Goal: Information Seeking & Learning: Learn about a topic

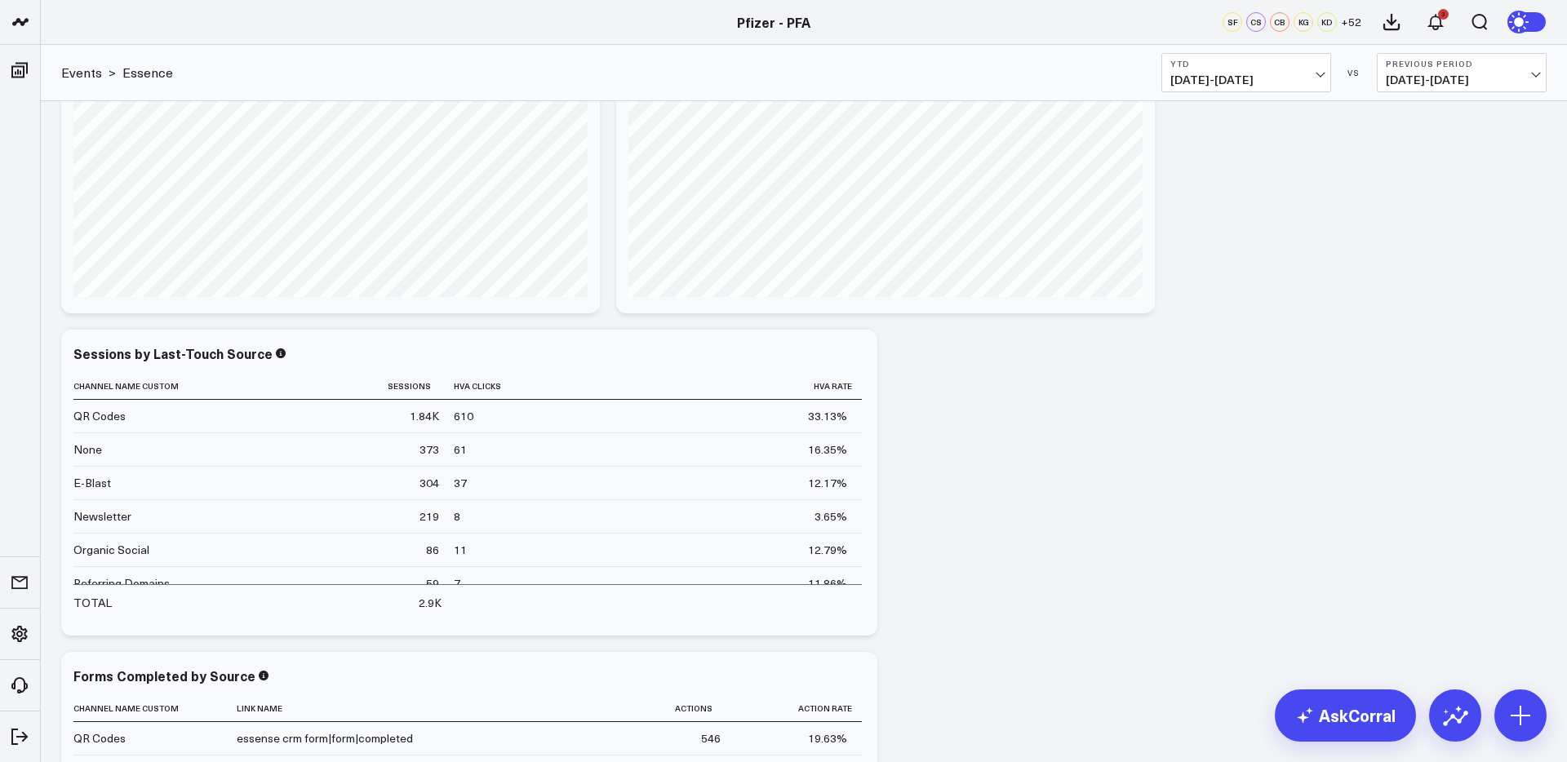
scroll to position [424, 0]
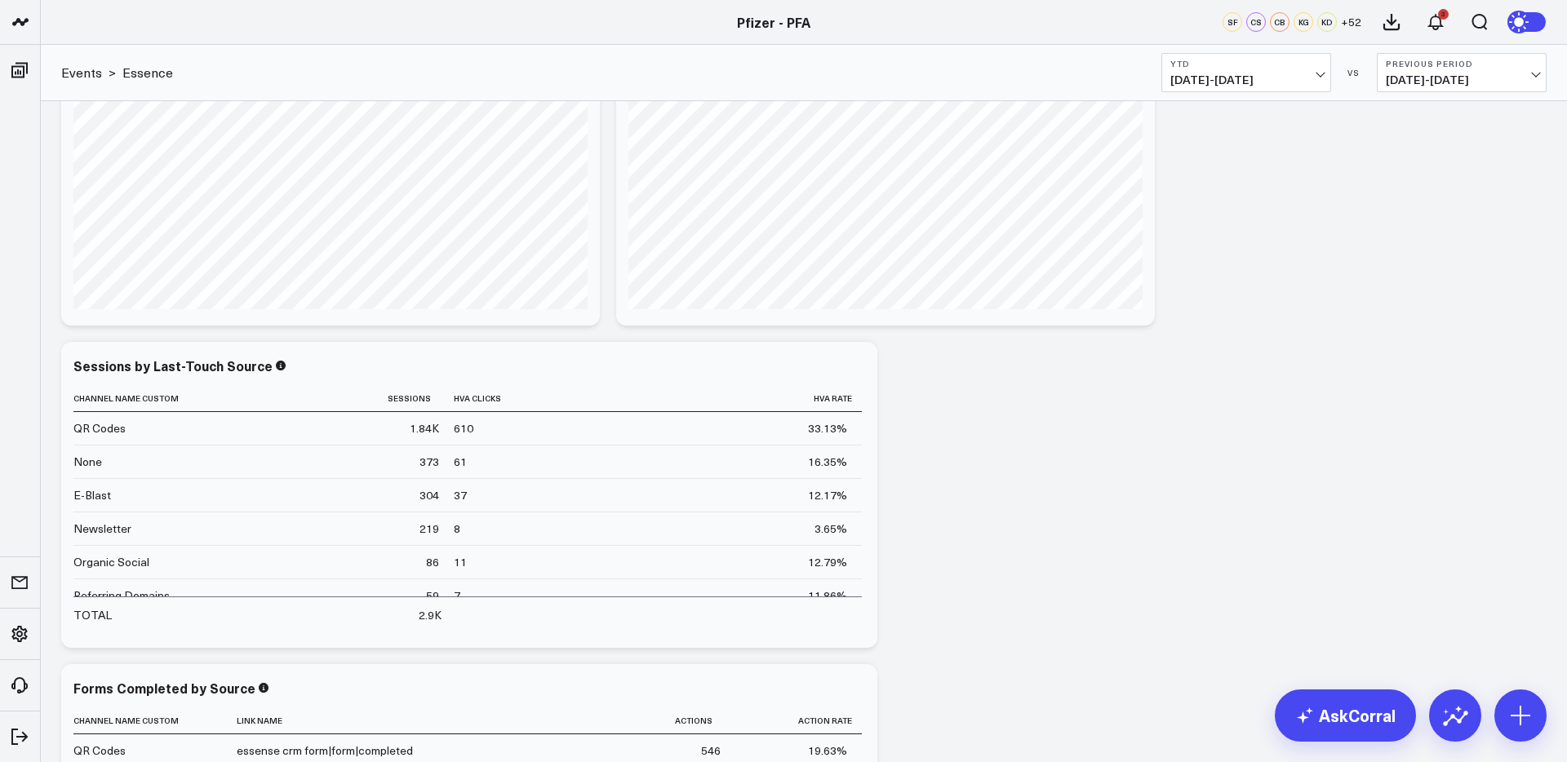
click at [1251, 78] on span "[DATE] - [DATE]" at bounding box center [1246, 79] width 152 height 13
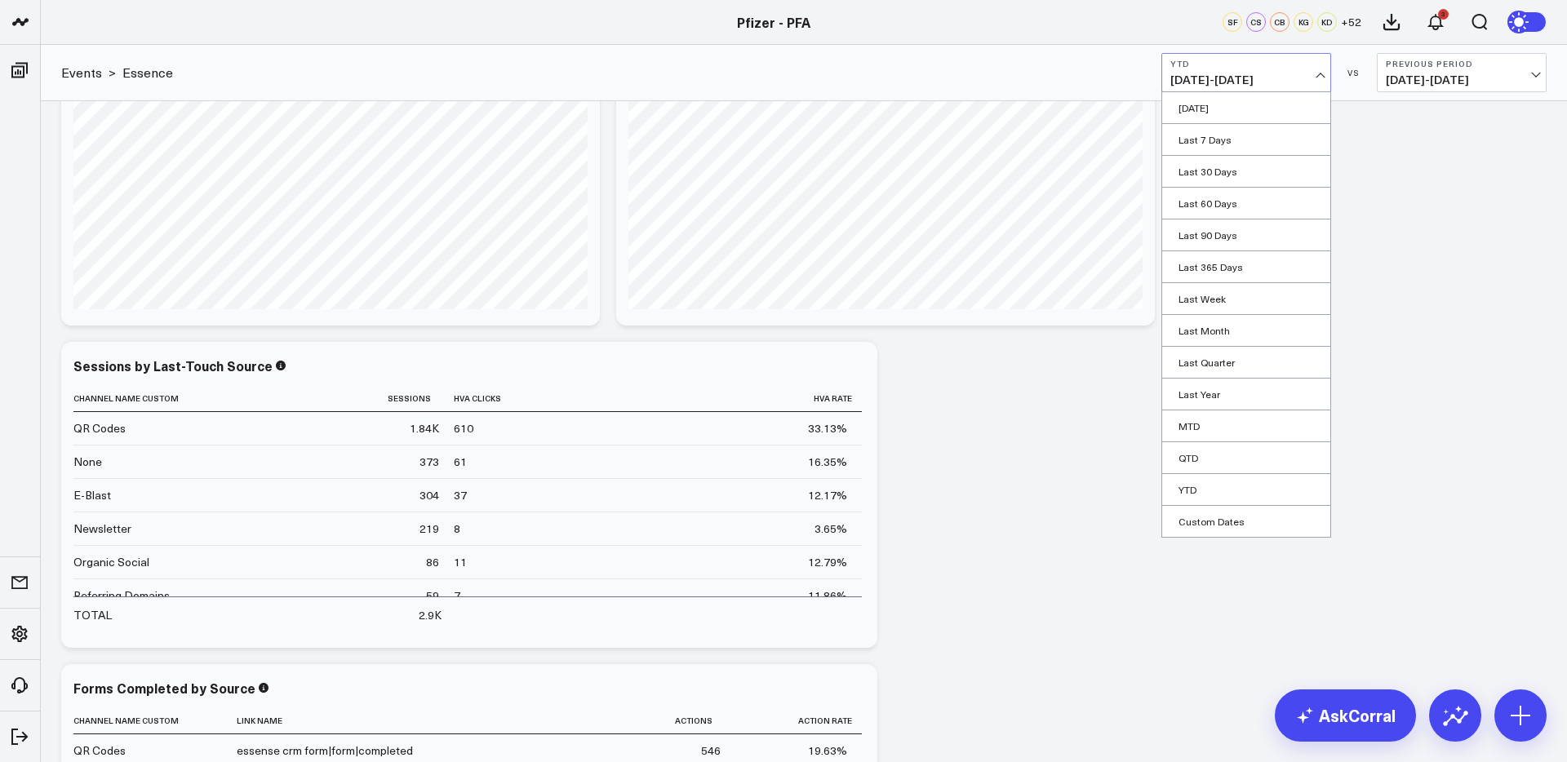
drag, startPoint x: 1195, startPoint y: 513, endPoint x: 1202, endPoint y: 500, distance: 14.6
click at [1195, 512] on link "Custom Dates" at bounding box center [1246, 521] width 168 height 31
select select "9"
select select "2025"
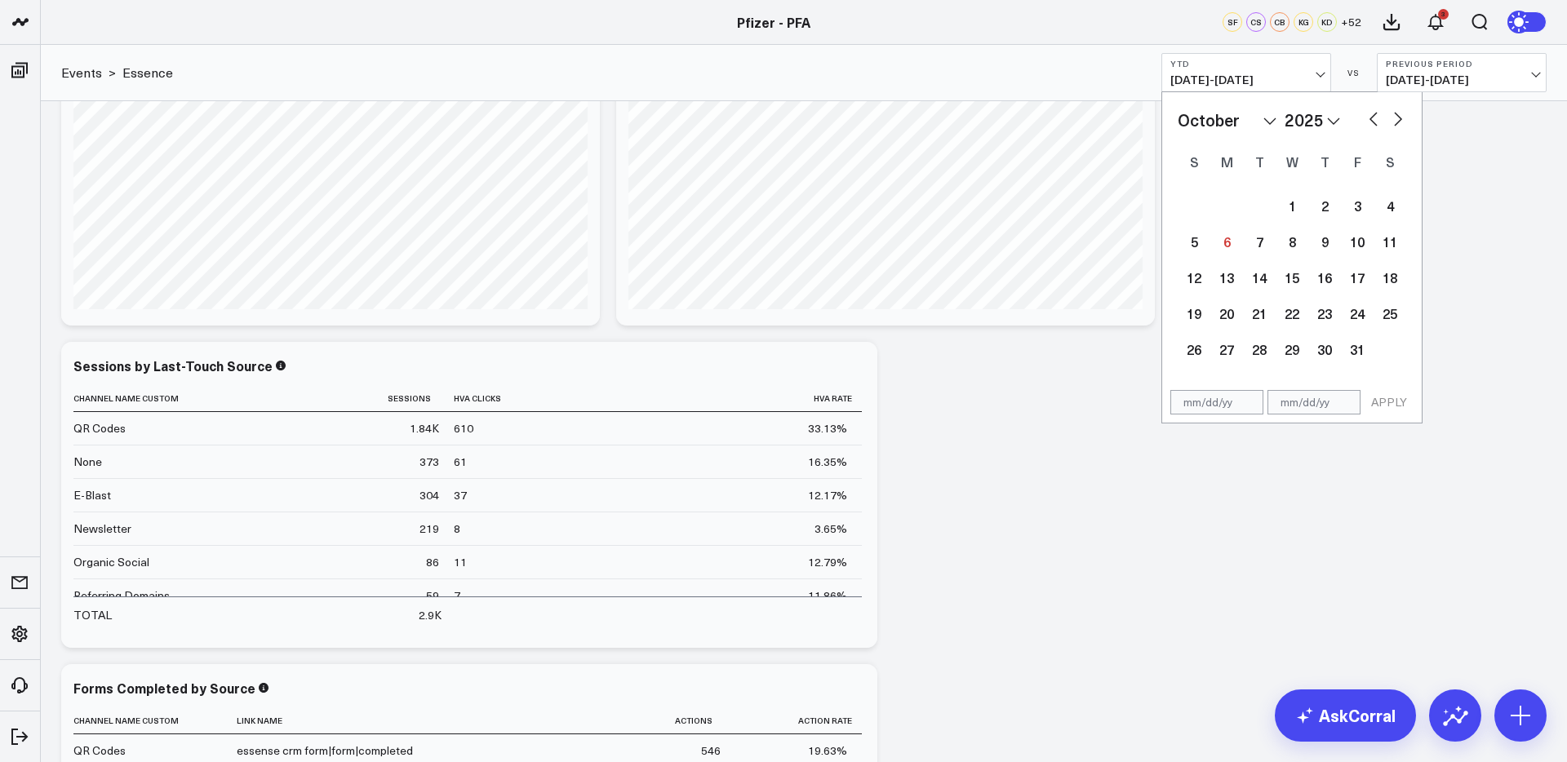
click at [1192, 403] on input "text" at bounding box center [1216, 402] width 93 height 24
select select "9"
select select "2025"
type input "[DATE]"
select select "5"
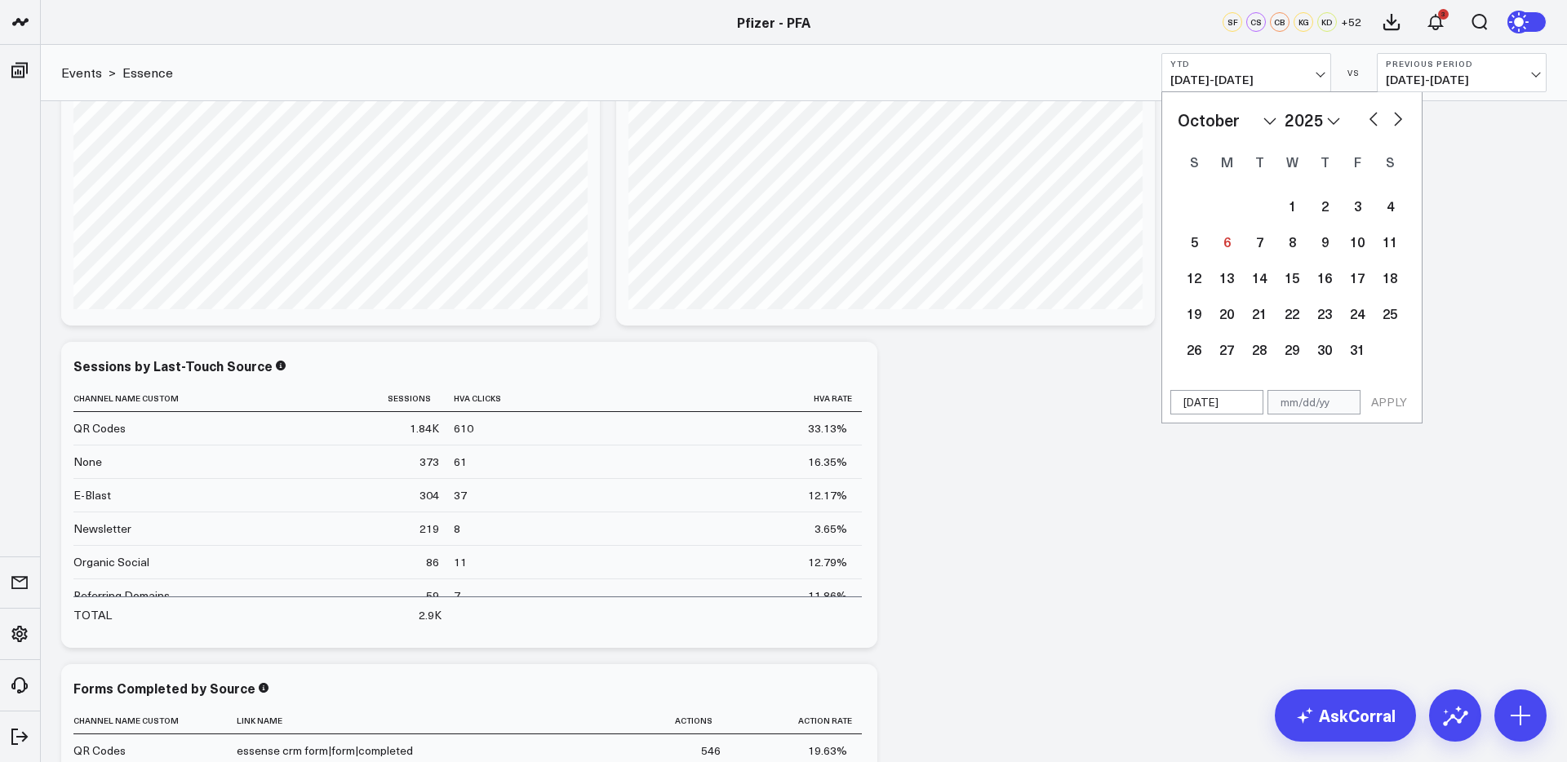
select select "2025"
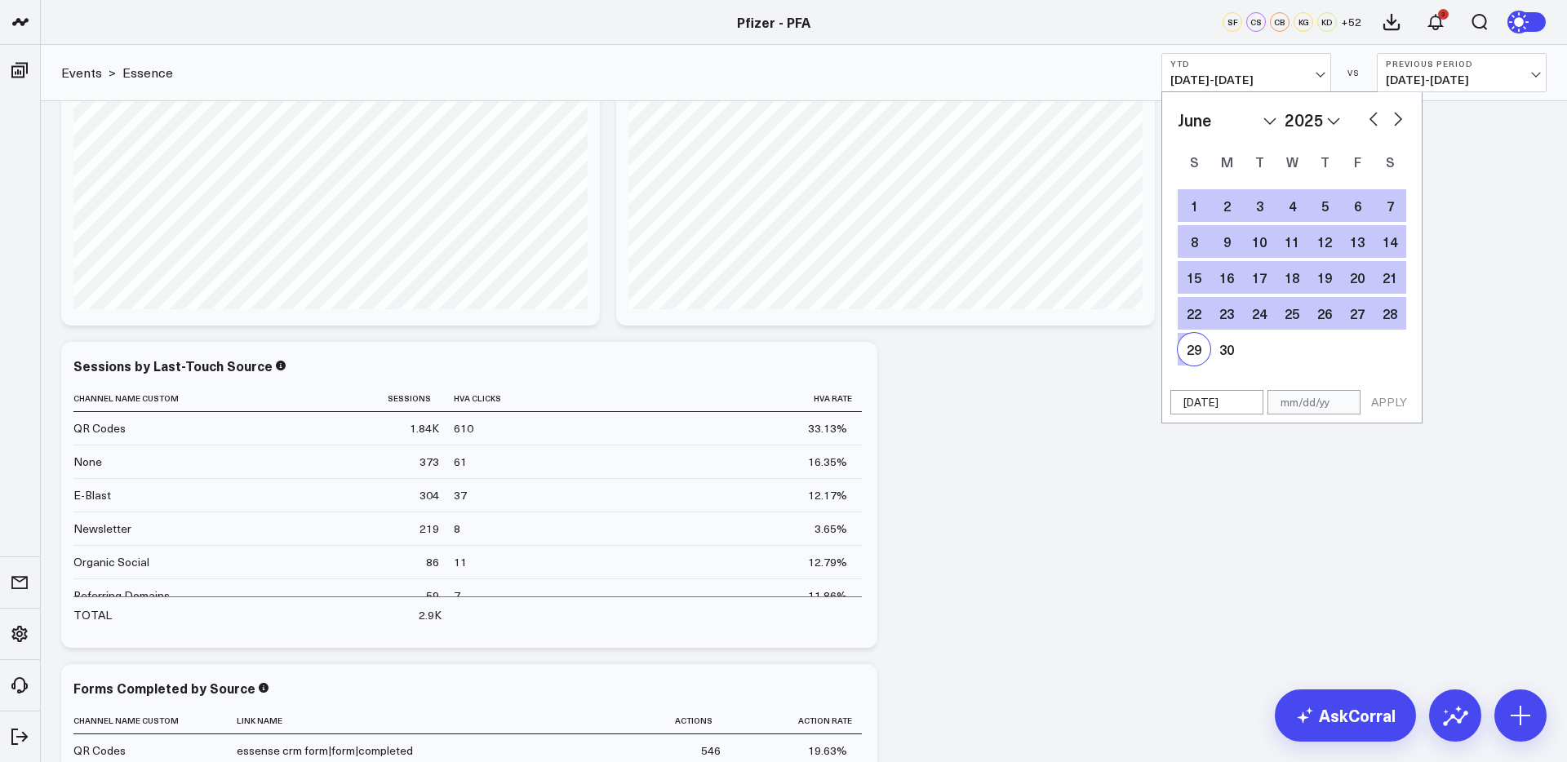
type input "[DATE]"
click at [1279, 406] on input "text" at bounding box center [1313, 402] width 93 height 24
select select "5"
select select "2025"
type input "7"
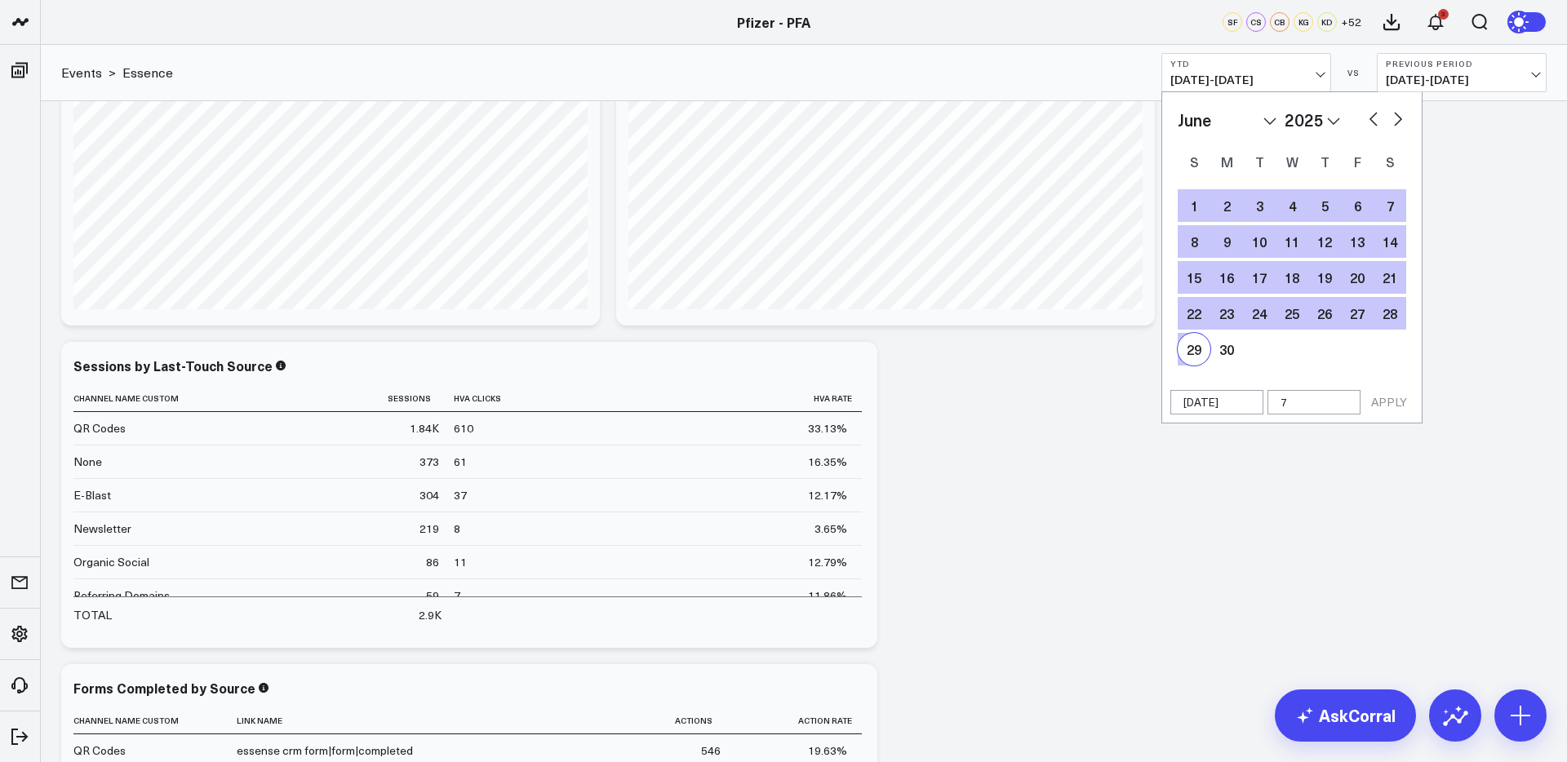
select select "5"
select select "2025"
type input "7/"
select select "5"
select select "2025"
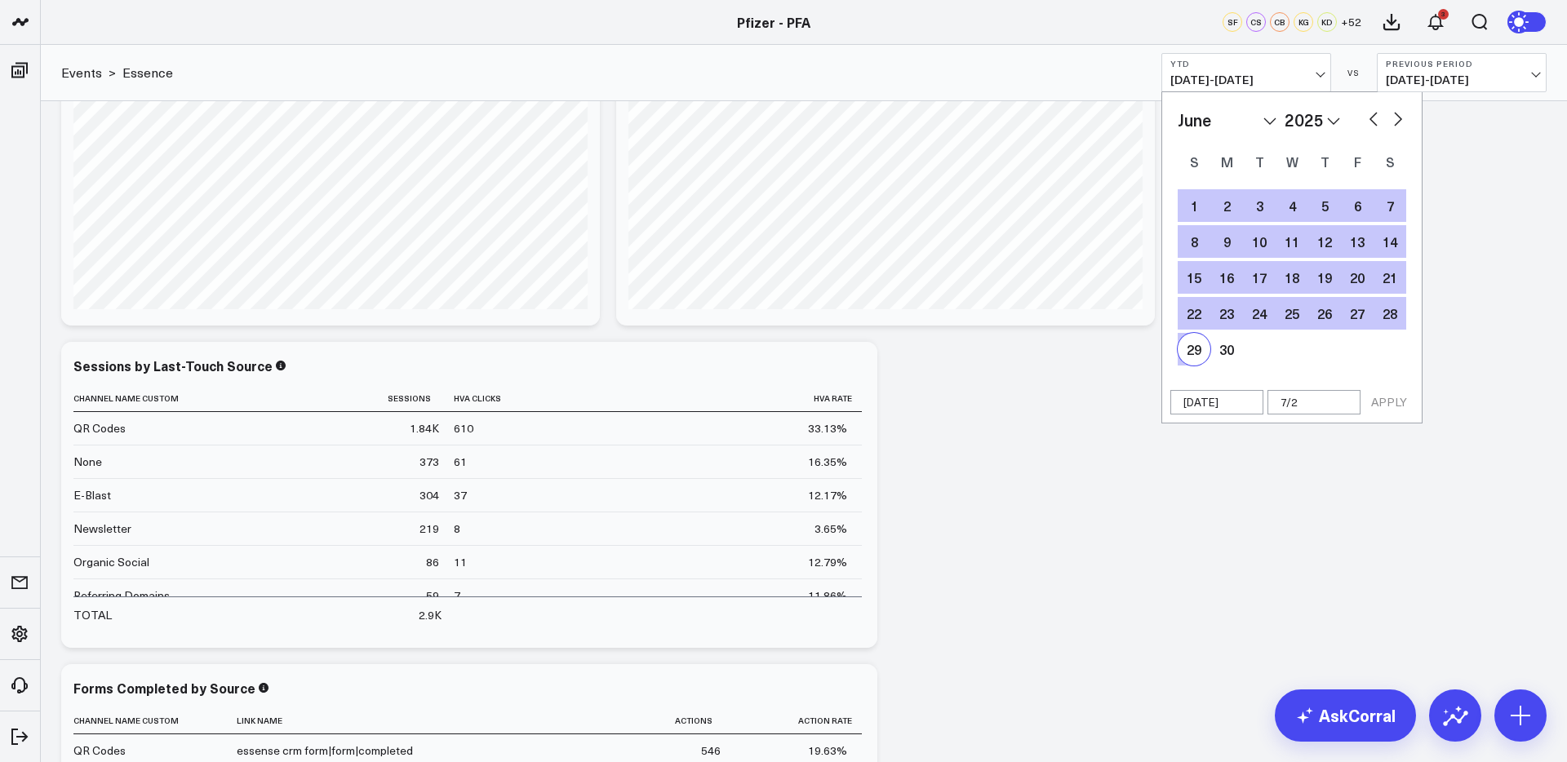
type input "7/21"
select select "5"
select select "2025"
type input "7/21/"
select select "5"
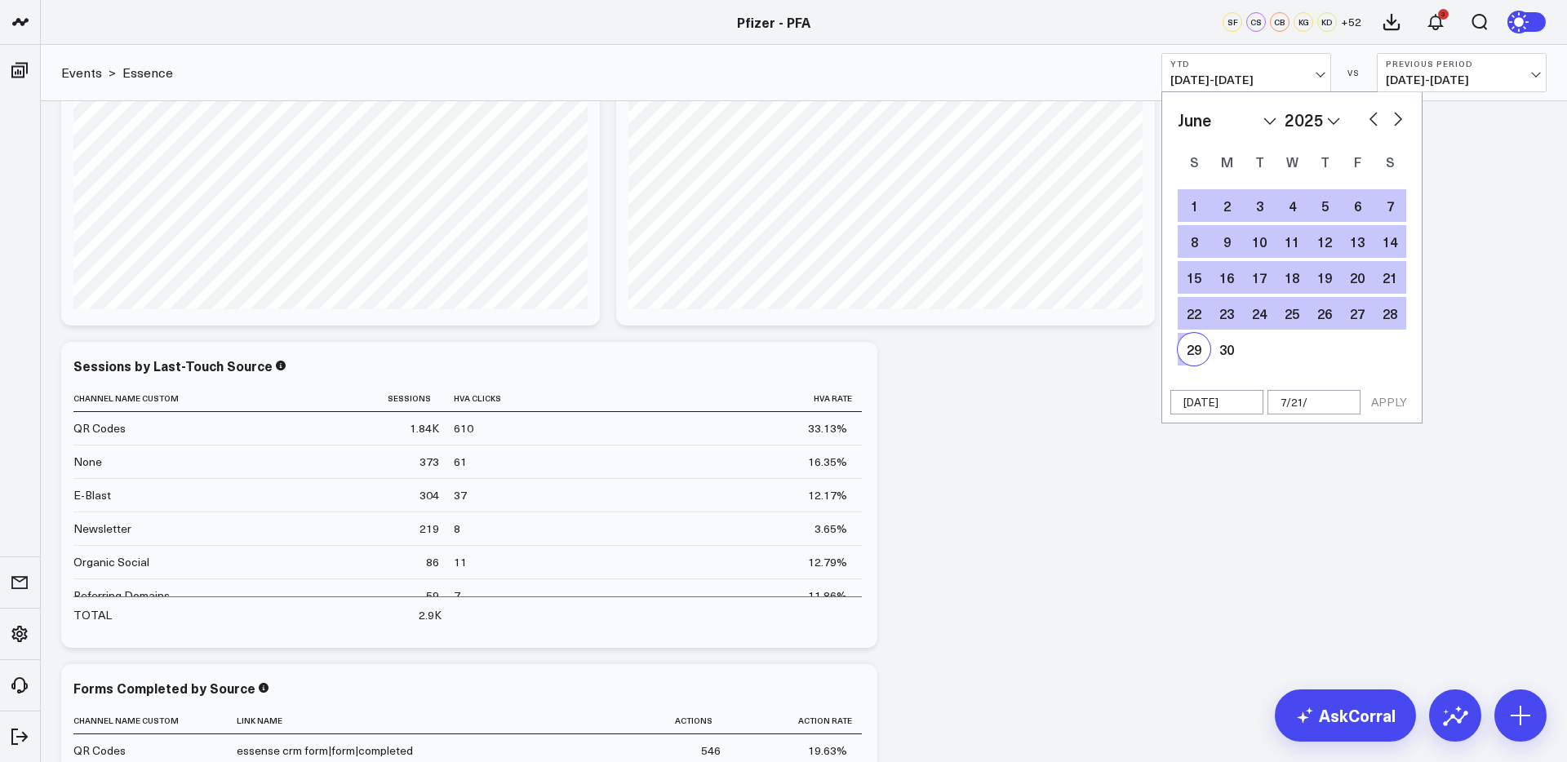
select select "2025"
type input "7/21/2"
select select "5"
select select "2025"
type input "[DATE]"
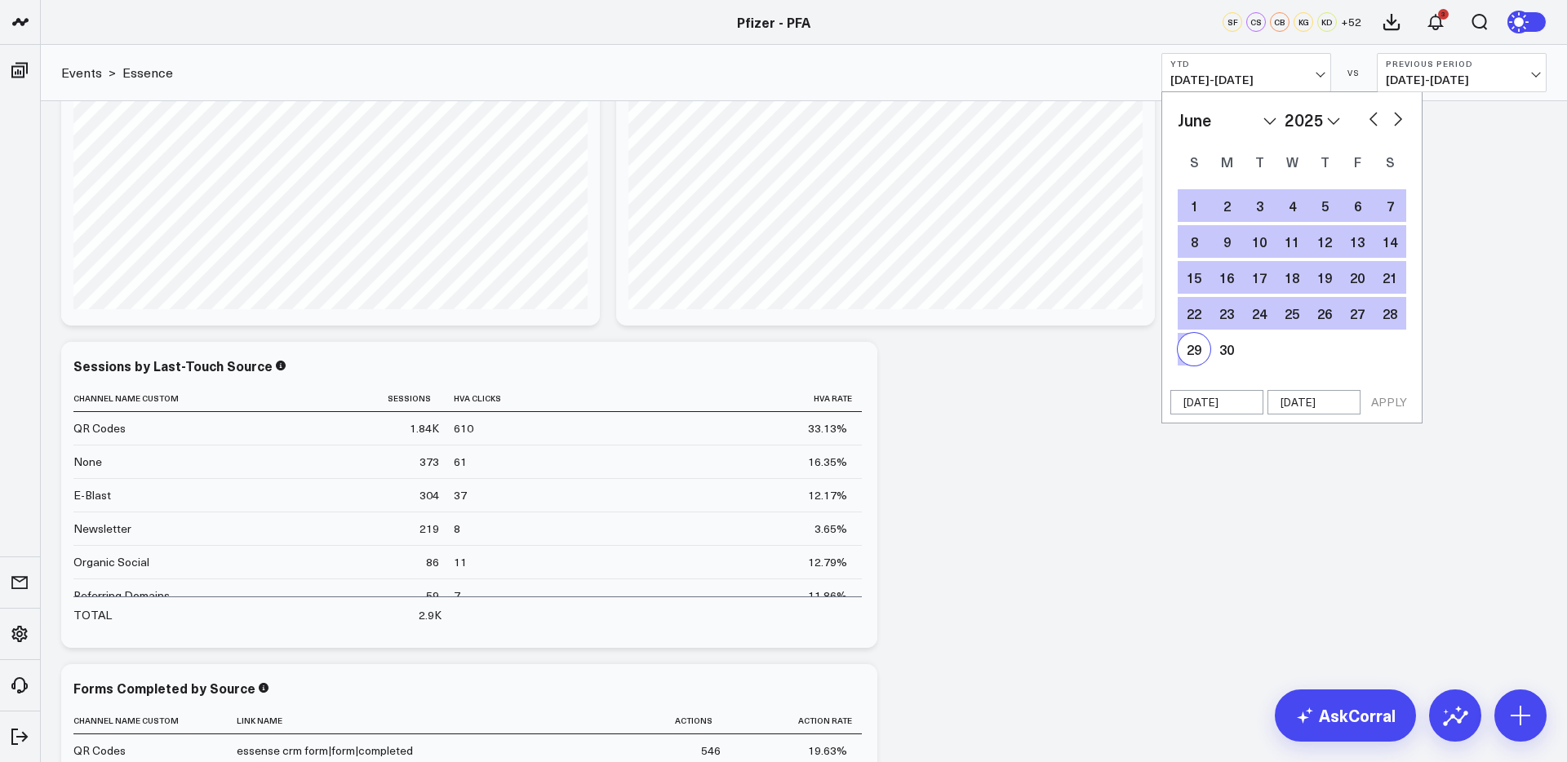
select select "5"
select select "2025"
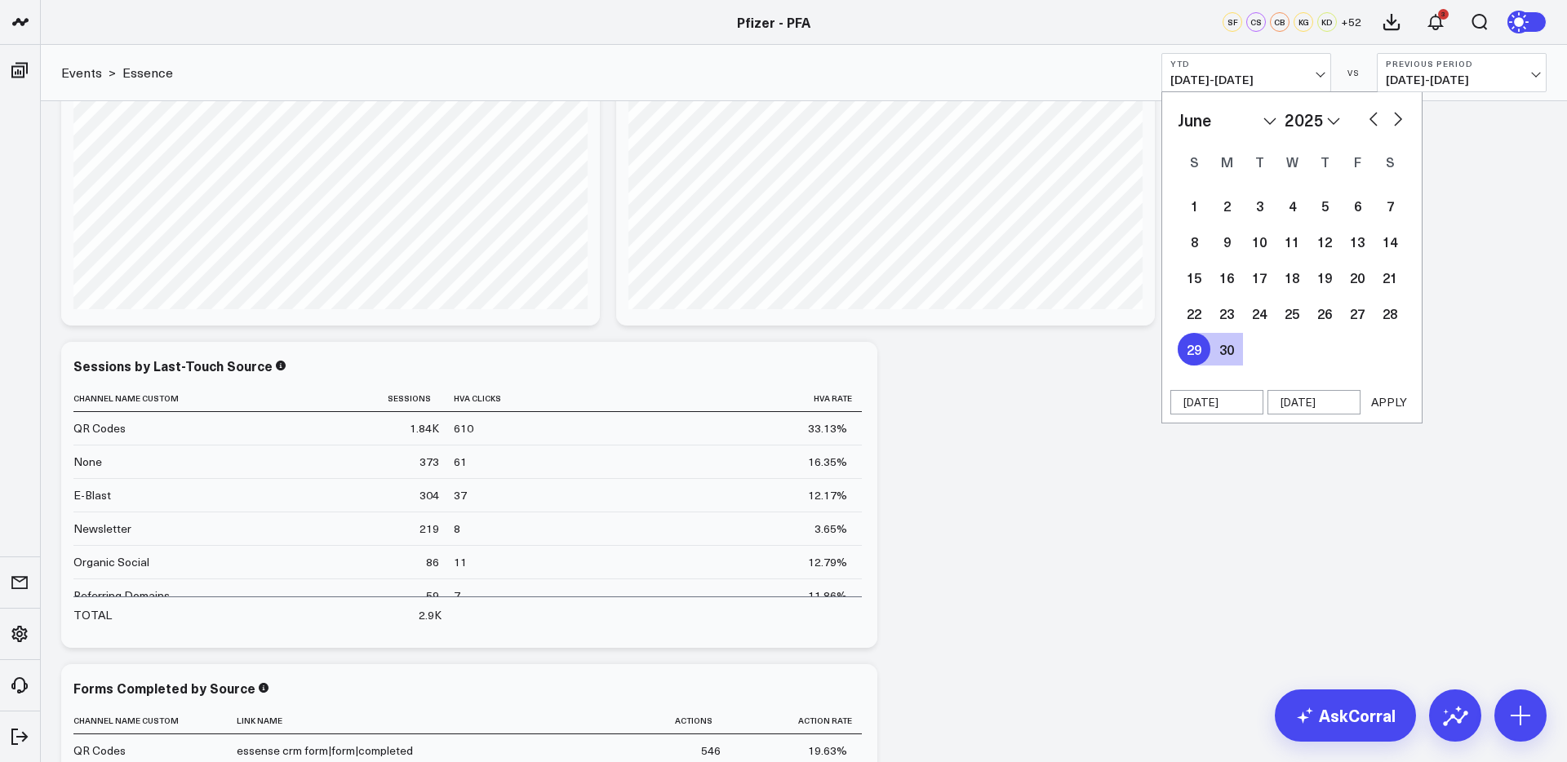
type input "[DATE]"
click at [1386, 401] on button "APPLY" at bounding box center [1388, 402] width 49 height 24
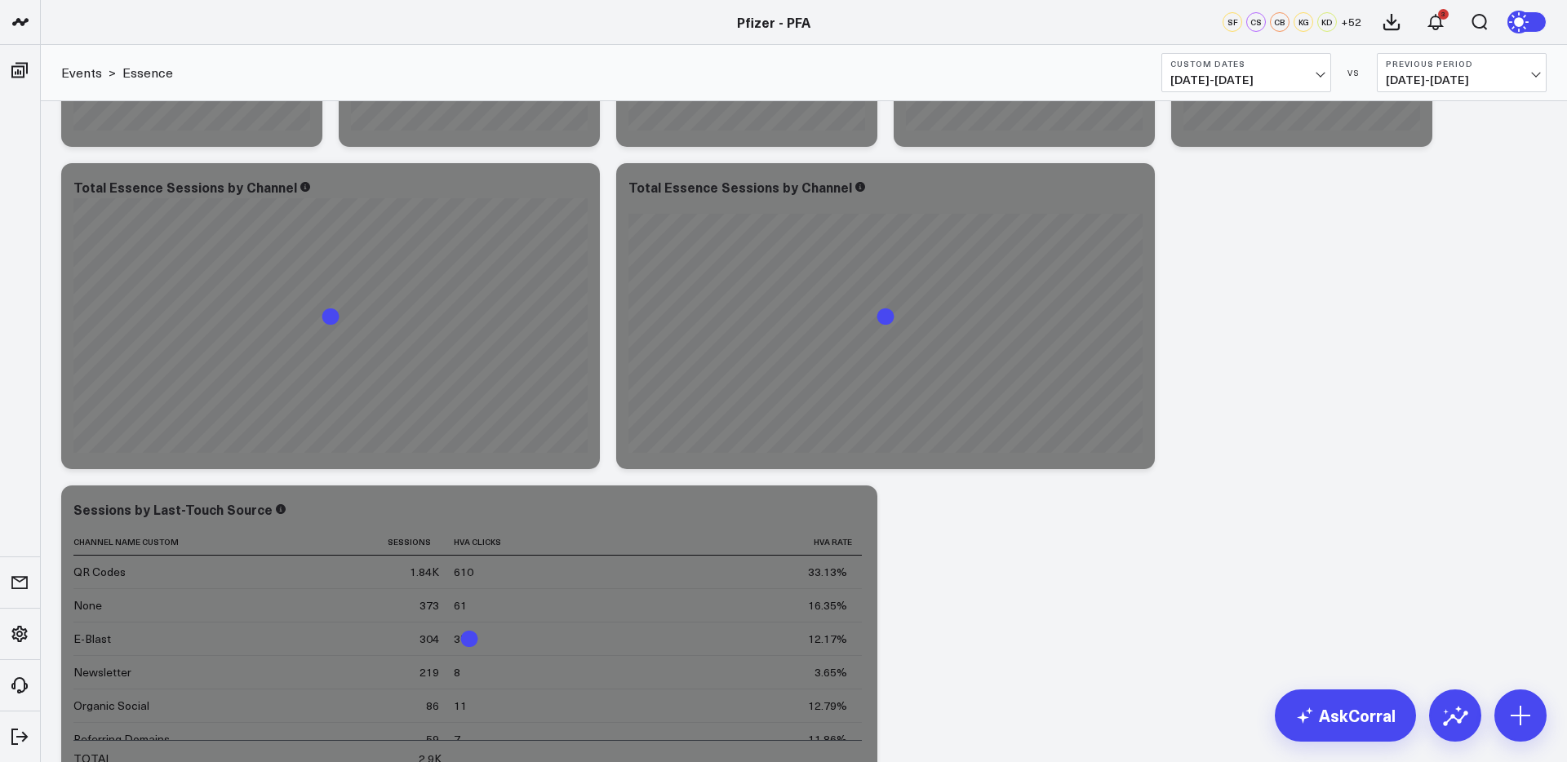
scroll to position [278, 0]
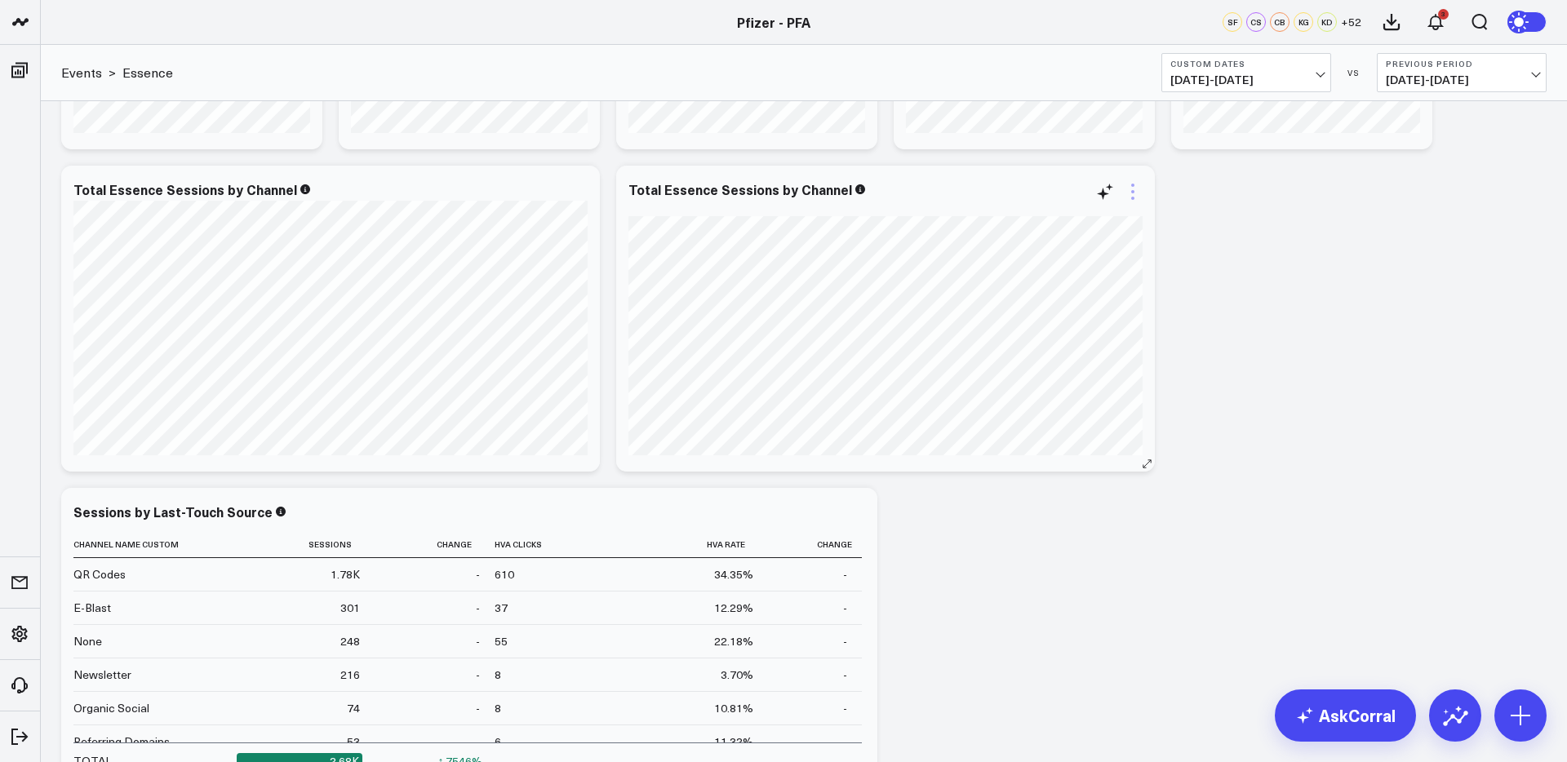
click at [1134, 192] on icon at bounding box center [1133, 192] width 20 height 20
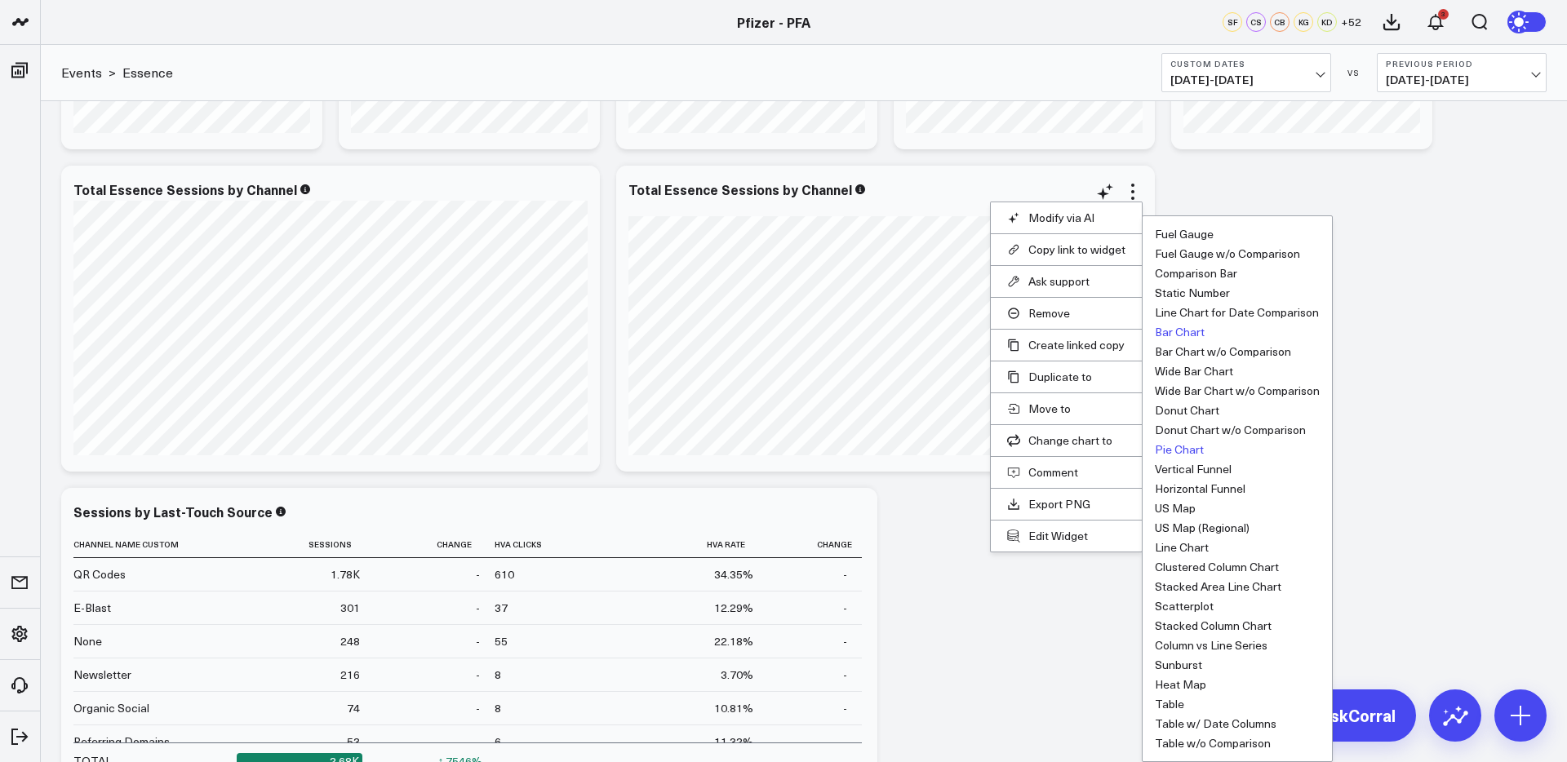
click at [1181, 448] on button "Pie Chart" at bounding box center [1179, 449] width 49 height 11
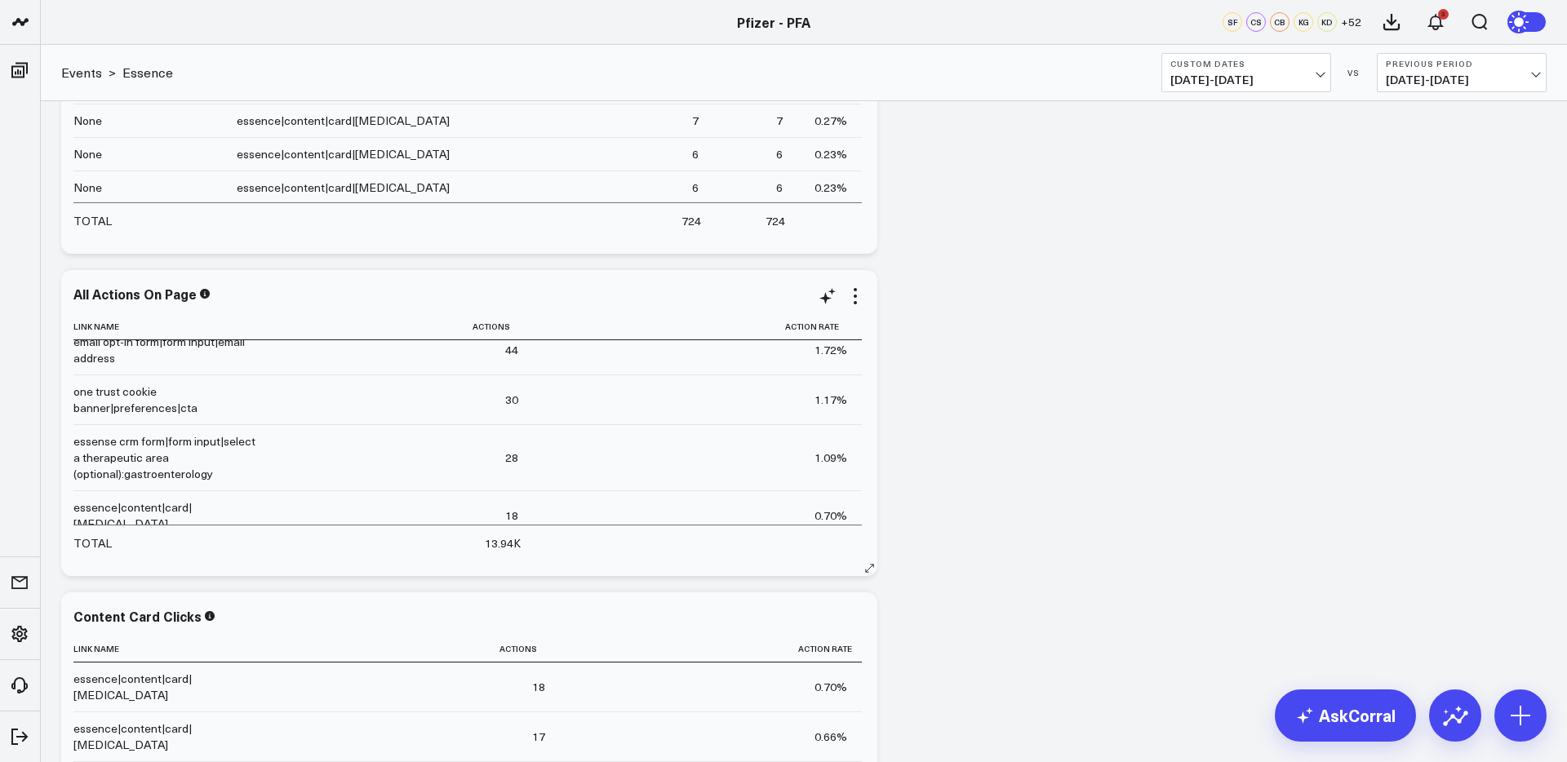
scroll to position [1294, 0]
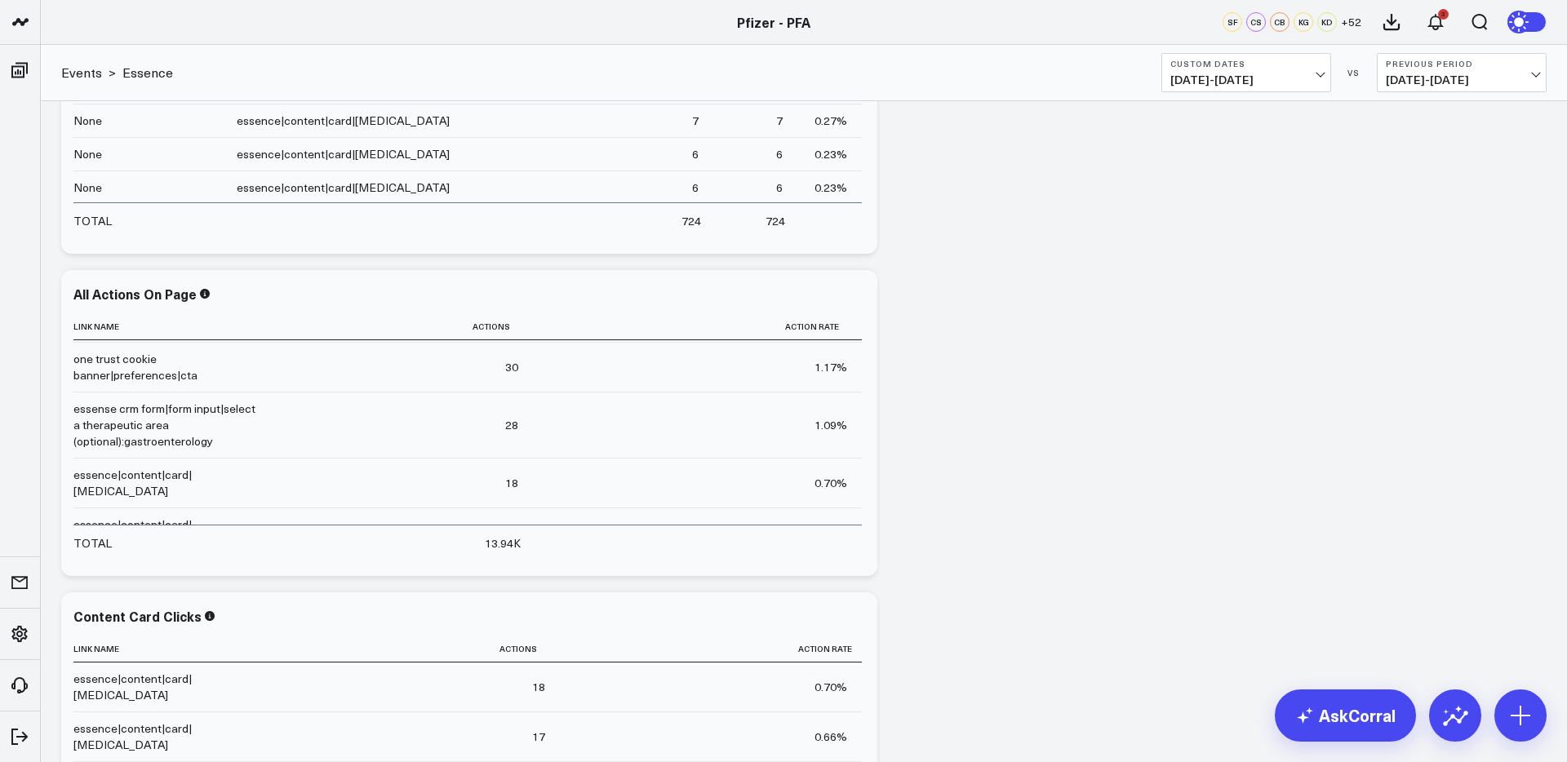
click at [1038, 445] on div "Modify via AI Copy link to widget Ask support Remove Create linked copy Executi…" at bounding box center [803, 284] width 1501 height 3913
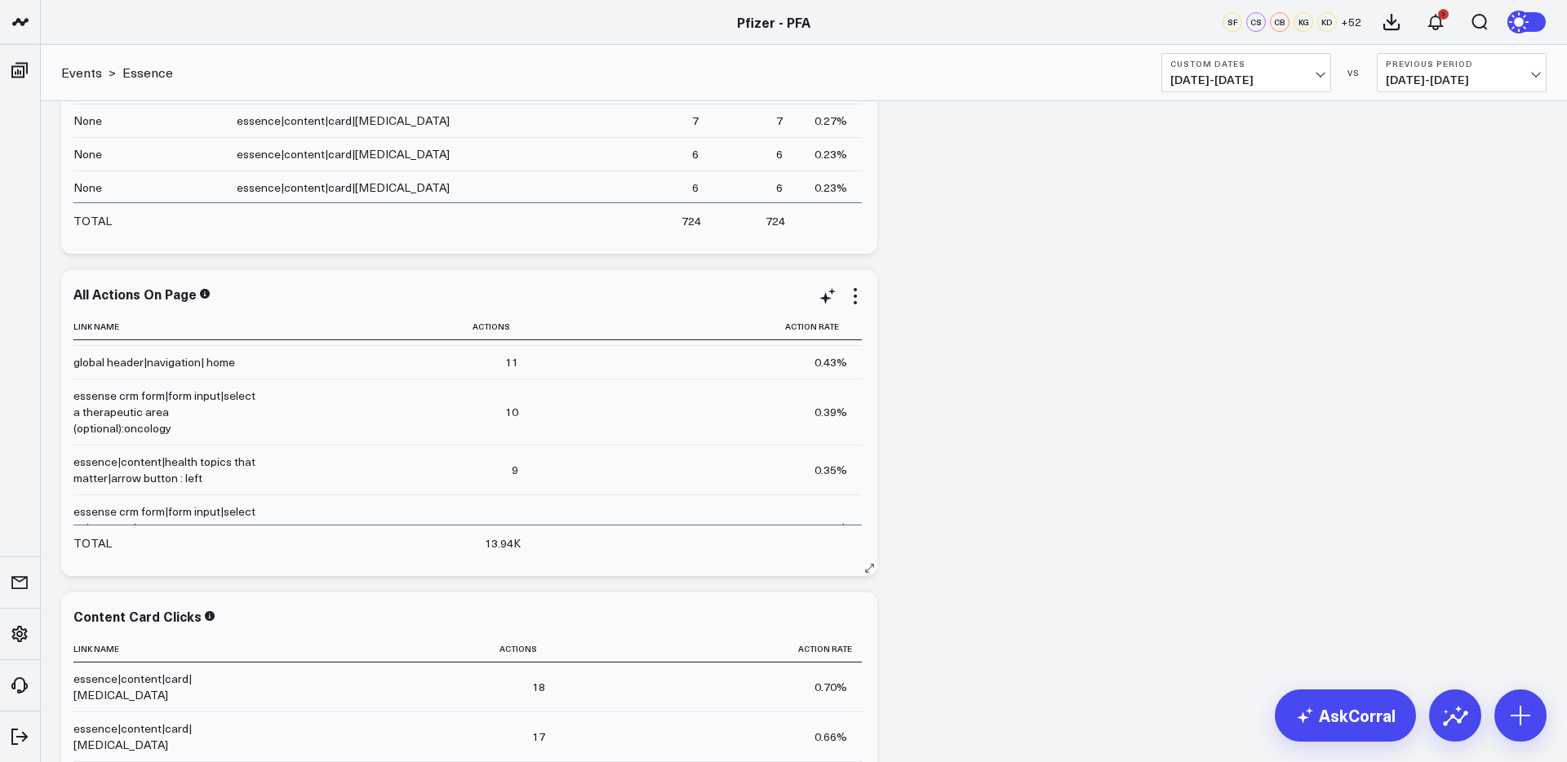
scroll to position [2066, 0]
click at [1039, 512] on div "Modify via AI Copy link to widget Ask support Remove Create linked copy Executi…" at bounding box center [803, 284] width 1501 height 3913
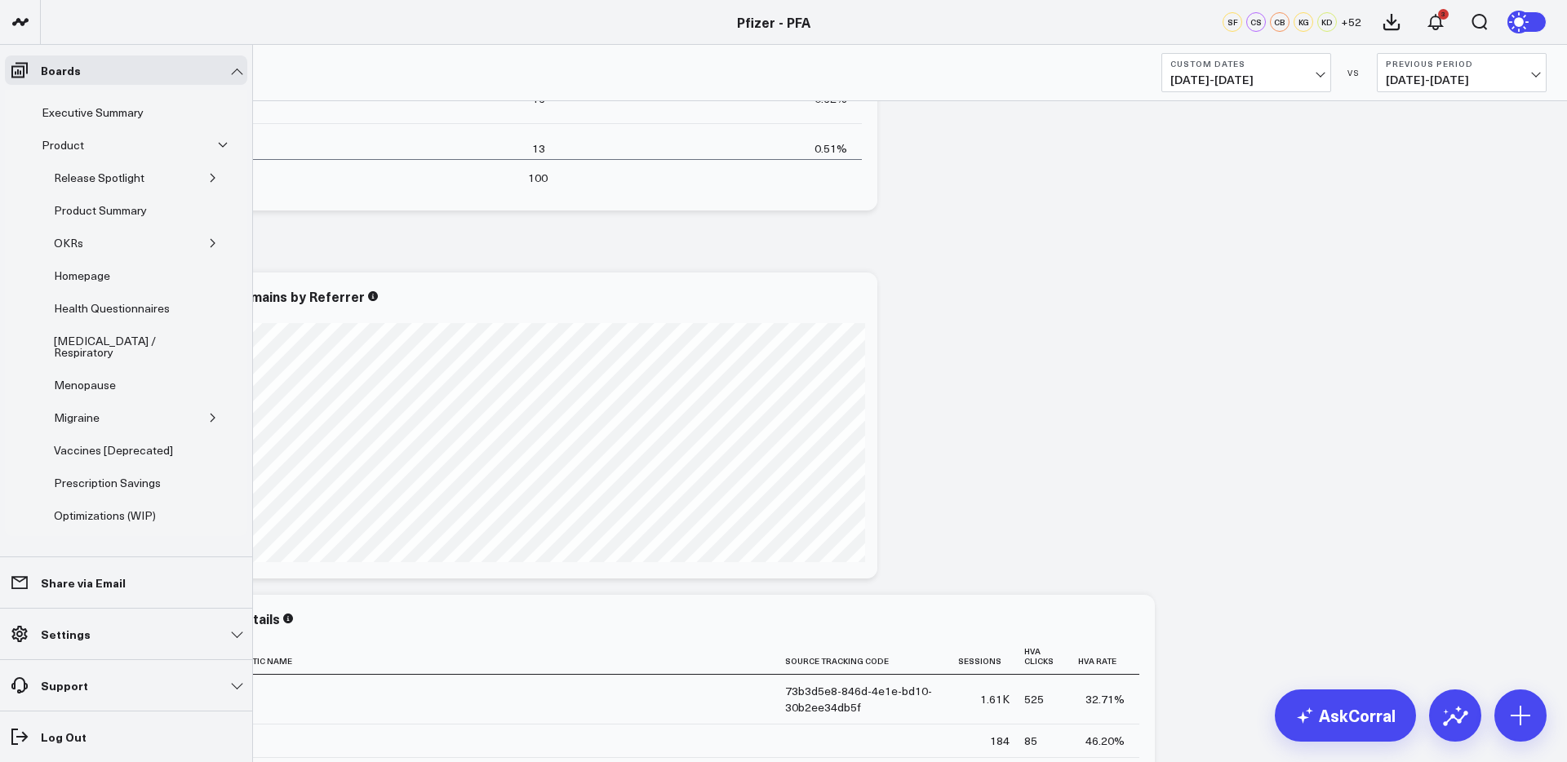
scroll to position [275, 0]
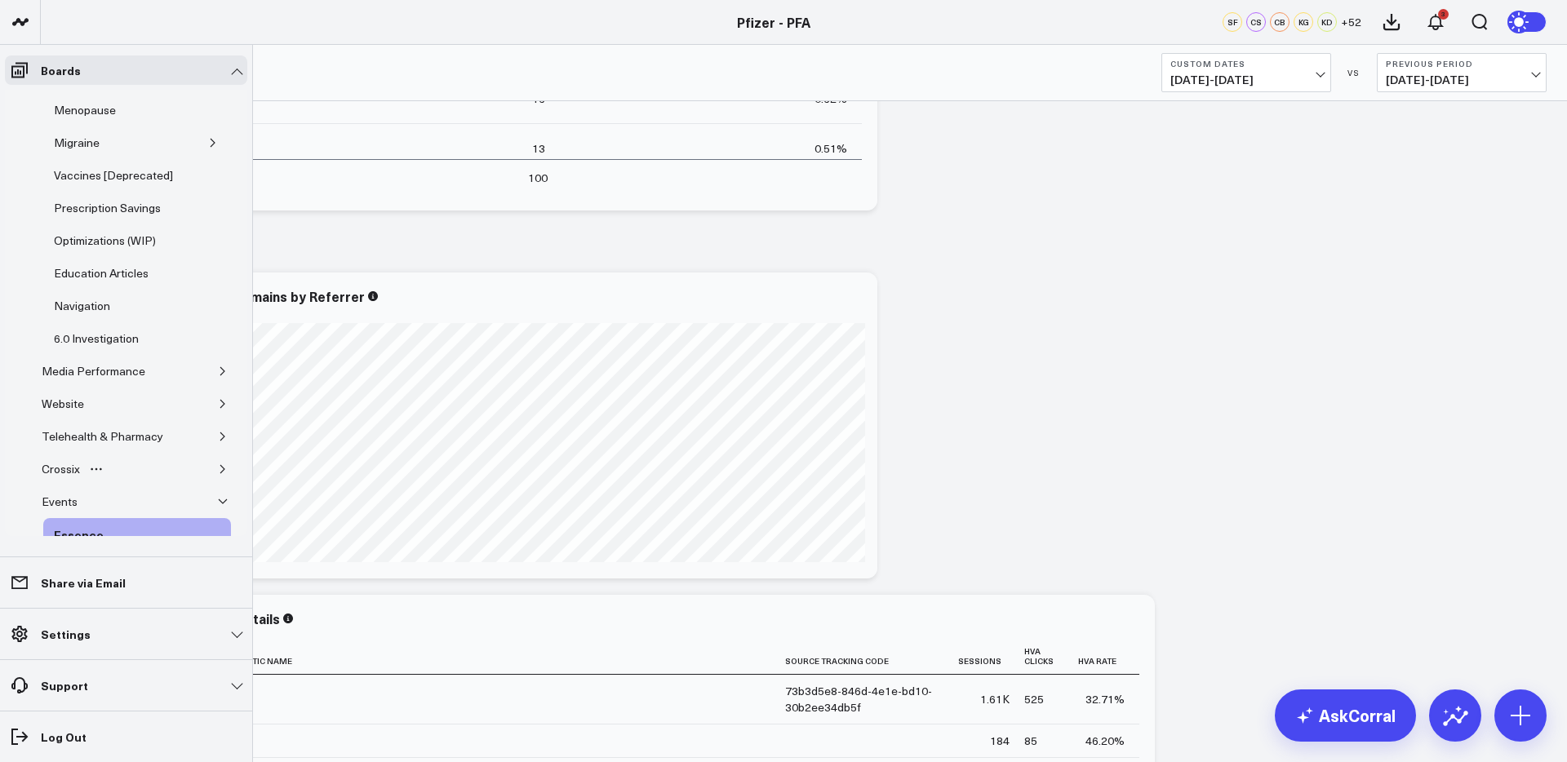
click at [218, 464] on icon "button" at bounding box center [223, 469] width 10 height 10
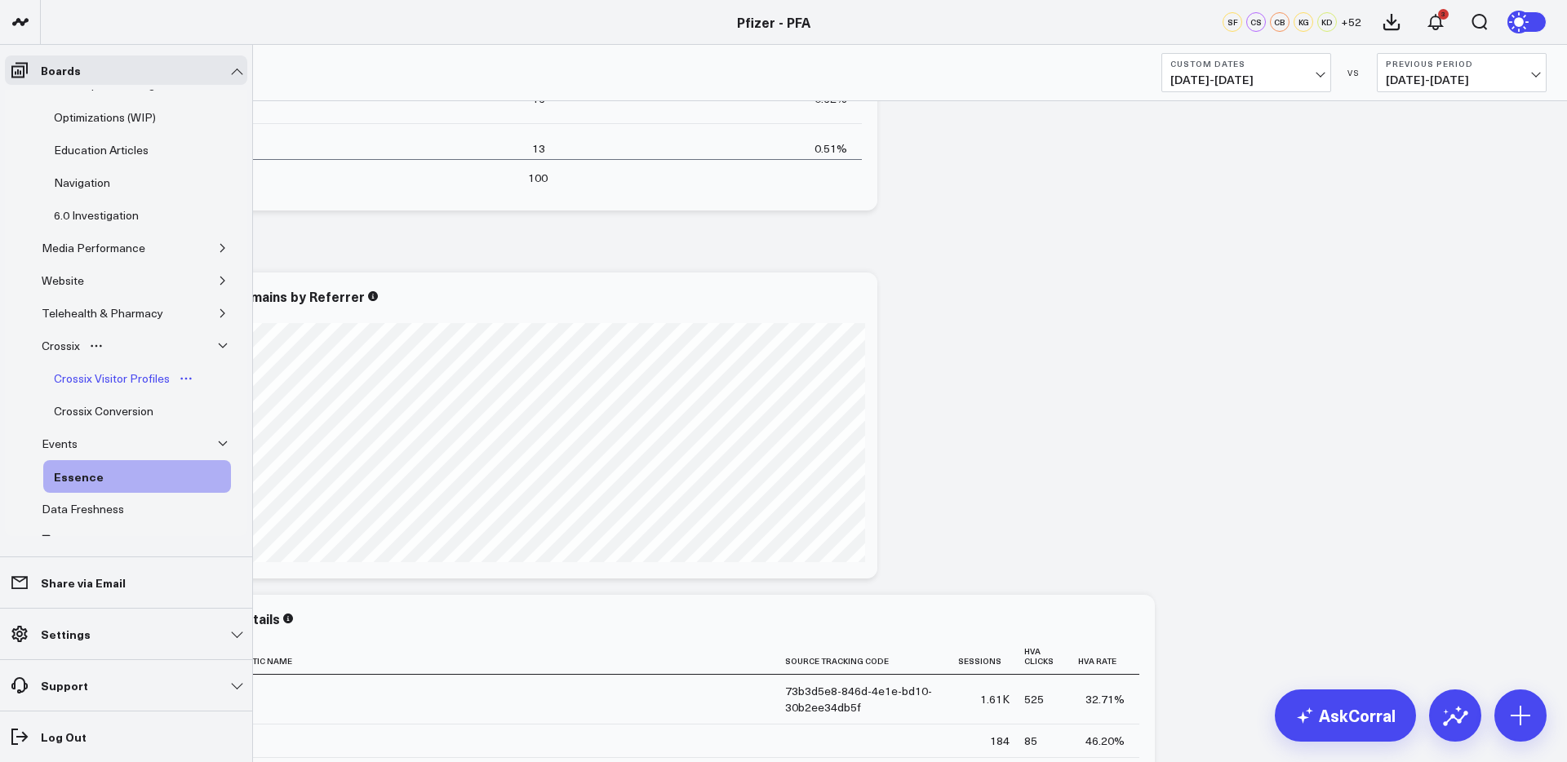
scroll to position [419, 0]
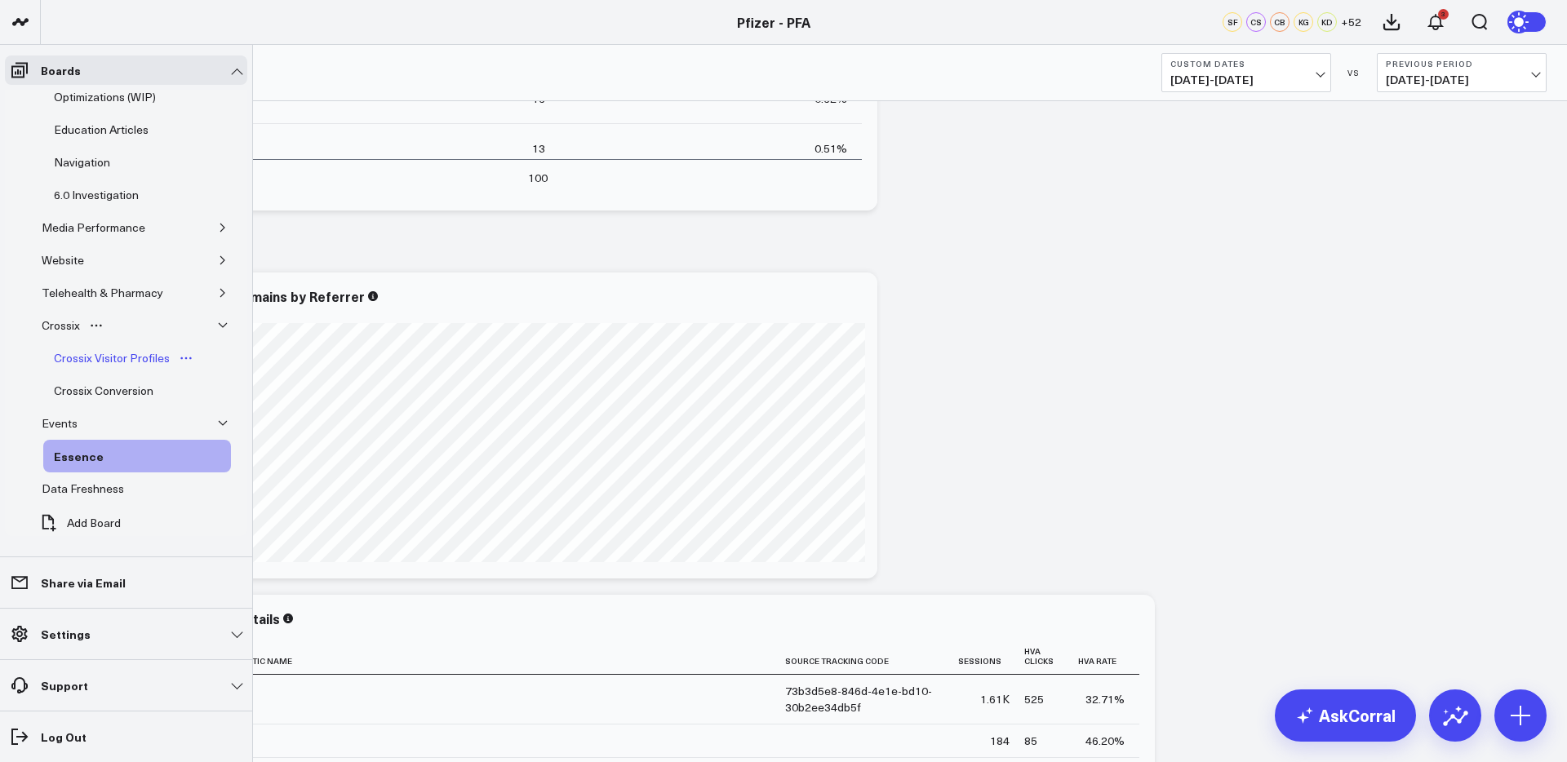
click at [133, 348] on div "Crossix Visitor Profiles" at bounding box center [112, 358] width 124 height 20
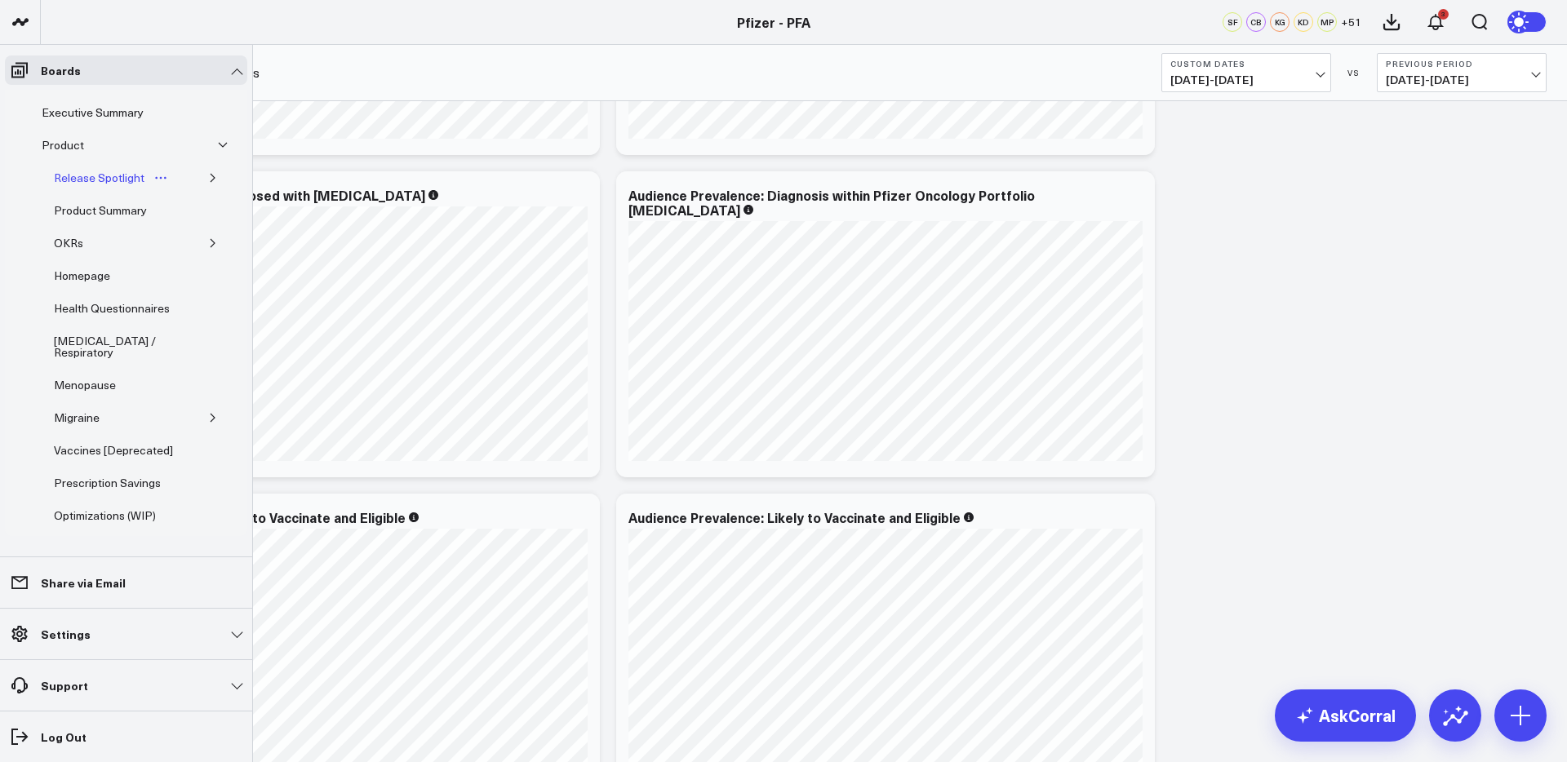
scroll to position [658, 0]
click at [110, 208] on div "Product Summary" at bounding box center [100, 211] width 101 height 20
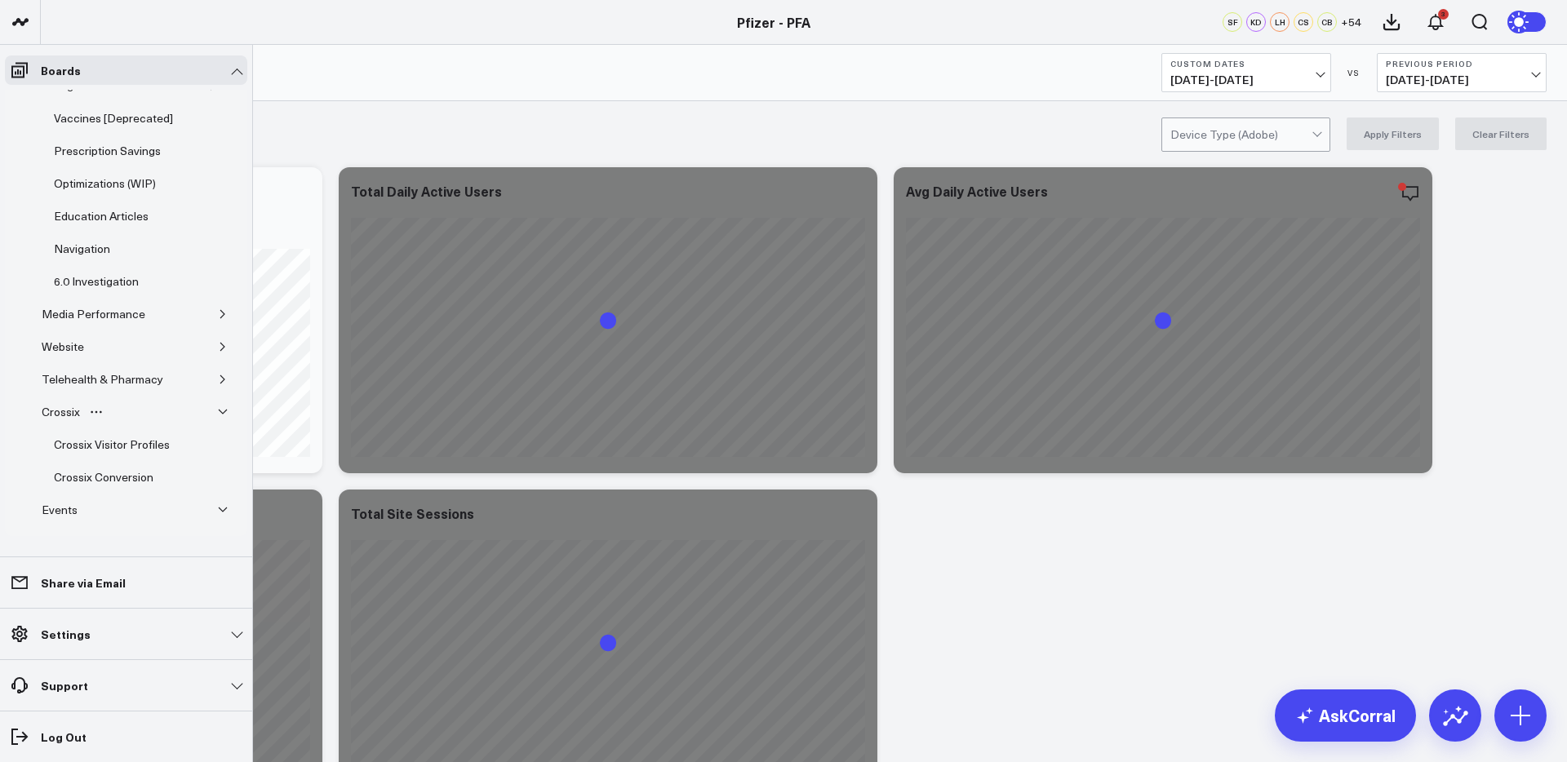
scroll to position [331, 0]
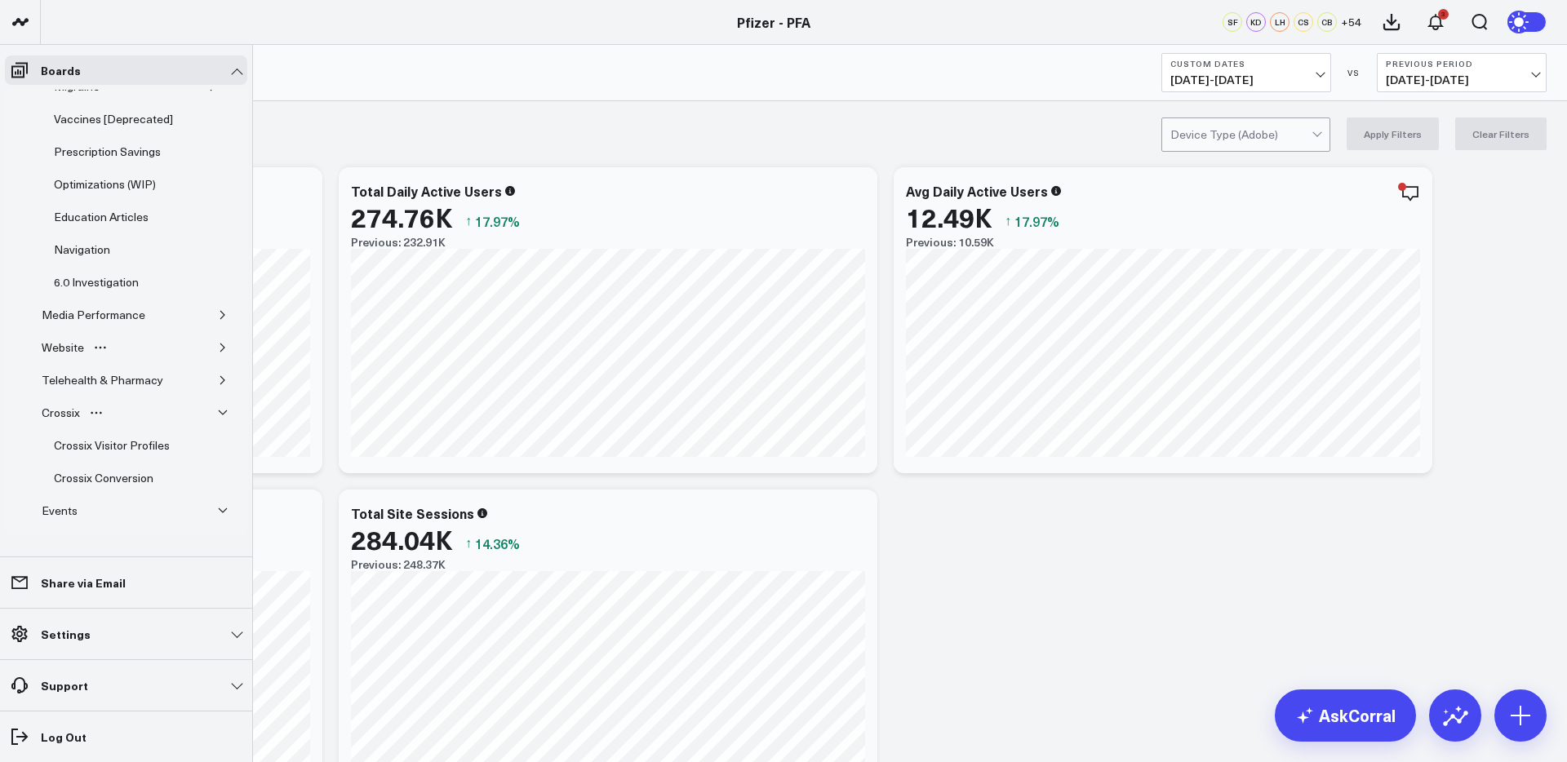
click at [218, 343] on icon "button" at bounding box center [223, 348] width 10 height 10
click at [59, 338] on div "Website" at bounding box center [63, 348] width 51 height 20
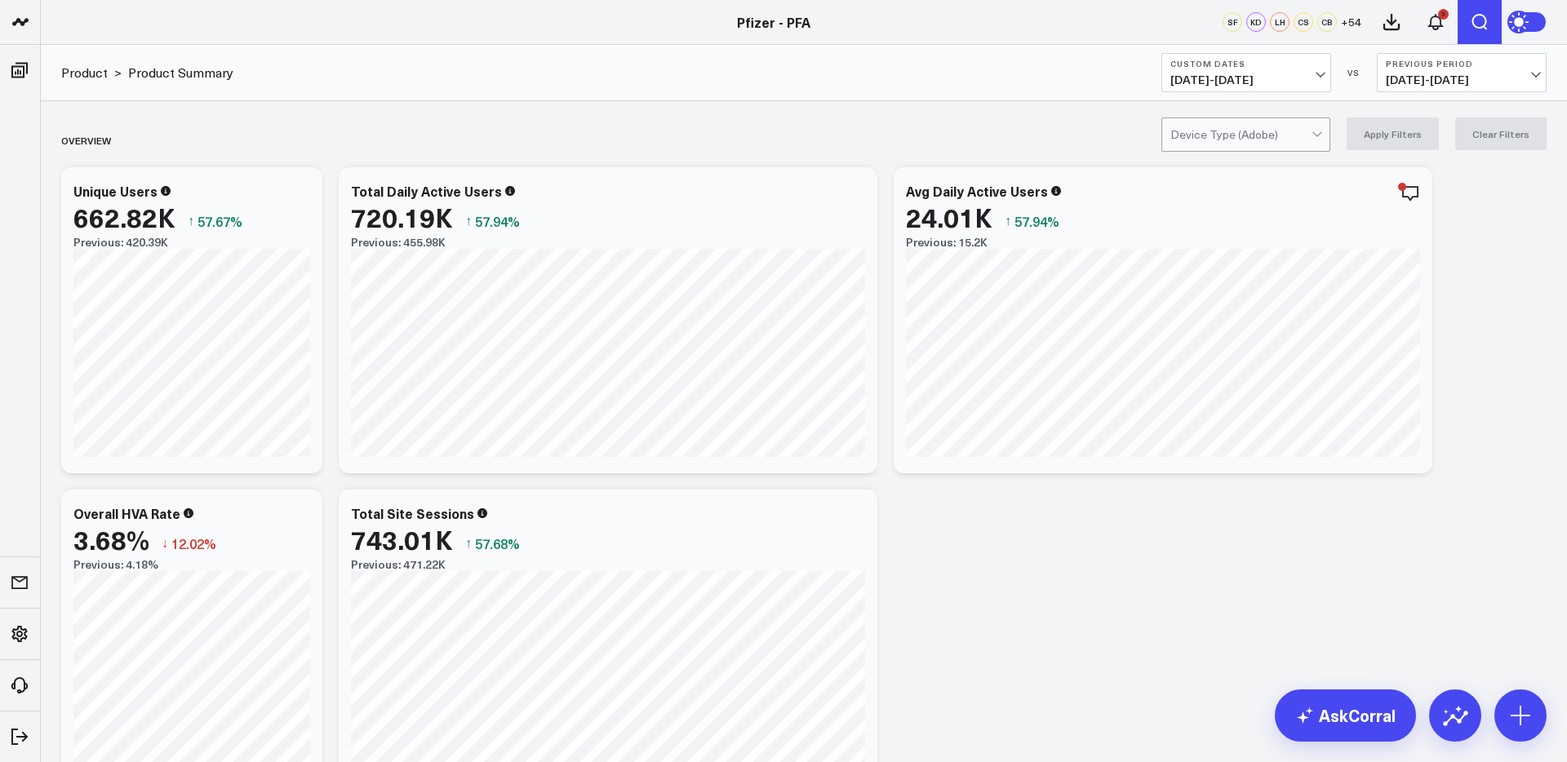
click at [1487, 20] on icon "Open search" at bounding box center [1479, 22] width 20 height 20
type input "state"
click at [1075, 63] on button "submit" at bounding box center [1085, 73] width 20 height 20
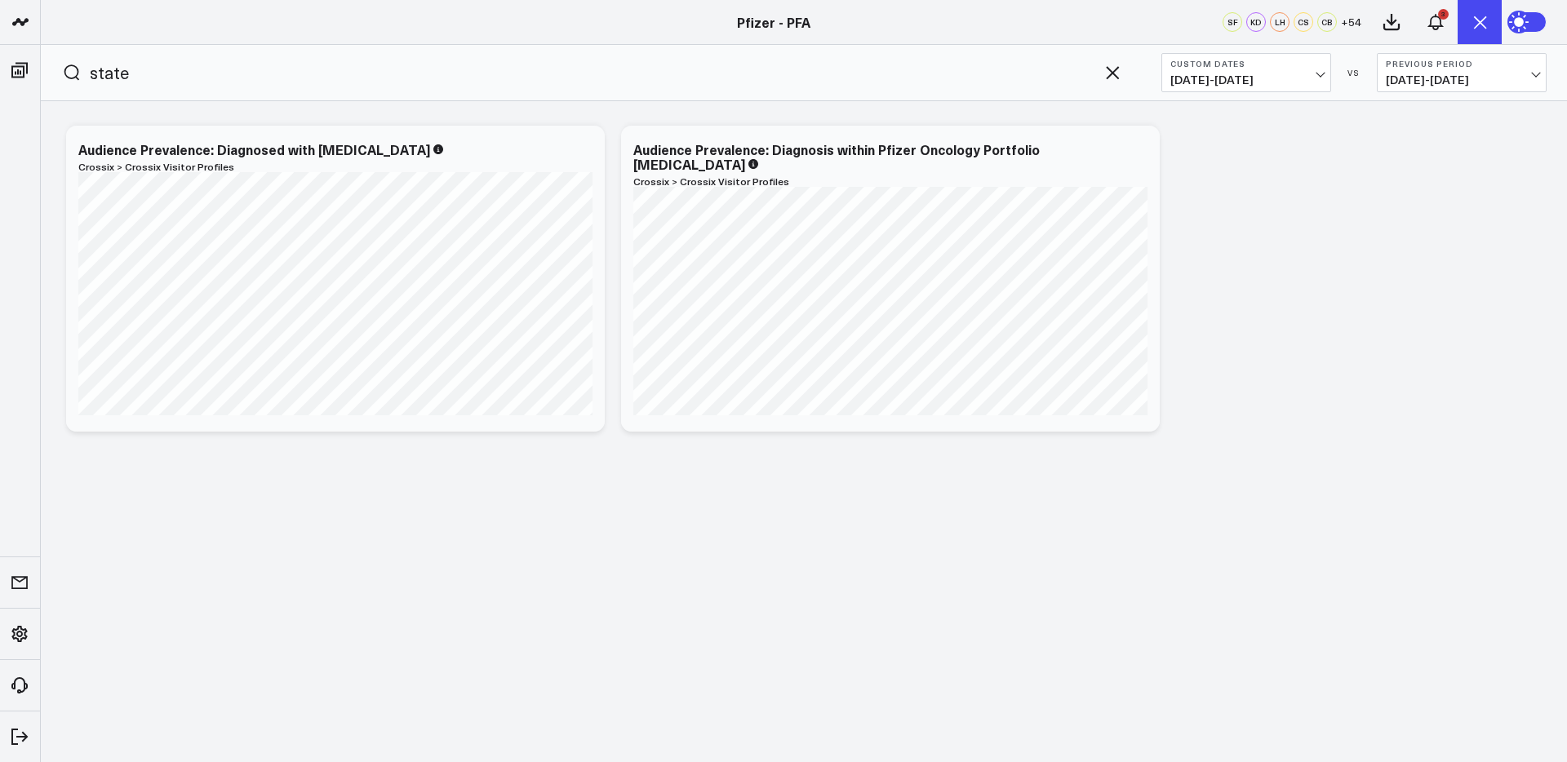
click at [1115, 69] on icon "button" at bounding box center [1112, 72] width 13 height 13
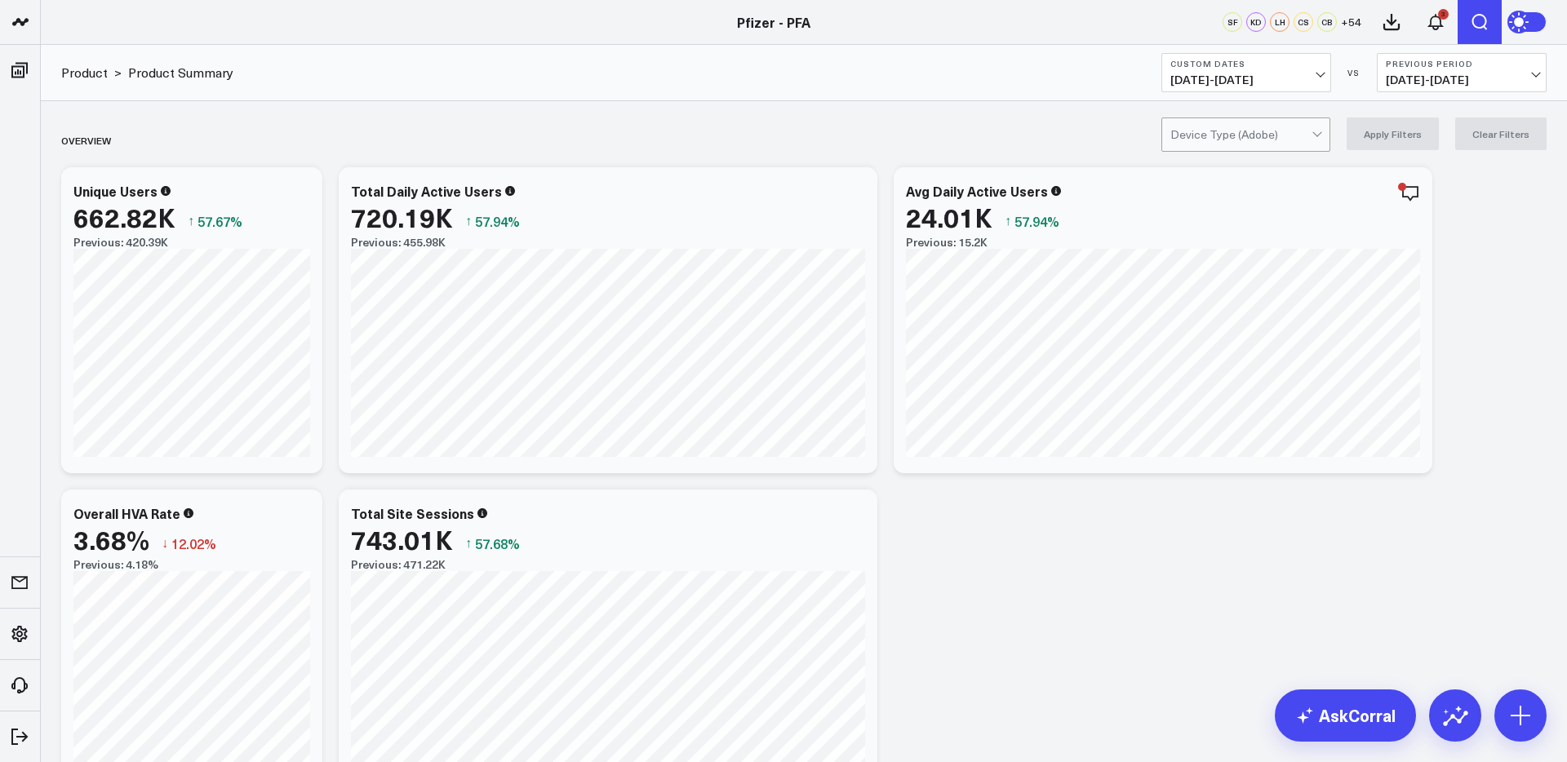
click at [1062, 73] on div "Product > Product Summary Custom Dates [DATE] - [DATE] VS Previous Period [DATE…" at bounding box center [804, 73] width 1526 height 56
click at [1474, 12] on icon "Open search" at bounding box center [1479, 22] width 20 height 20
type input "location"
click at [1075, 63] on button "submit" at bounding box center [1085, 73] width 20 height 20
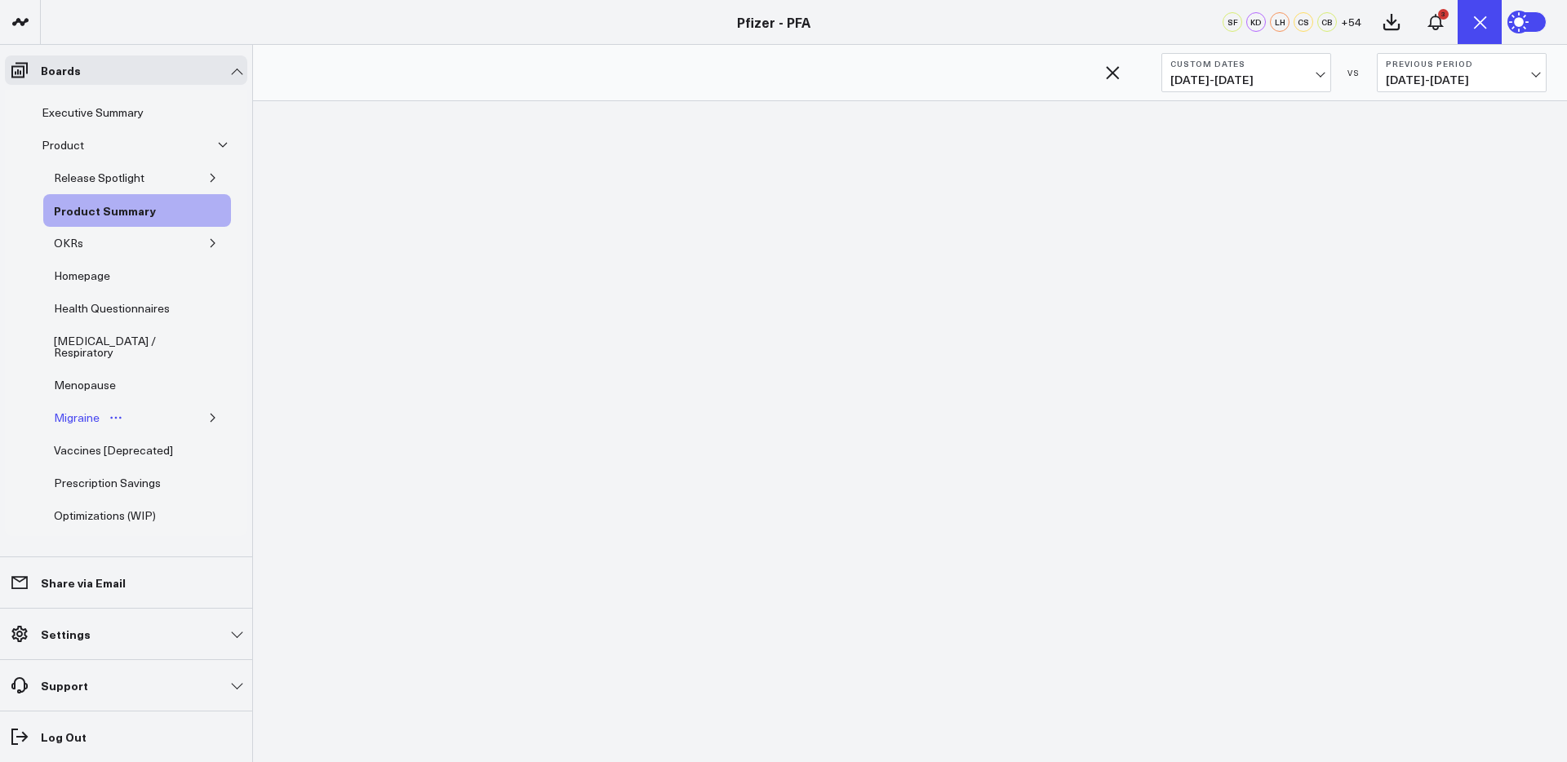
click at [109, 116] on div "Executive Summary" at bounding box center [93, 113] width 110 height 20
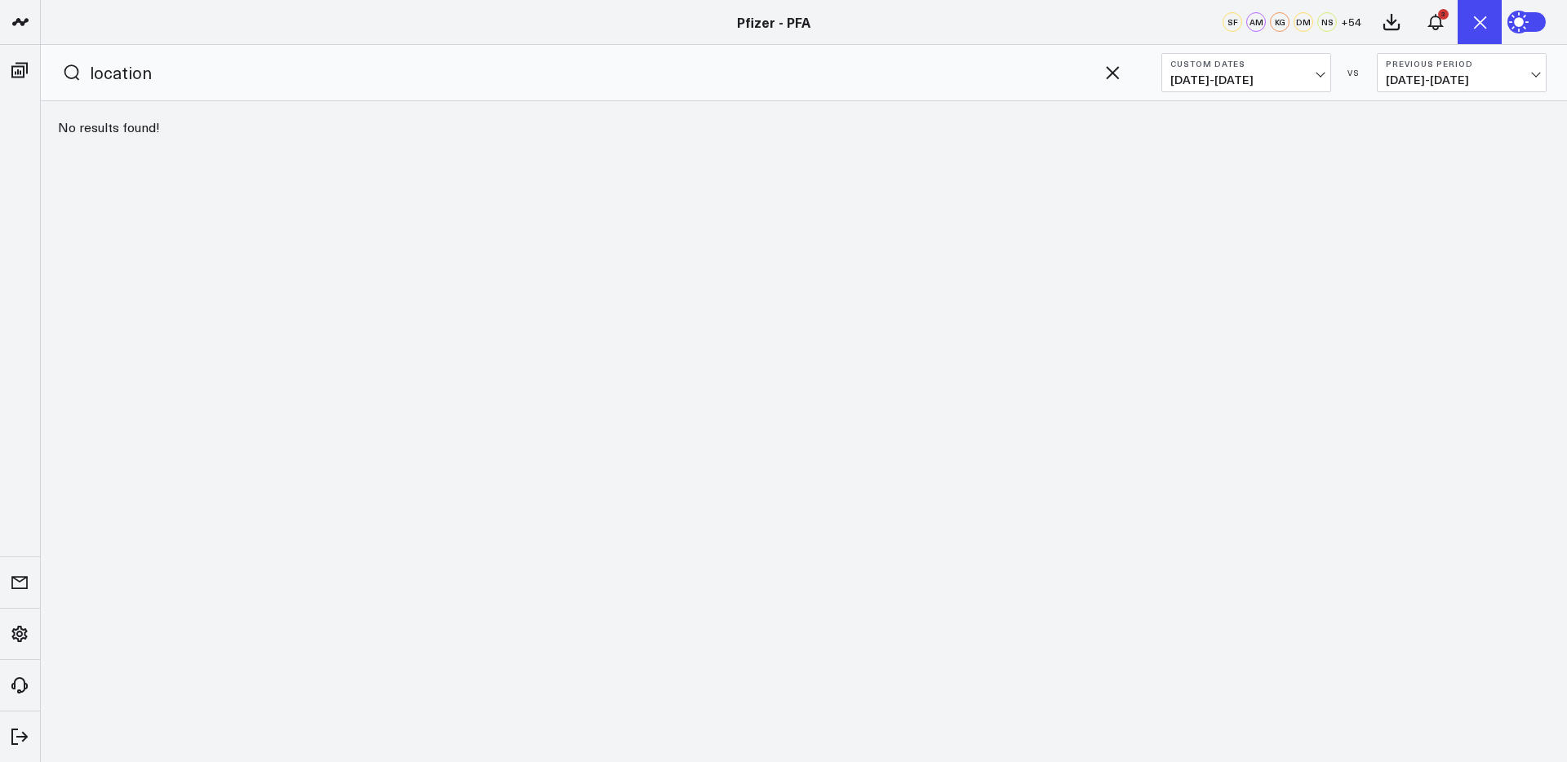
drag, startPoint x: 1107, startPoint y: 73, endPoint x: 765, endPoint y: 65, distance: 342.0
click at [1106, 73] on icon "button" at bounding box center [1112, 73] width 20 height 20
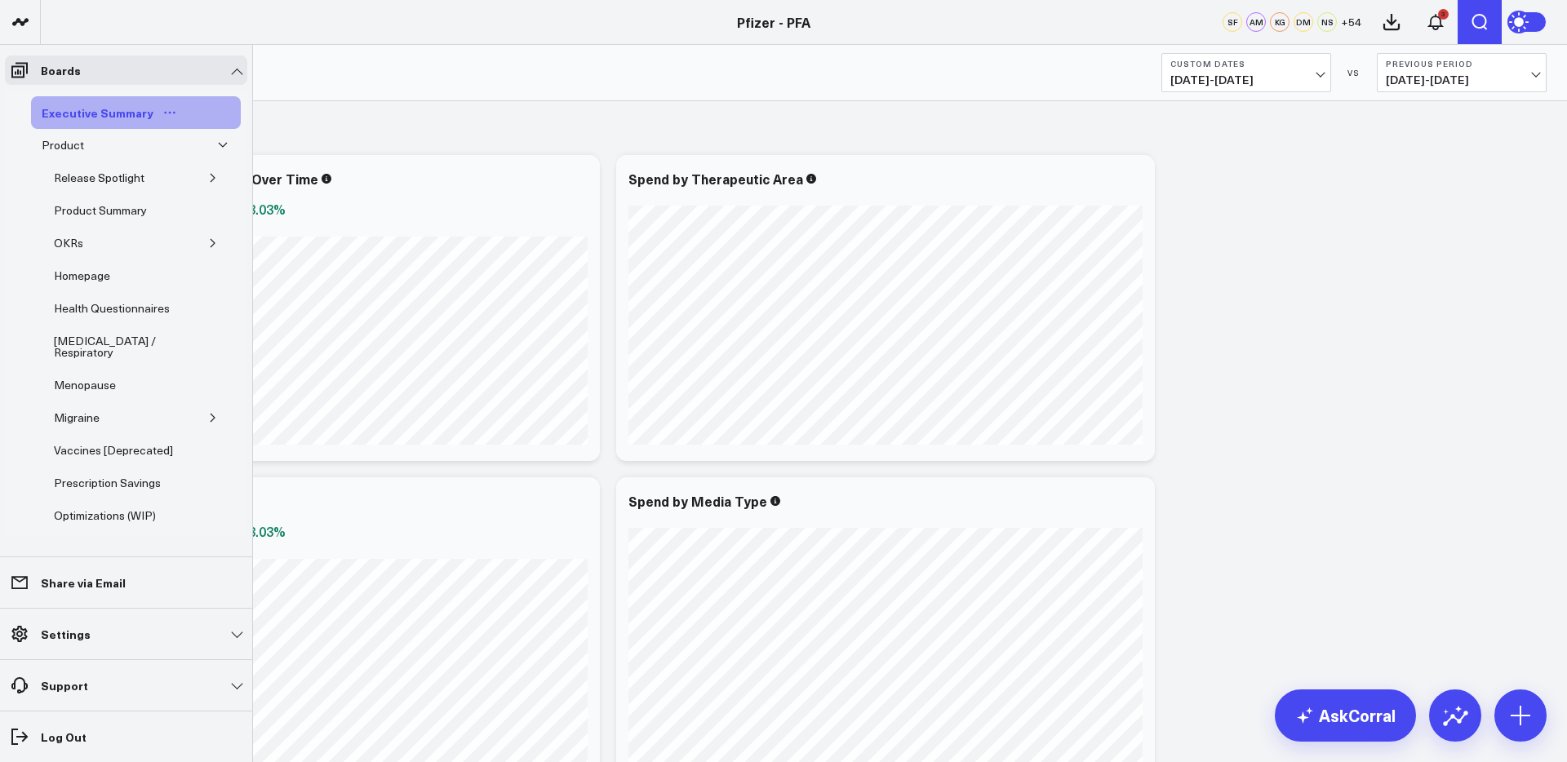
click at [93, 110] on div "Executive Summary" at bounding box center [98, 113] width 120 height 20
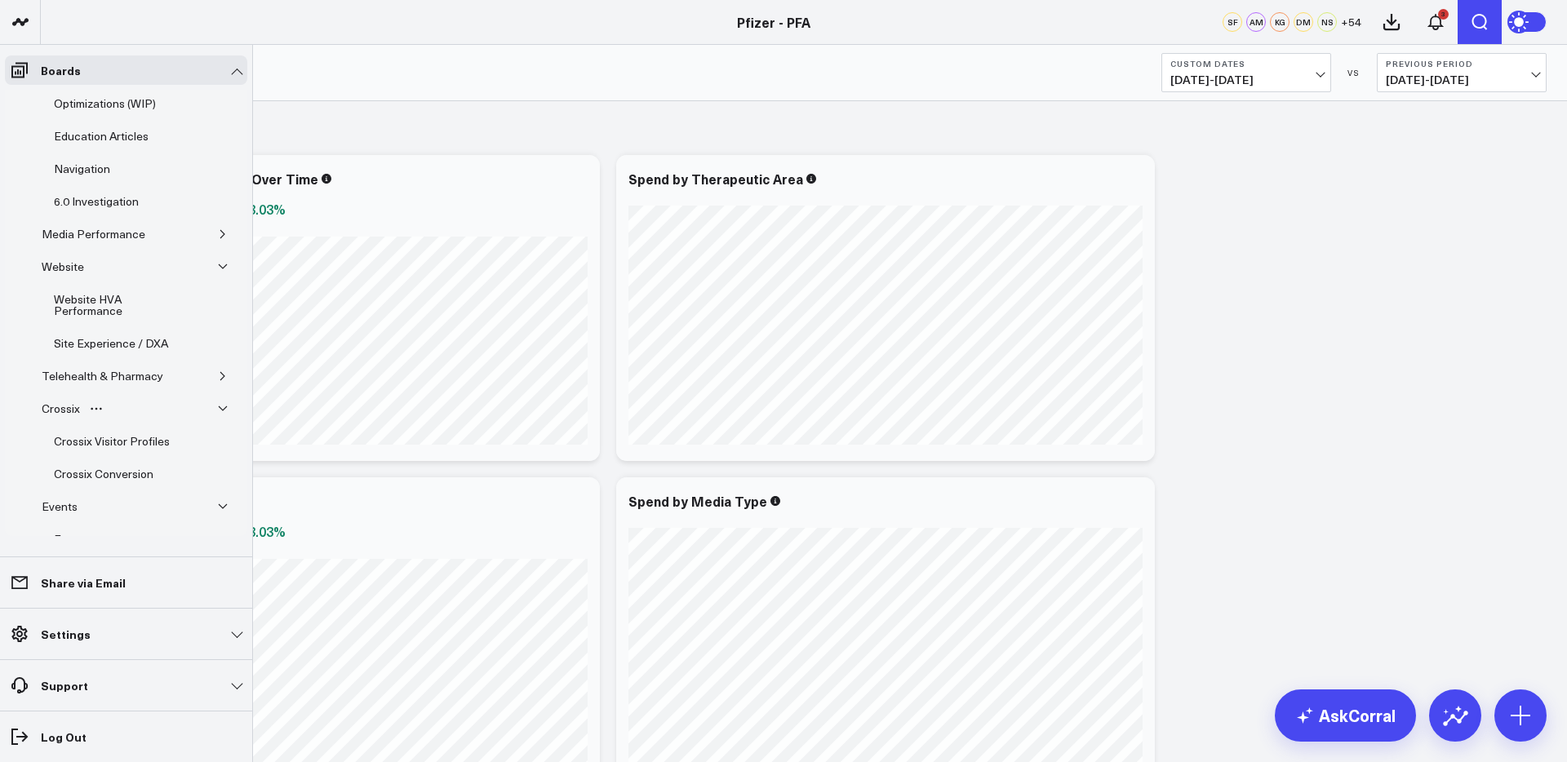
scroll to position [416, 0]
click at [218, 225] on icon "button" at bounding box center [223, 230] width 10 height 10
click at [76, 362] on div "Website HVA Performance" at bounding box center [120, 377] width 141 height 31
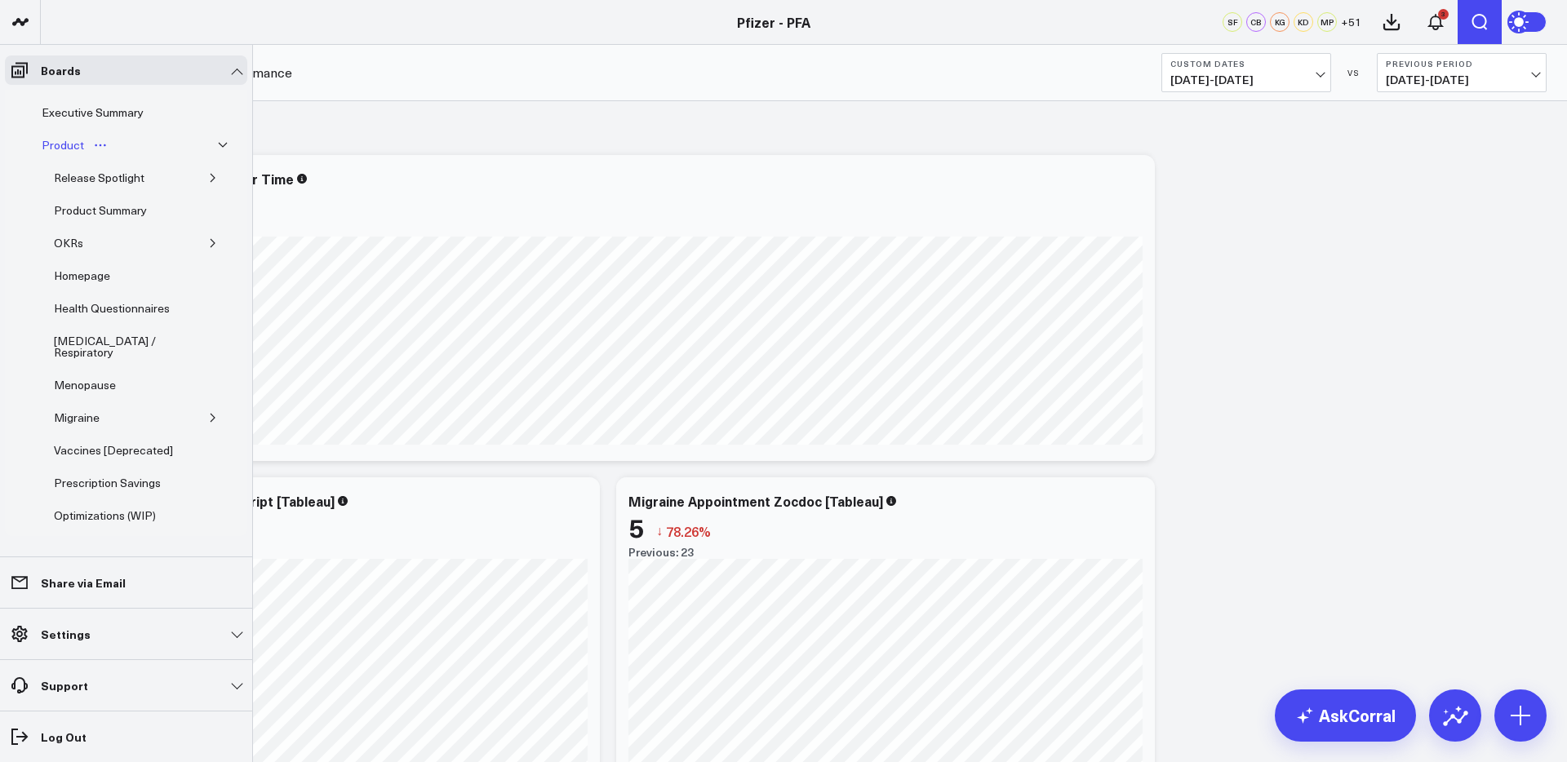
click at [58, 143] on div "Product" at bounding box center [63, 145] width 51 height 20
click at [91, 216] on div "Product Summary" at bounding box center [100, 211] width 101 height 20
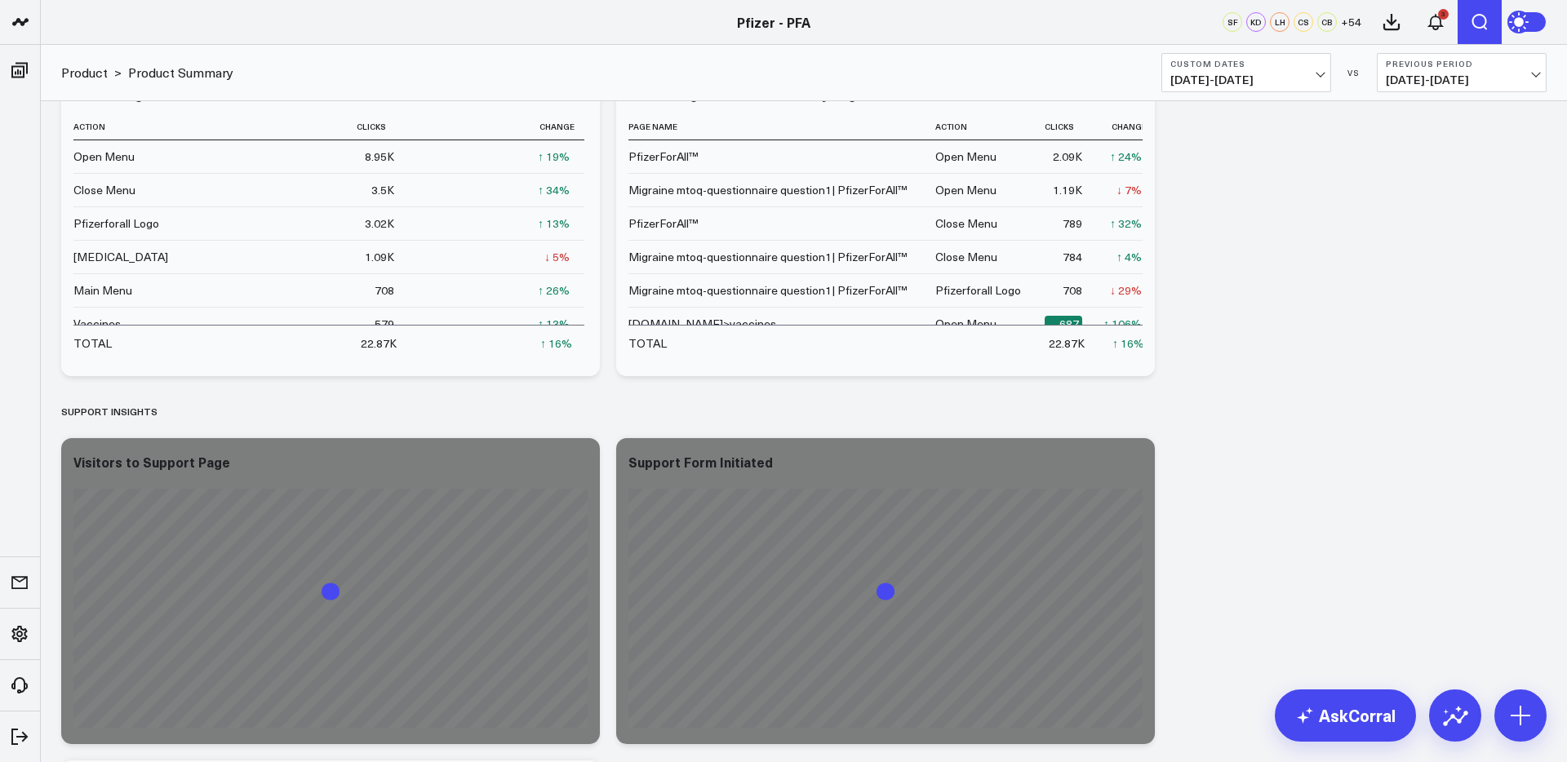
scroll to position [6649, 0]
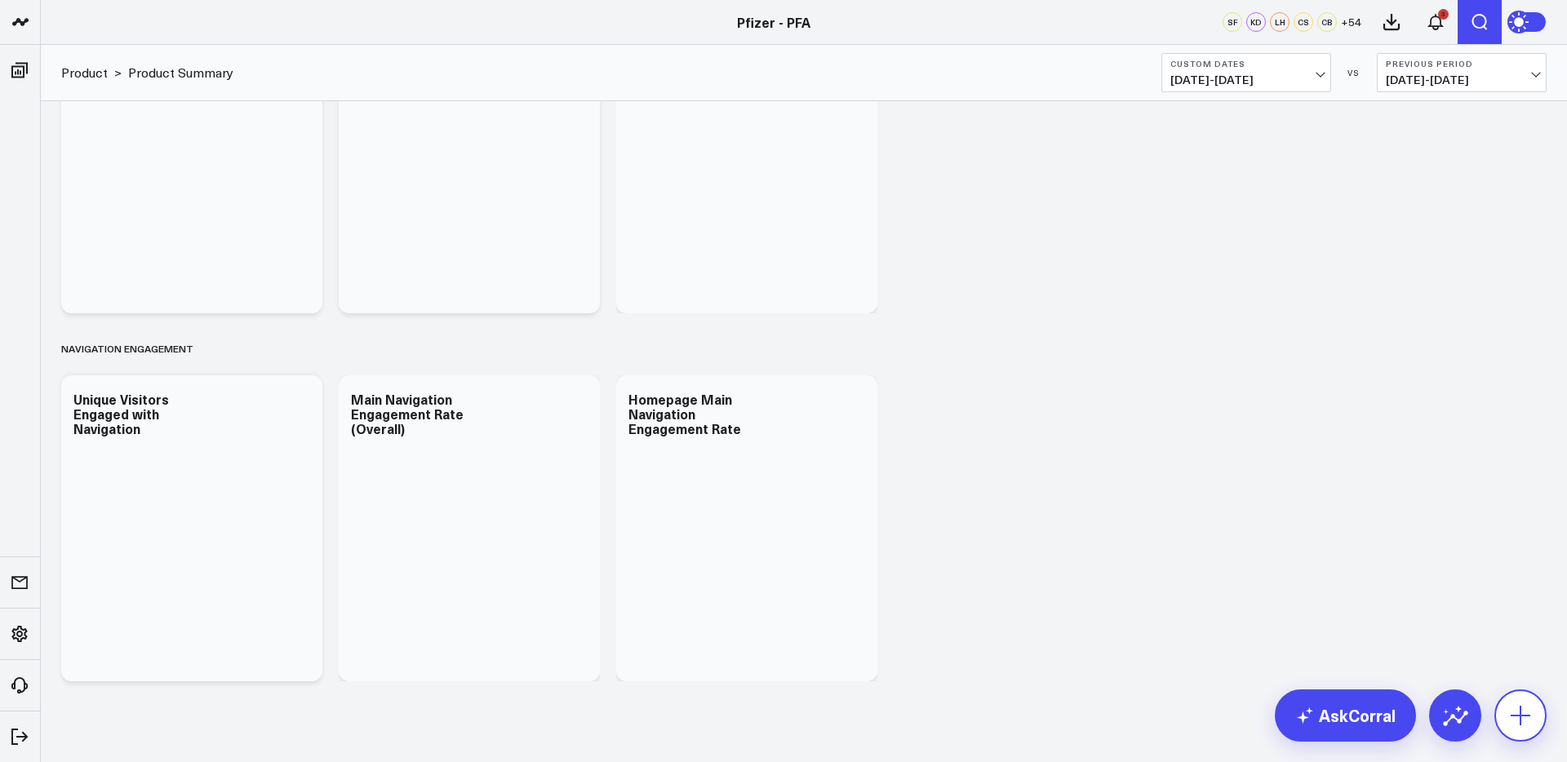
click at [1520, 722] on icon at bounding box center [1520, 716] width 20 height 20
click at [1516, 709] on icon at bounding box center [1520, 716] width 26 height 26
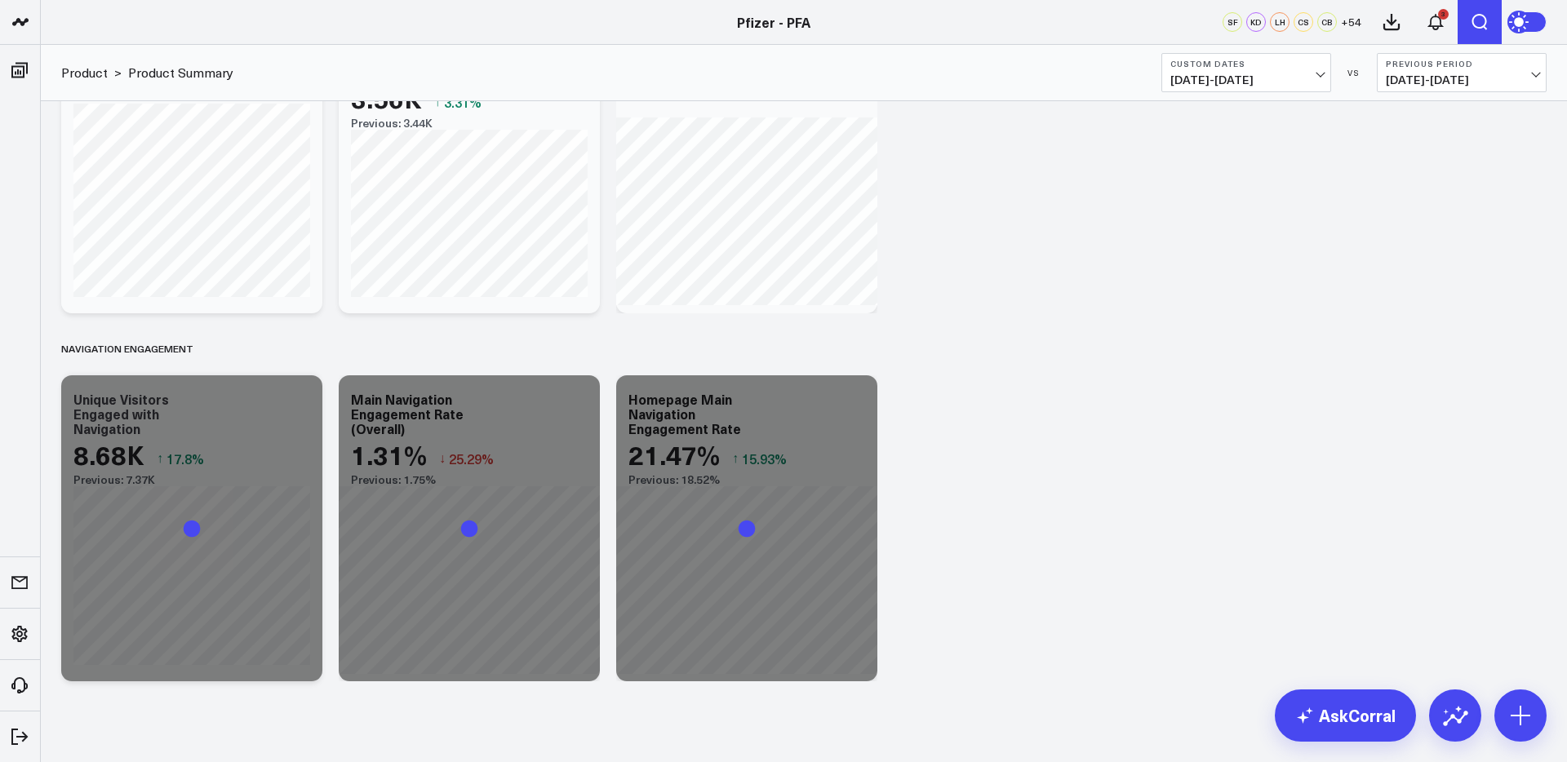
scroll to position [6674, 0]
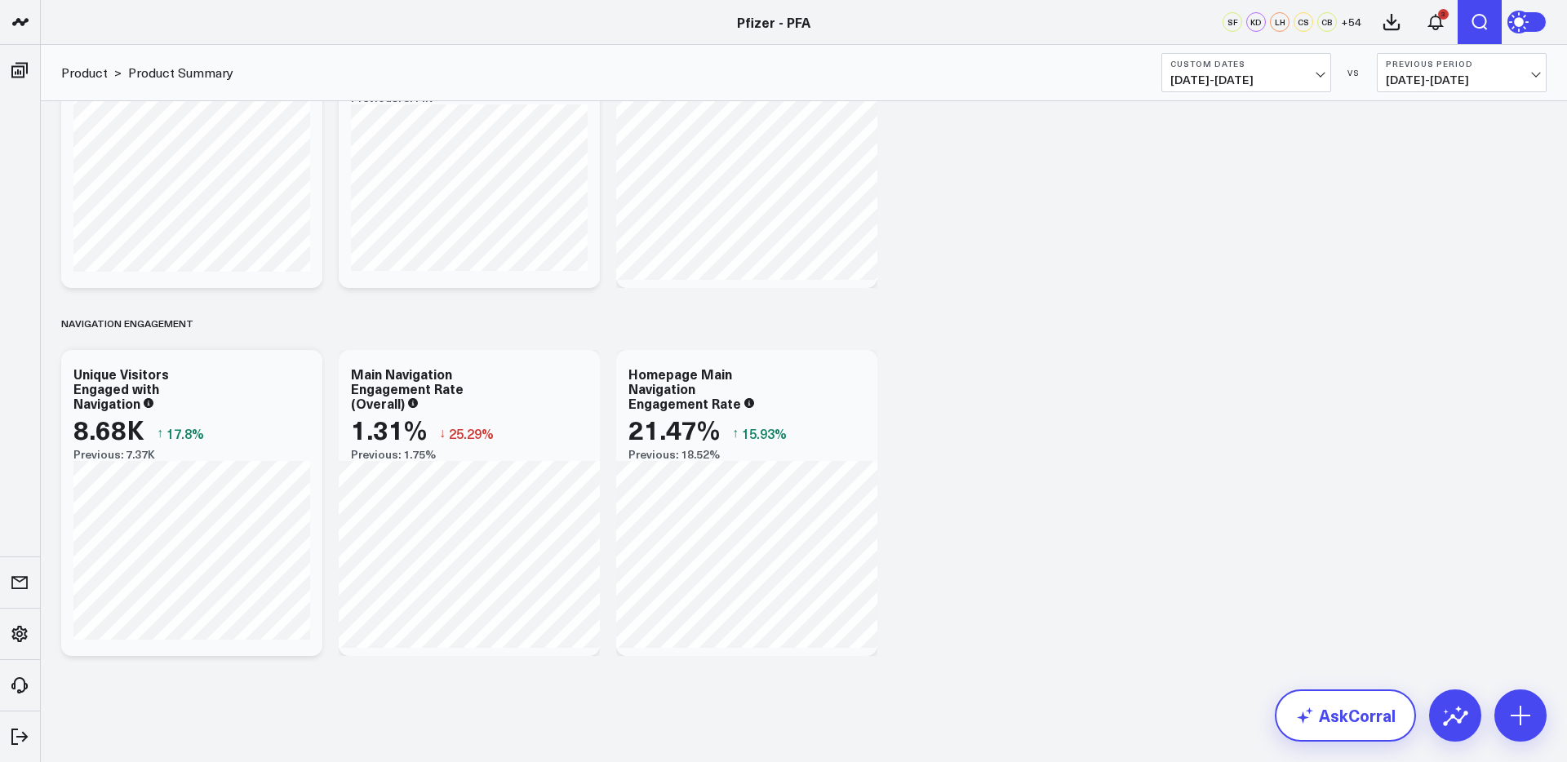
click at [1326, 707] on link "AskCorral" at bounding box center [1344, 715] width 141 height 52
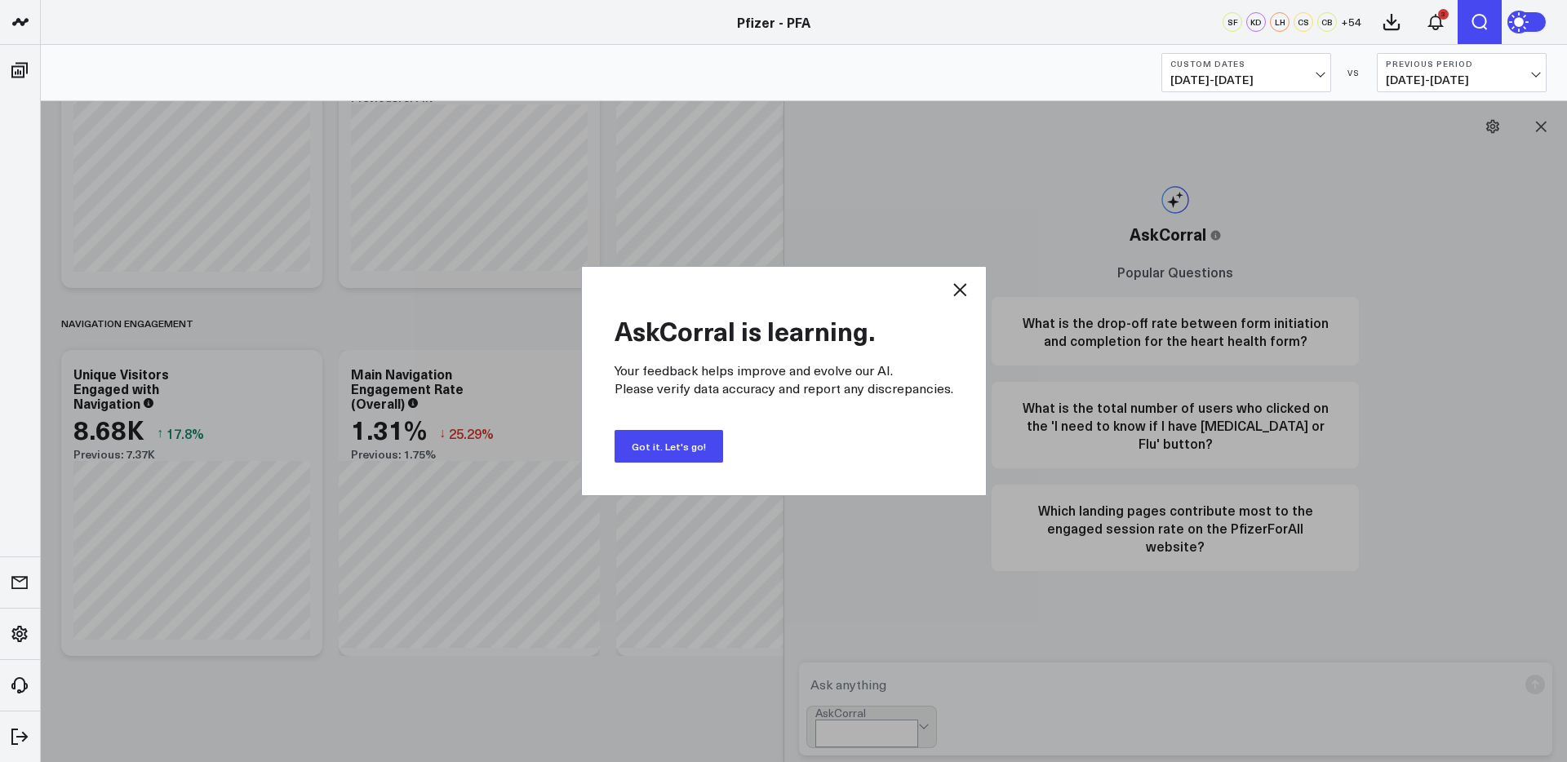
click at [658, 450] on button "Got it. Let's go!" at bounding box center [668, 446] width 109 height 33
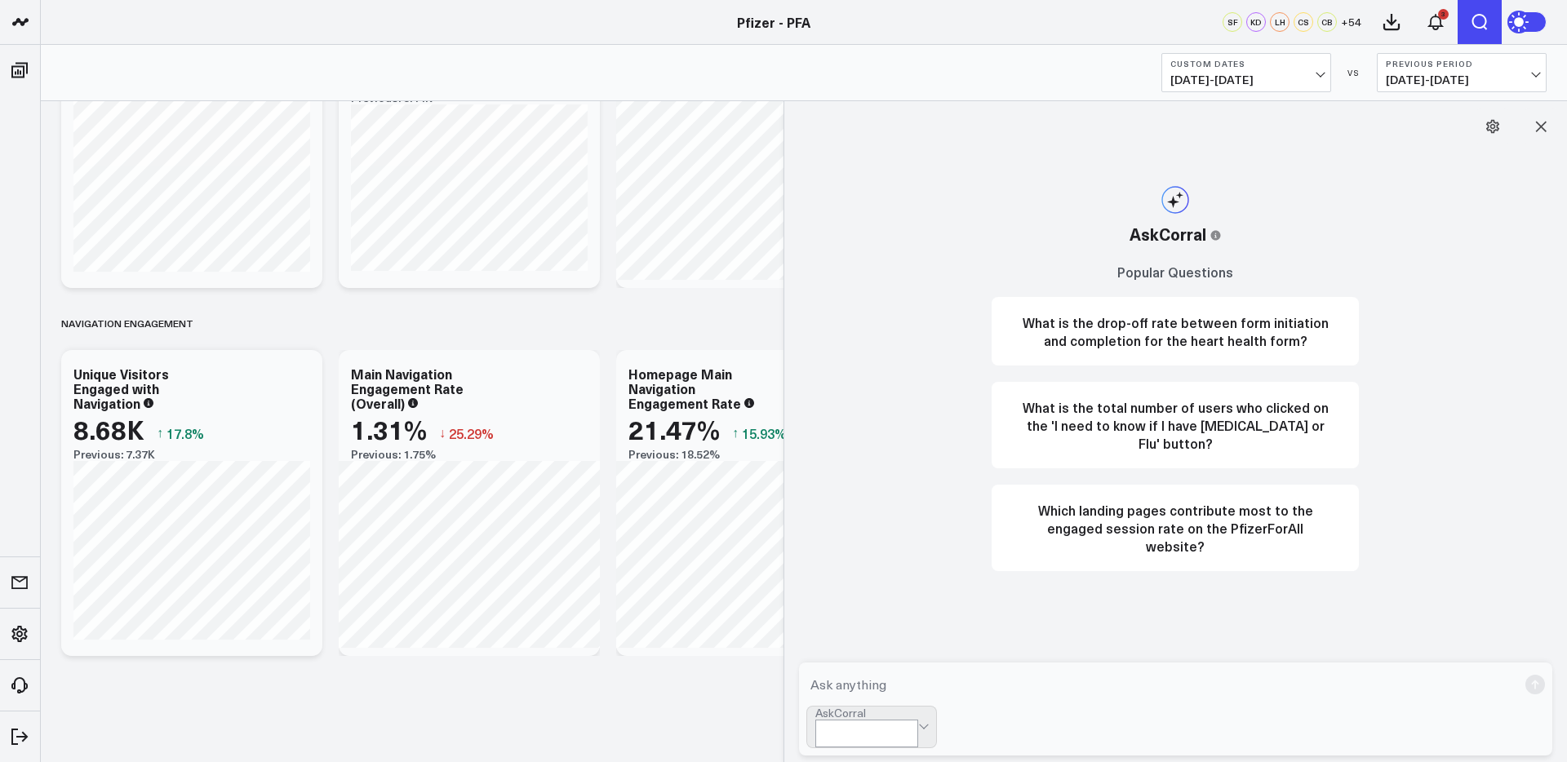
click at [969, 699] on textarea at bounding box center [1161, 684] width 711 height 29
type textarea "what states to visitors to PFA come from?"
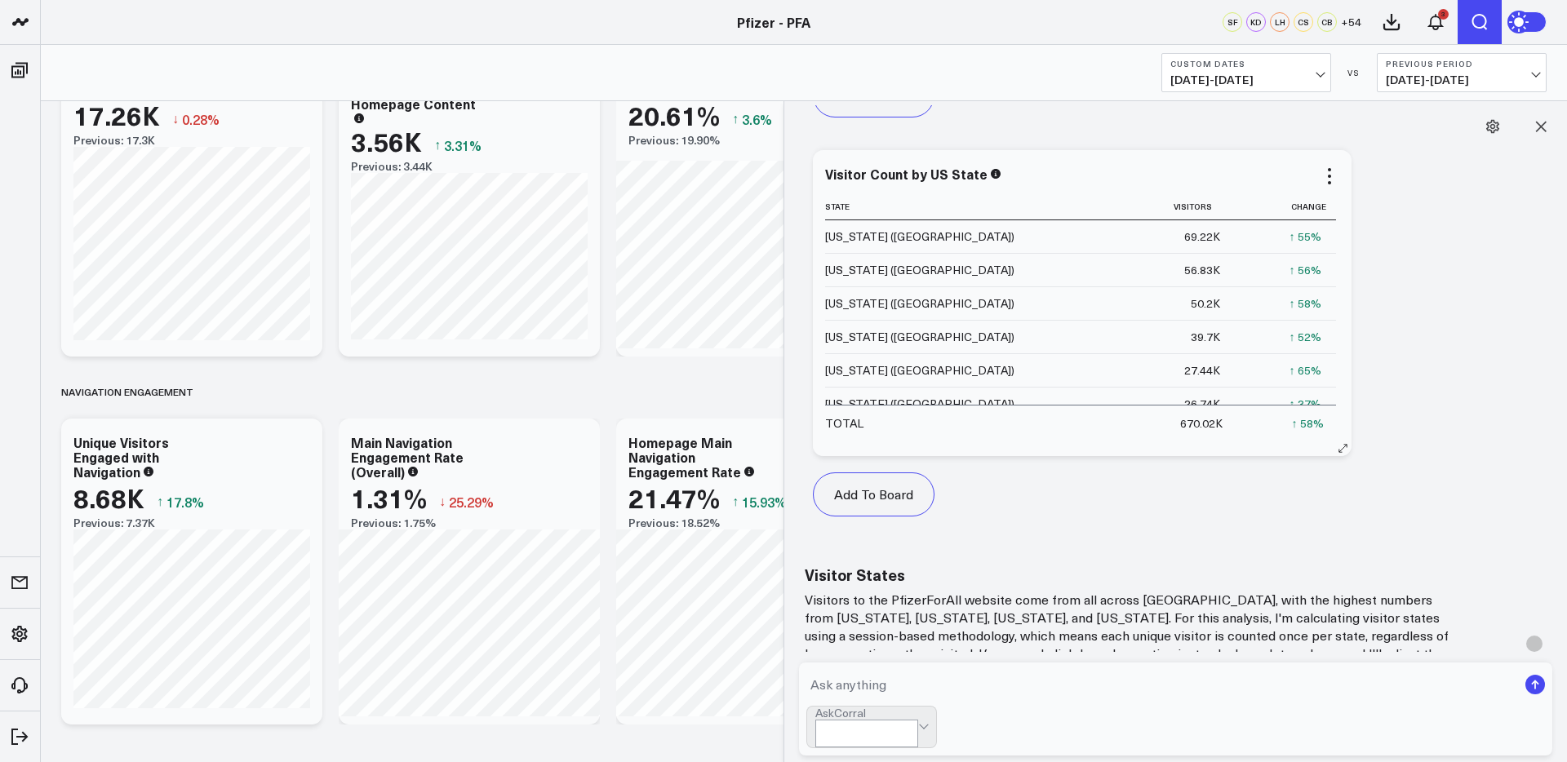
scroll to position [1317, 0]
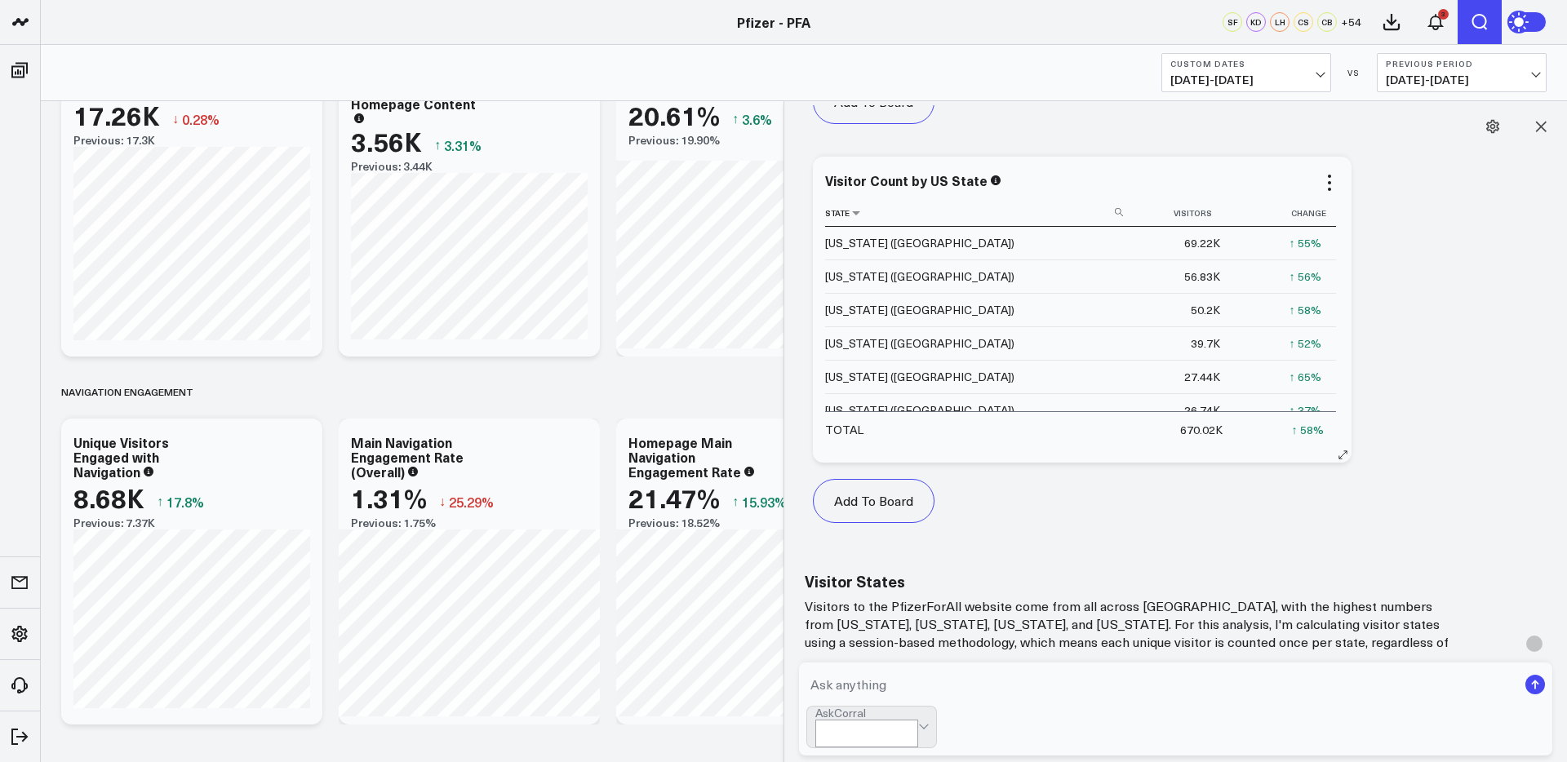
click at [961, 212] on th "State" at bounding box center [978, 213] width 306 height 27
click at [1115, 213] on use at bounding box center [1119, 212] width 8 height 8
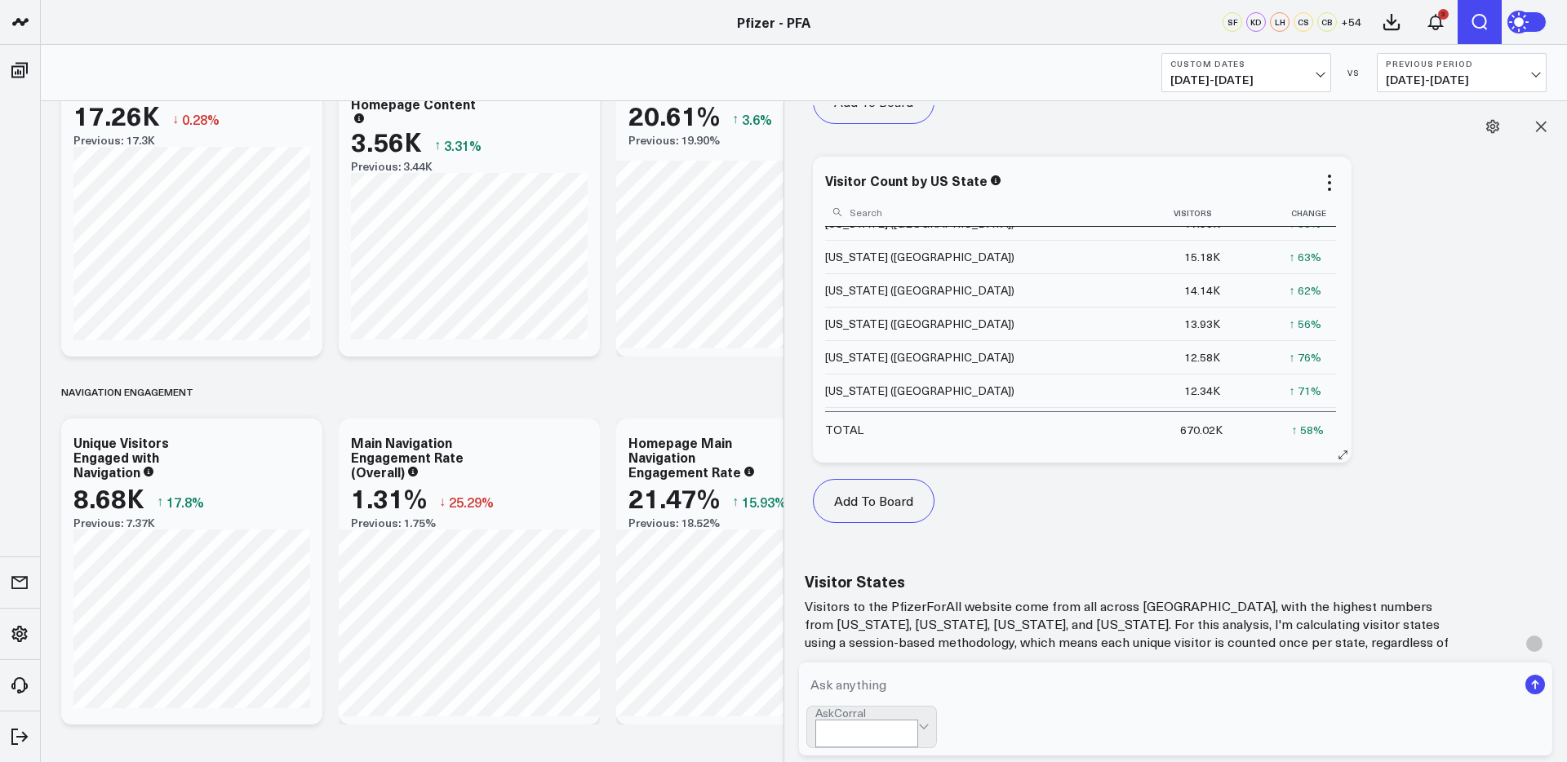
click at [955, 215] on input at bounding box center [976, 211] width 302 height 29
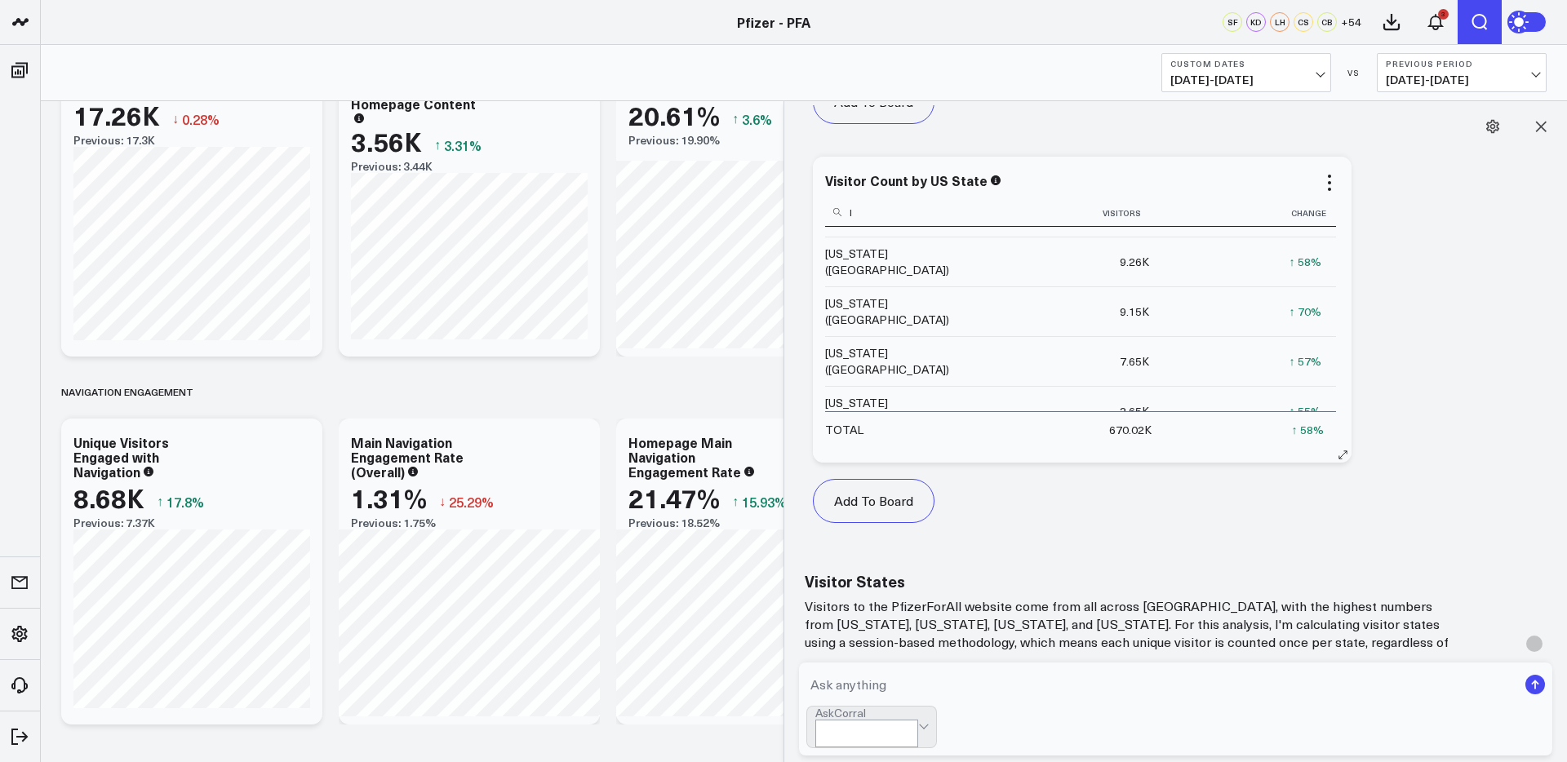
scroll to position [37, 0]
type input "[PERSON_NAME]"
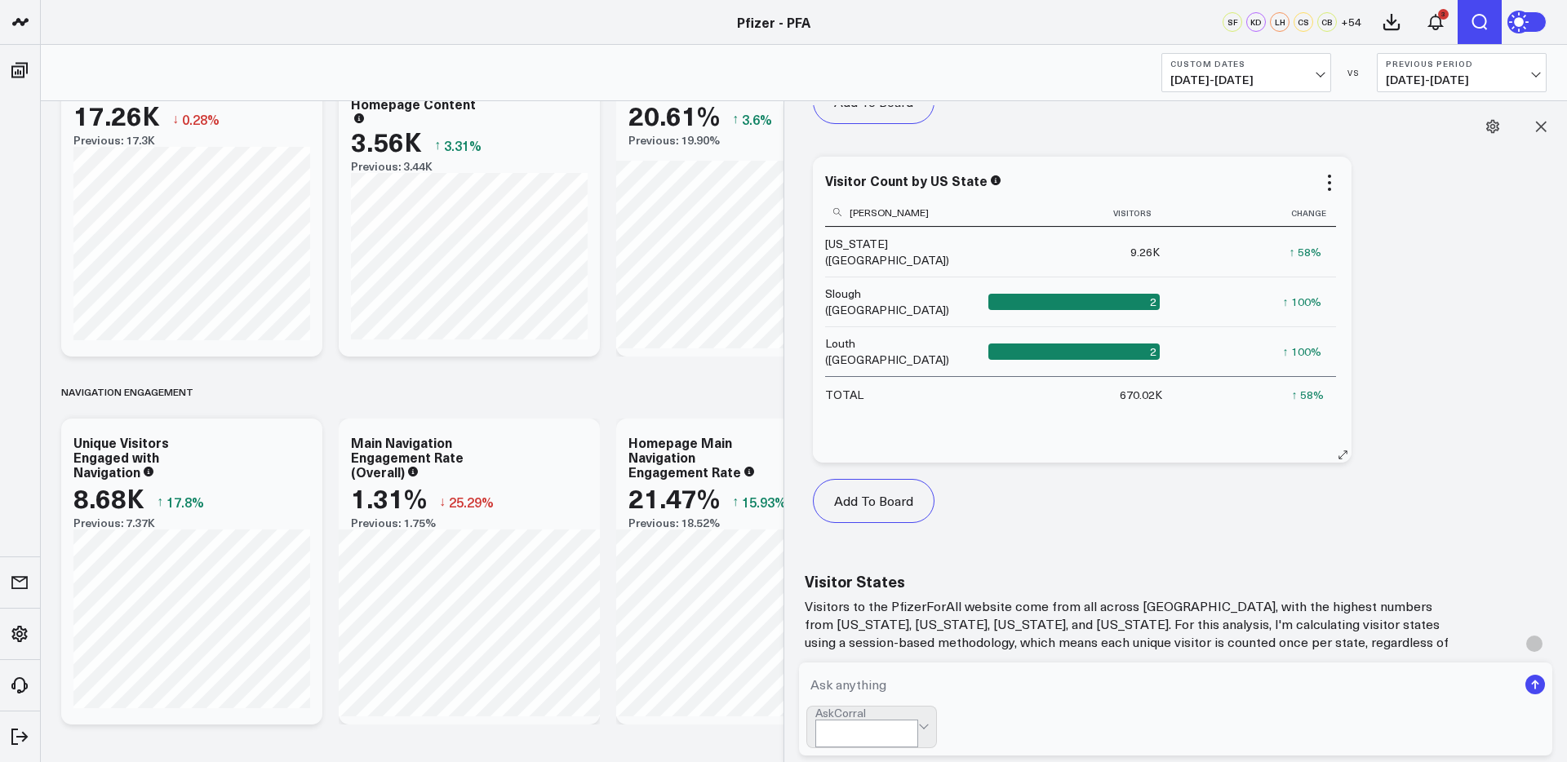
drag, startPoint x: 856, startPoint y: 216, endPoint x: 831, endPoint y: 216, distance: 25.3
click at [831, 216] on input "[PERSON_NAME]" at bounding box center [904, 211] width 159 height 29
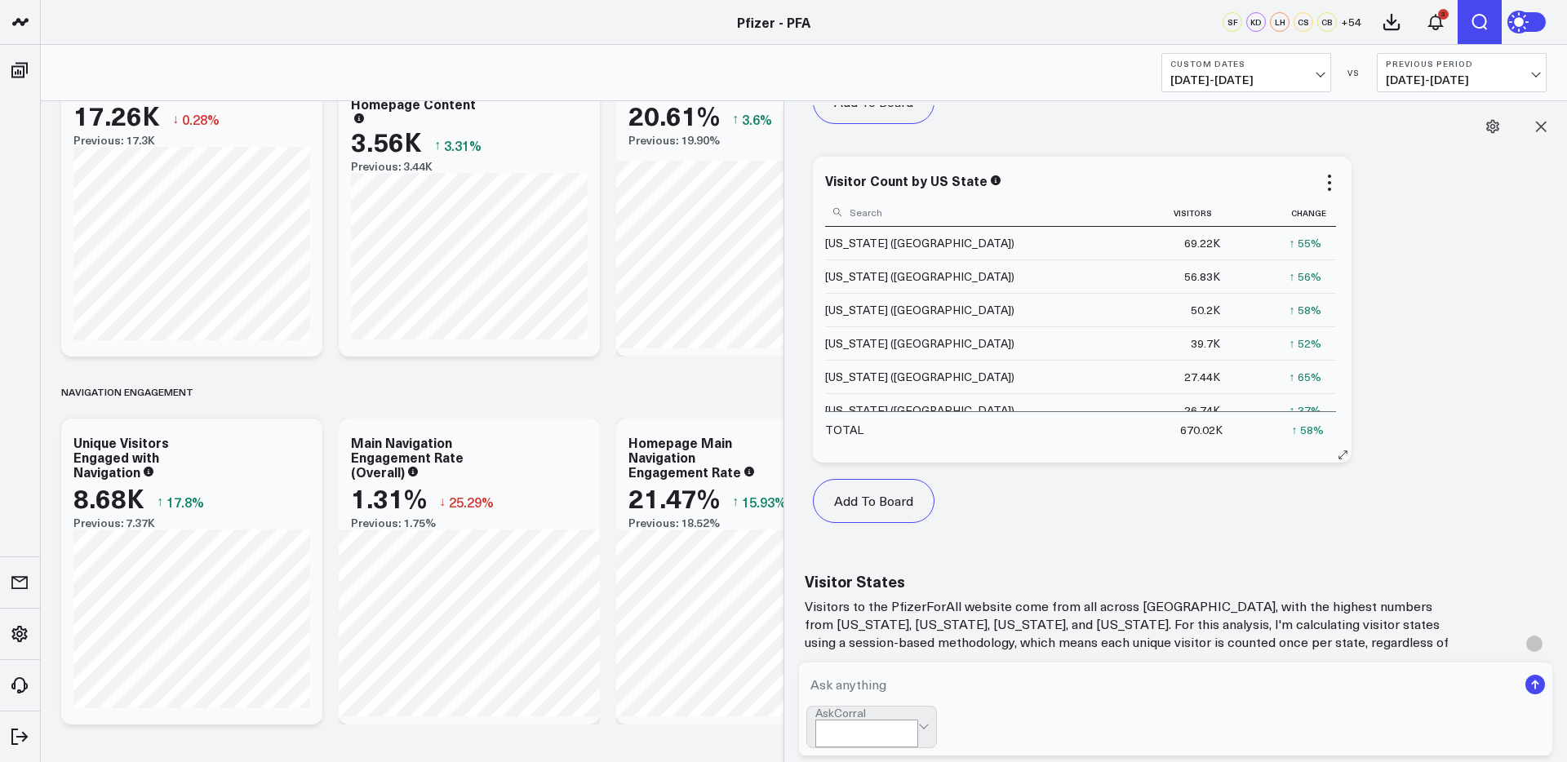
scroll to position [1252, 0]
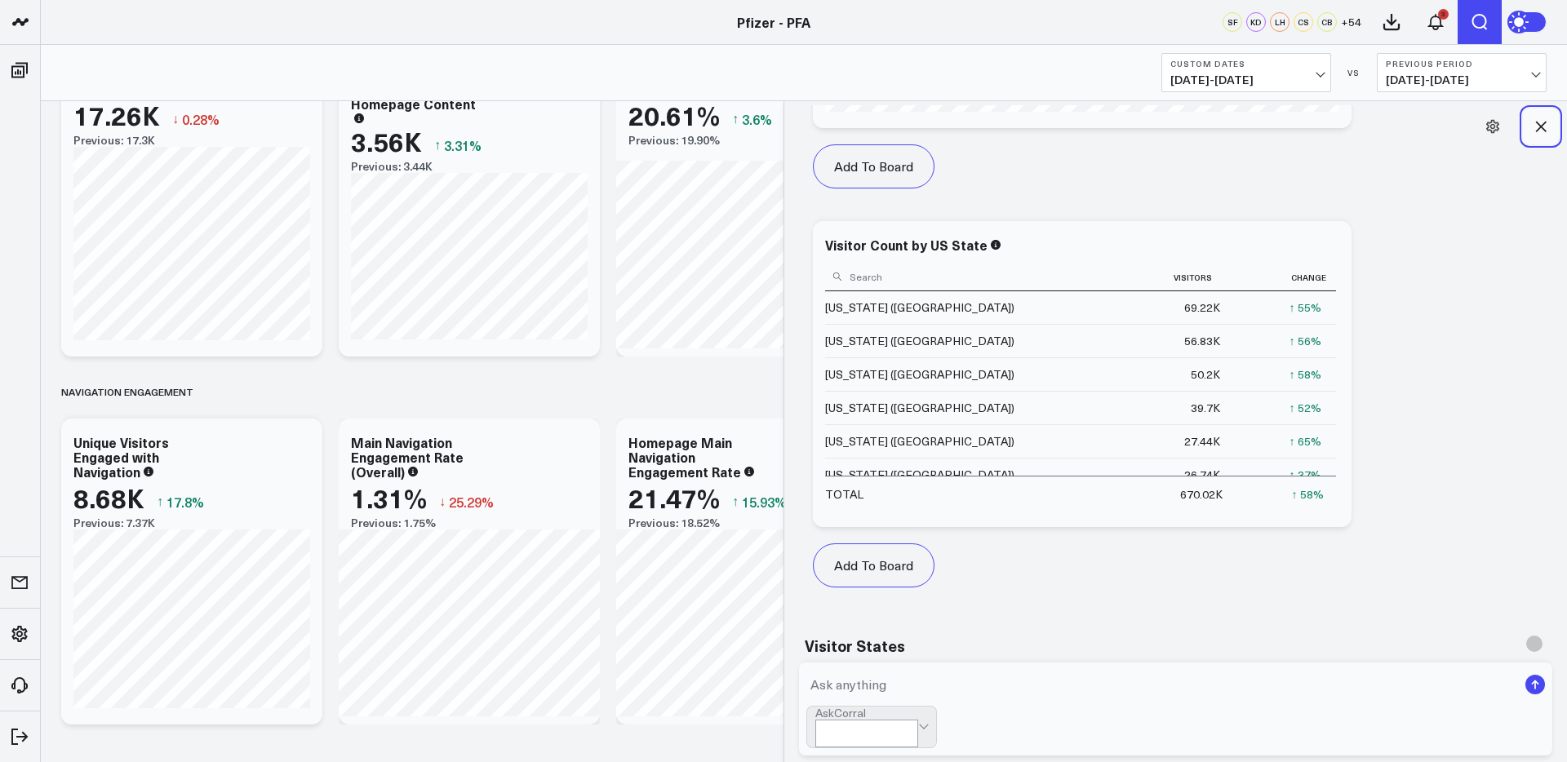
click at [1542, 126] on icon at bounding box center [1540, 126] width 16 height 16
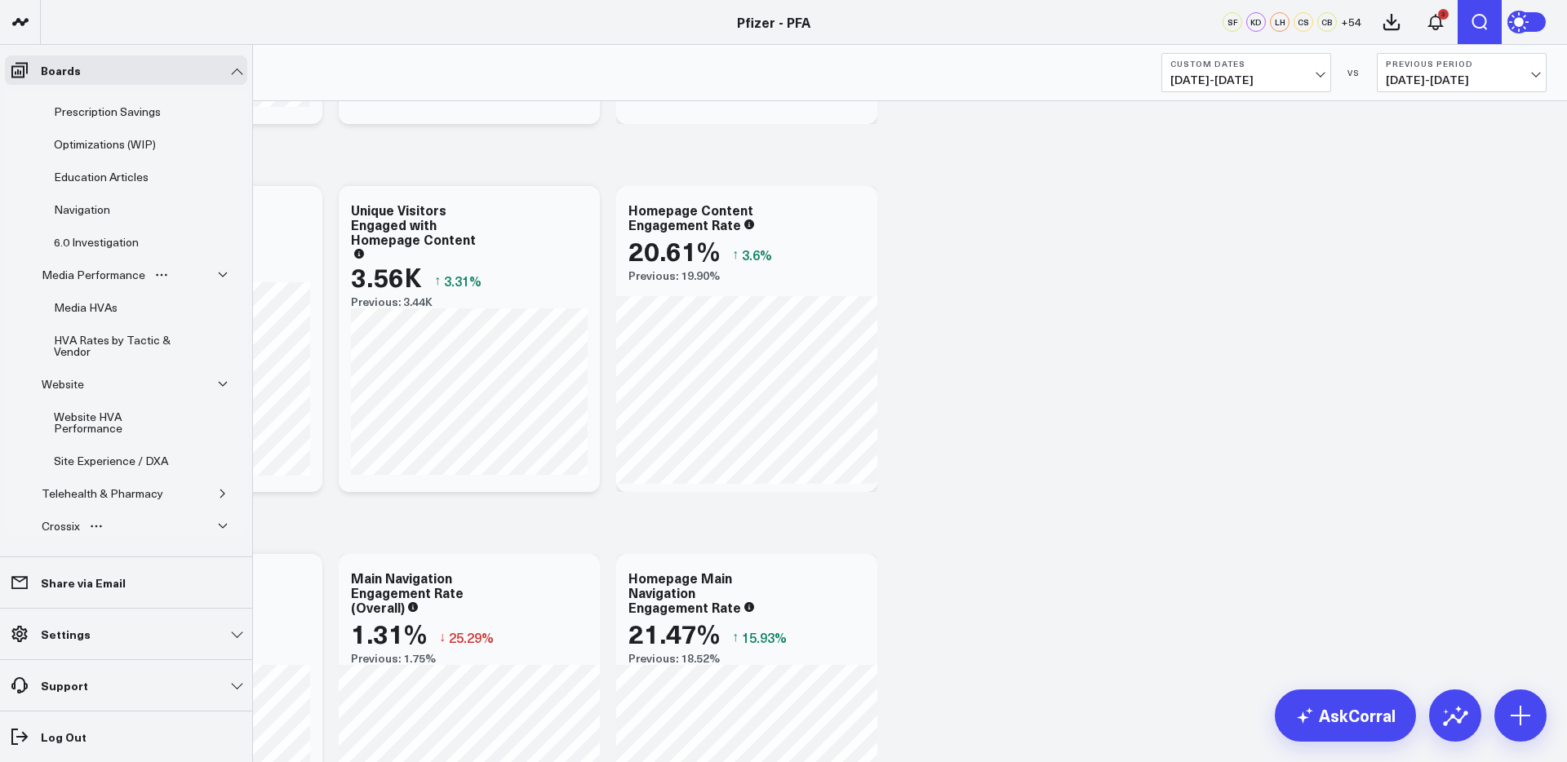
scroll to position [373, 0]
click at [89, 267] on div "Media Performance" at bounding box center [94, 274] width 112 height 20
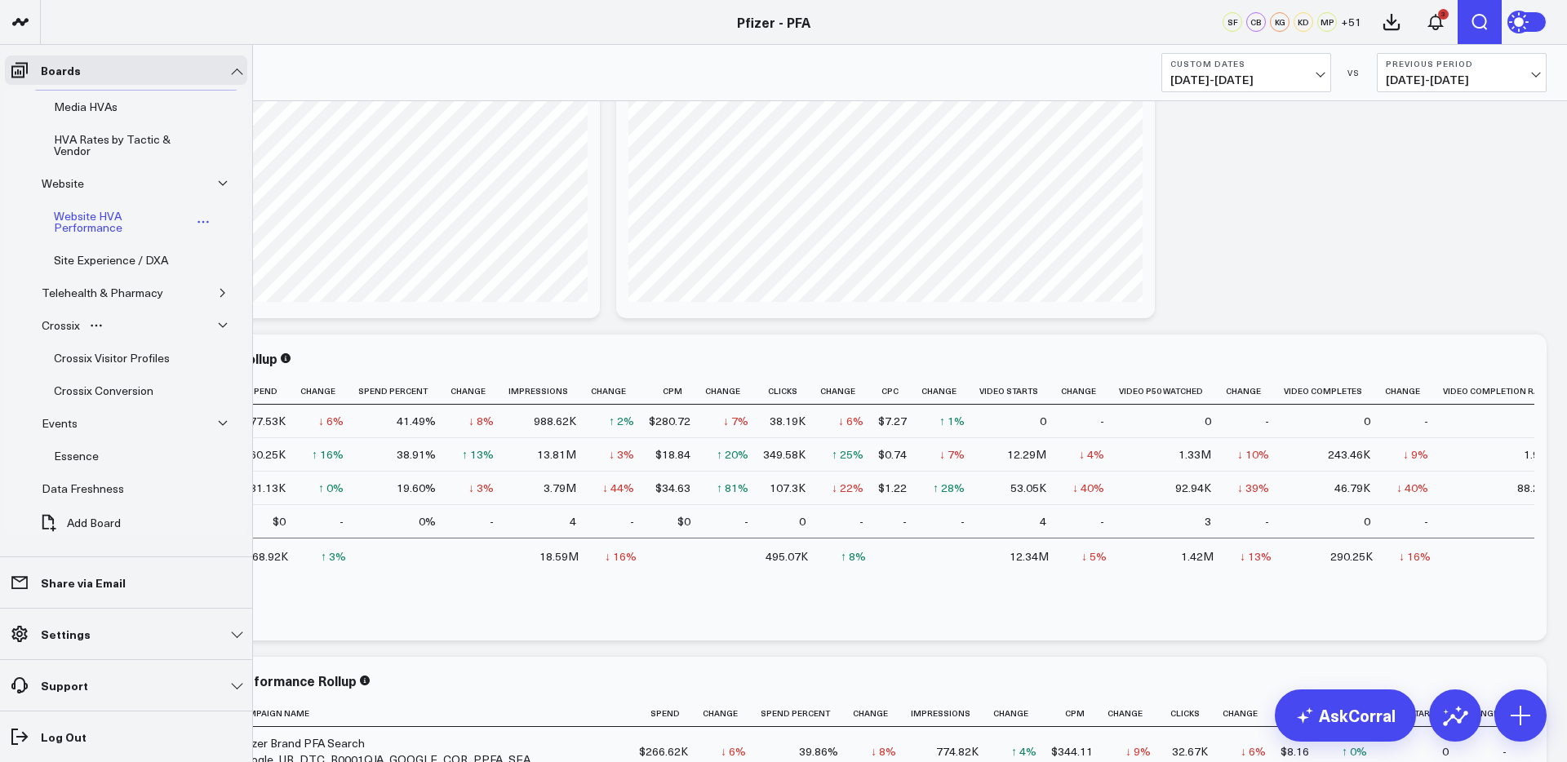
scroll to position [867, 0]
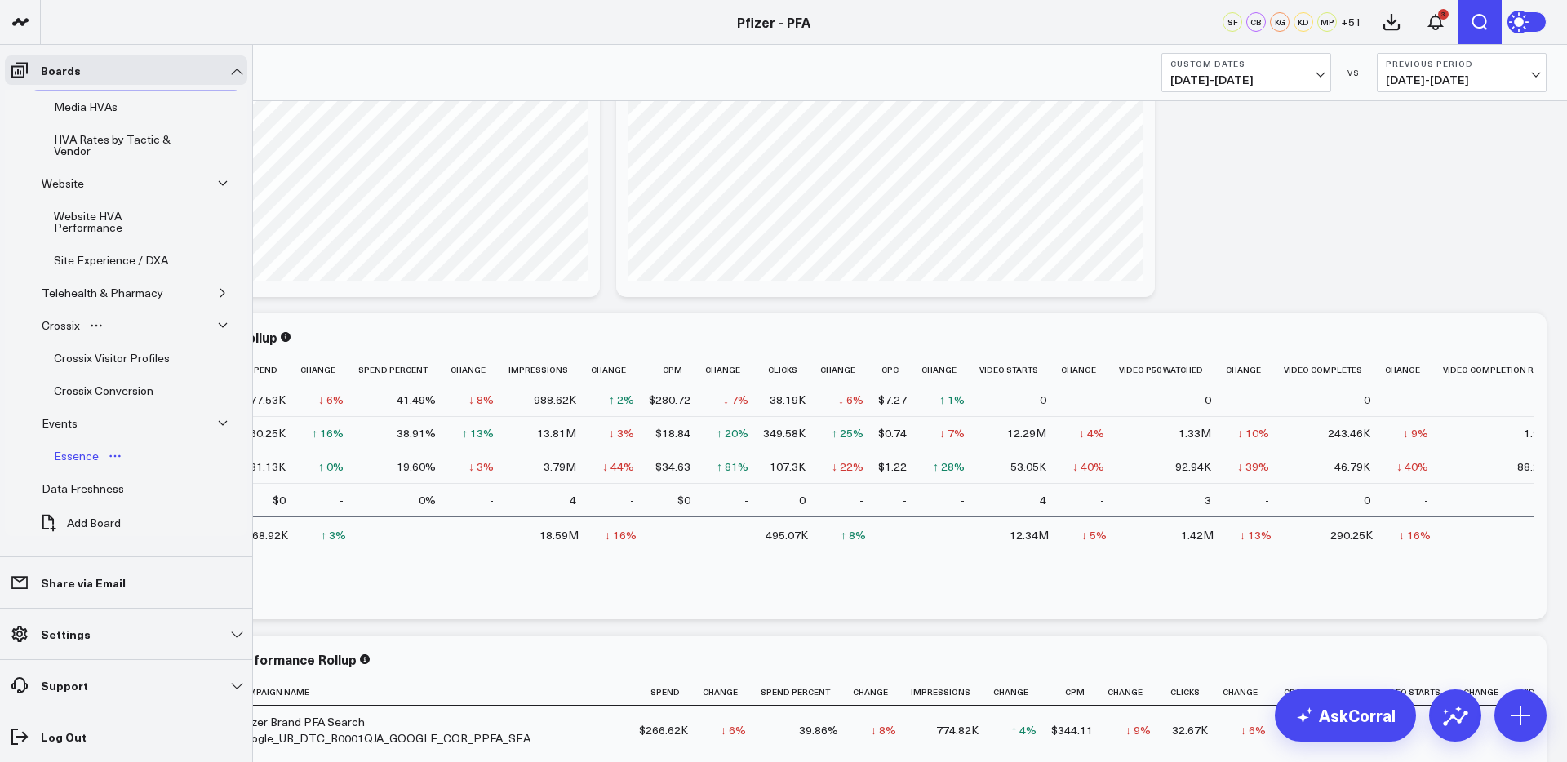
click at [69, 446] on div "Essence" at bounding box center [76, 456] width 53 height 20
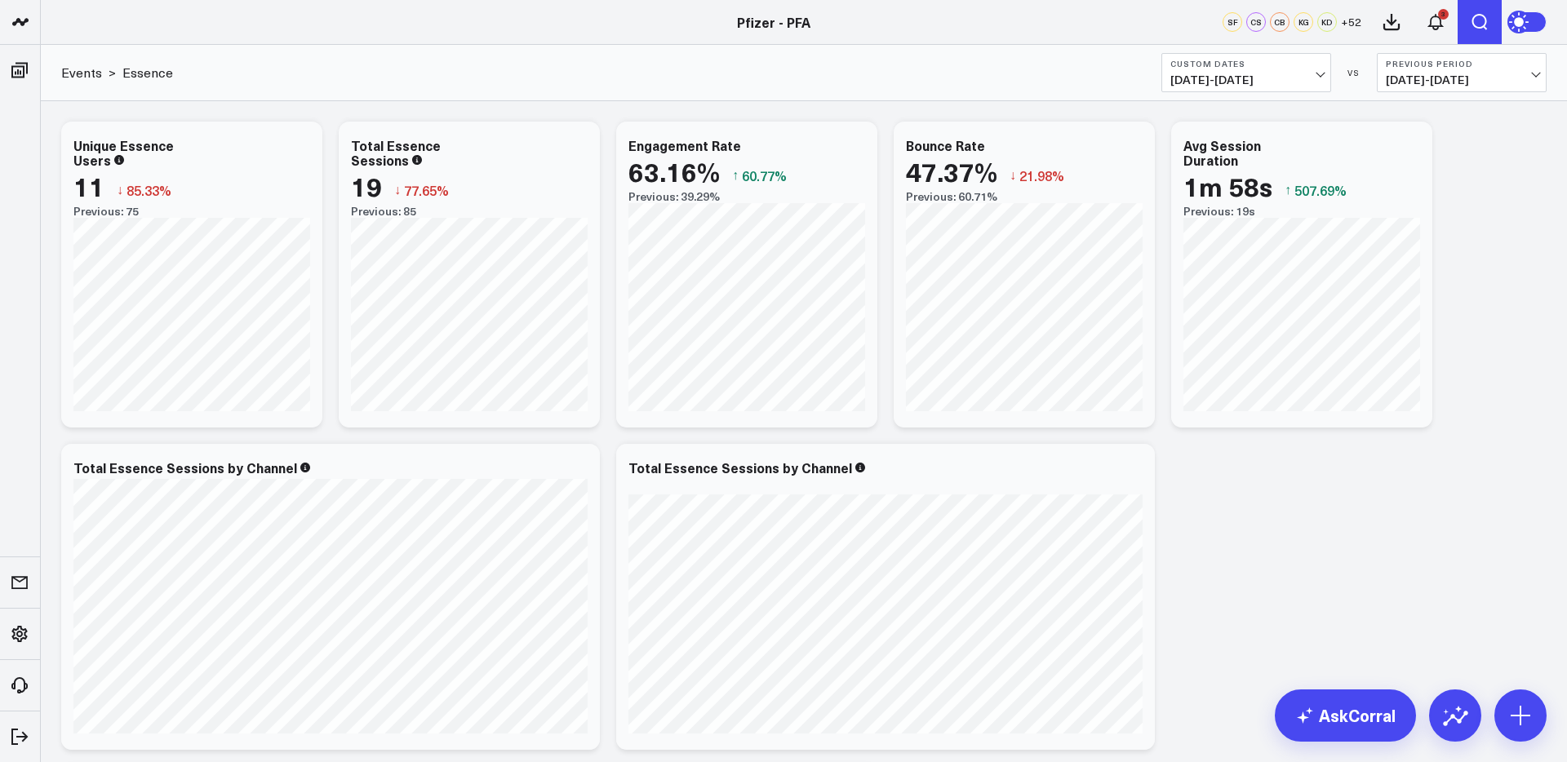
click at [1269, 69] on button "Custom Dates [DATE] - [DATE]" at bounding box center [1246, 72] width 170 height 39
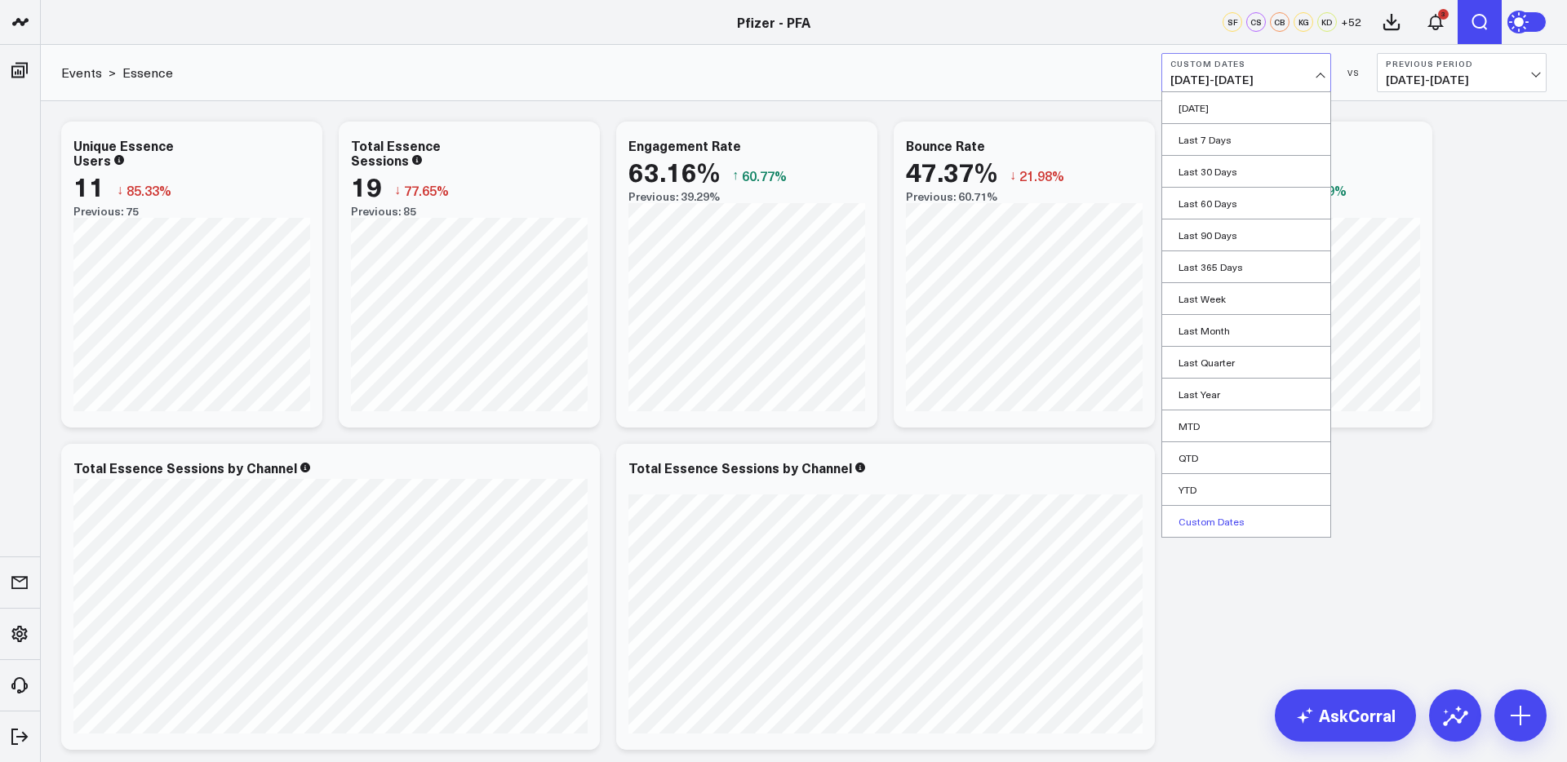
click at [1221, 520] on link "Custom Dates" at bounding box center [1246, 521] width 168 height 31
select select "9"
select select "2025"
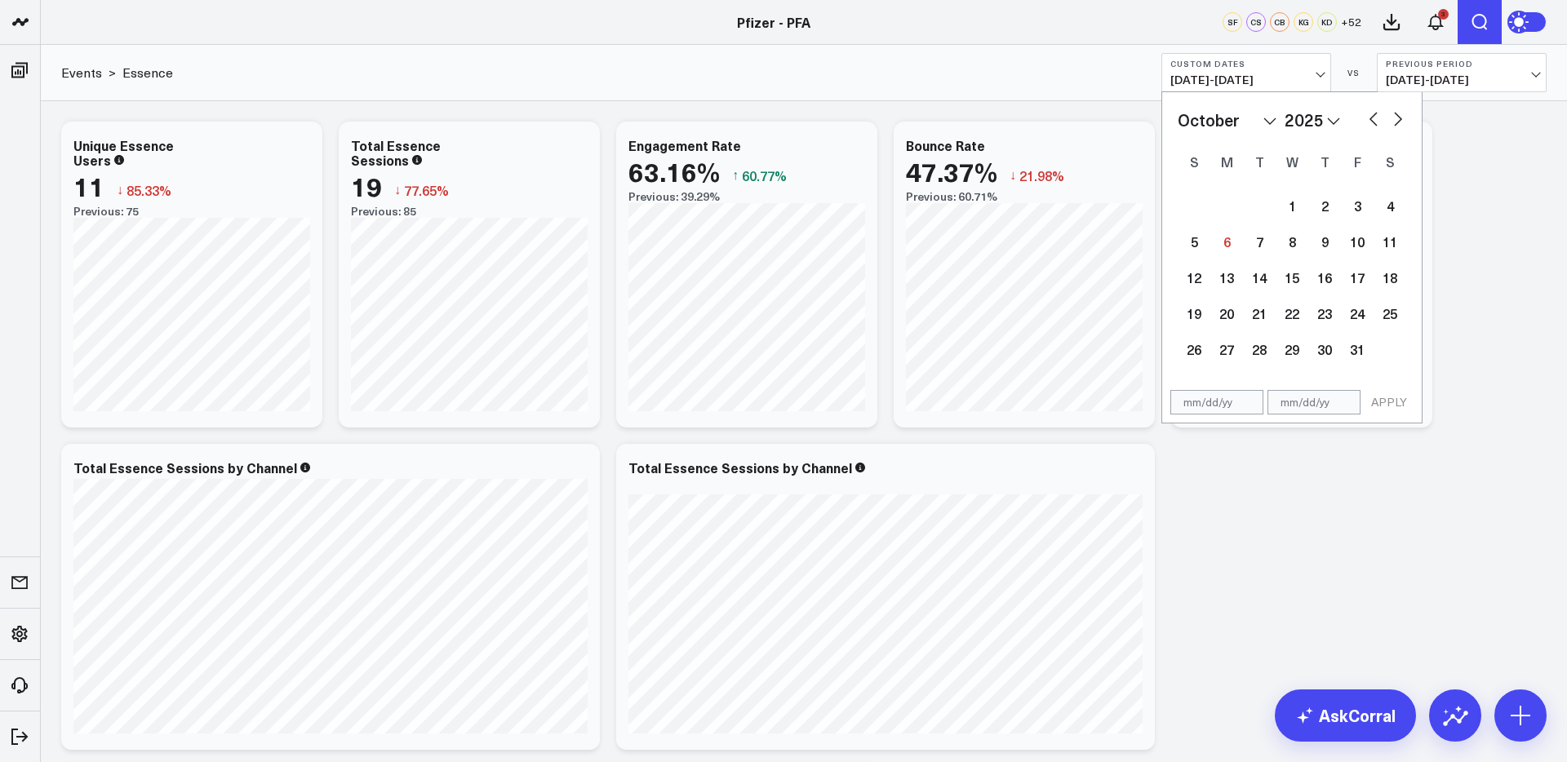
click at [1186, 405] on input "text" at bounding box center [1216, 402] width 93 height 24
select select "9"
select select "2025"
type input "[DATE]"
select select "5"
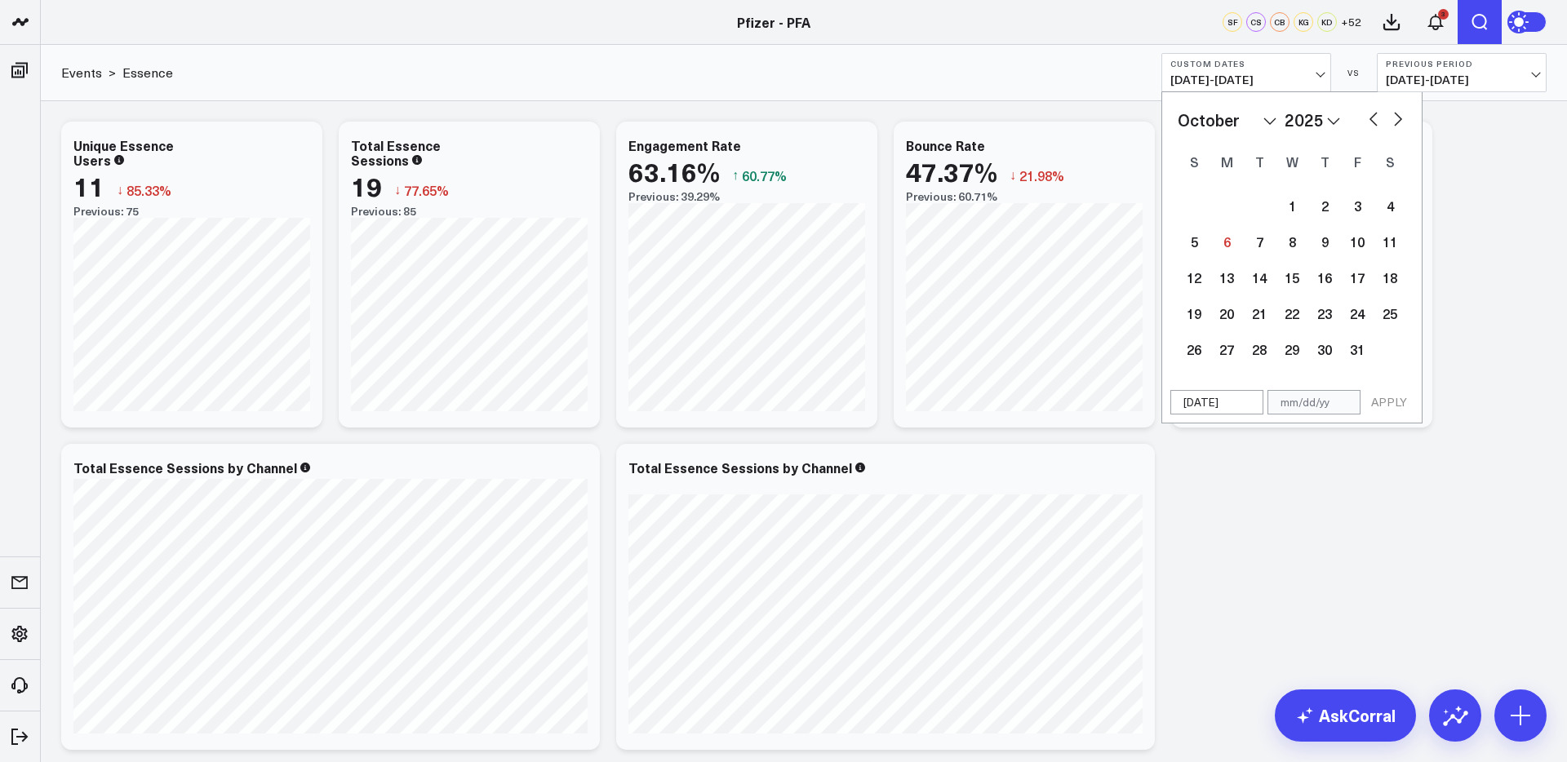
select select "2025"
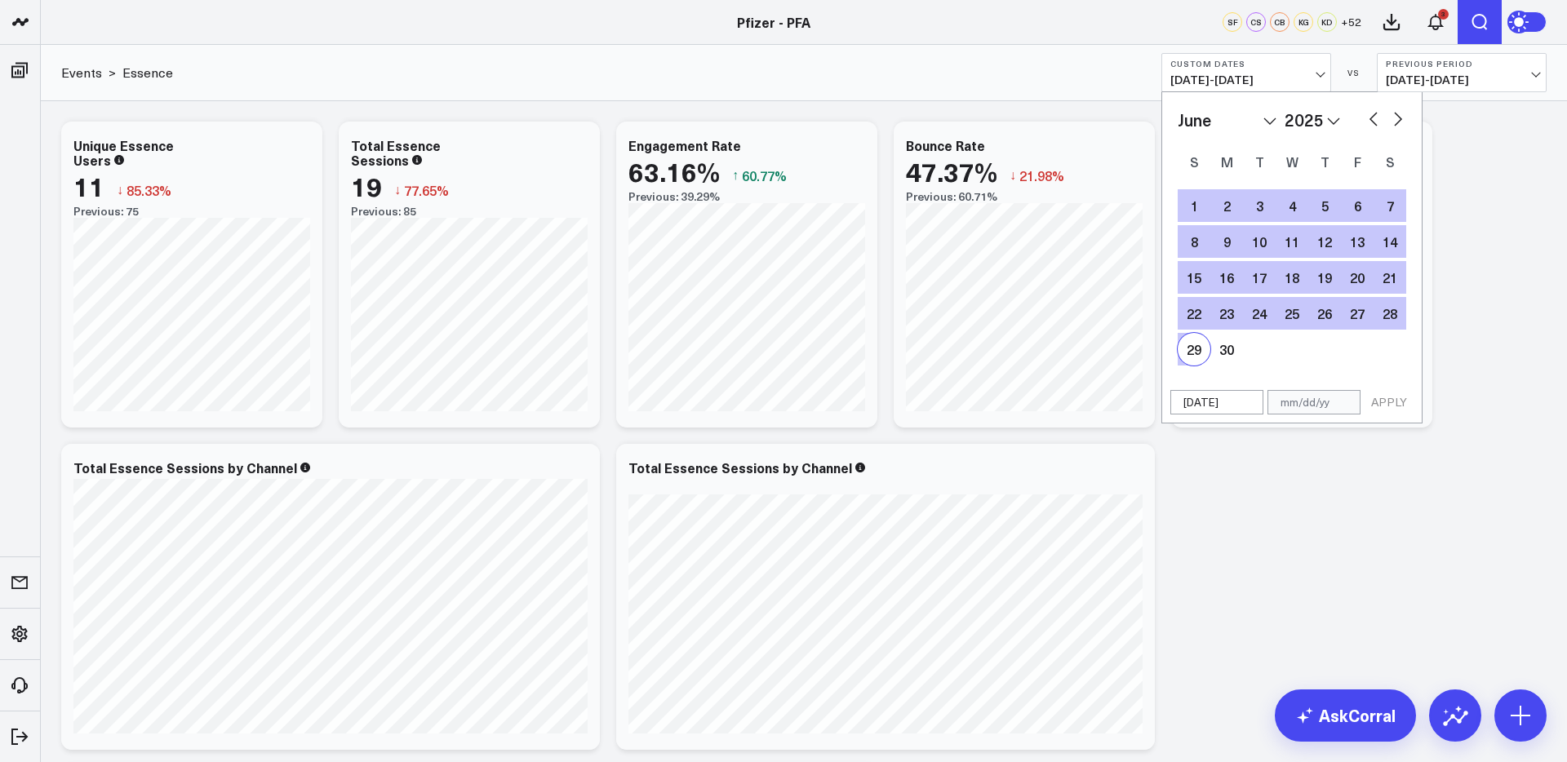
type input "[DATE]"
click at [1306, 404] on input "text" at bounding box center [1313, 402] width 93 height 24
select select "5"
select select "2025"
type input "7"
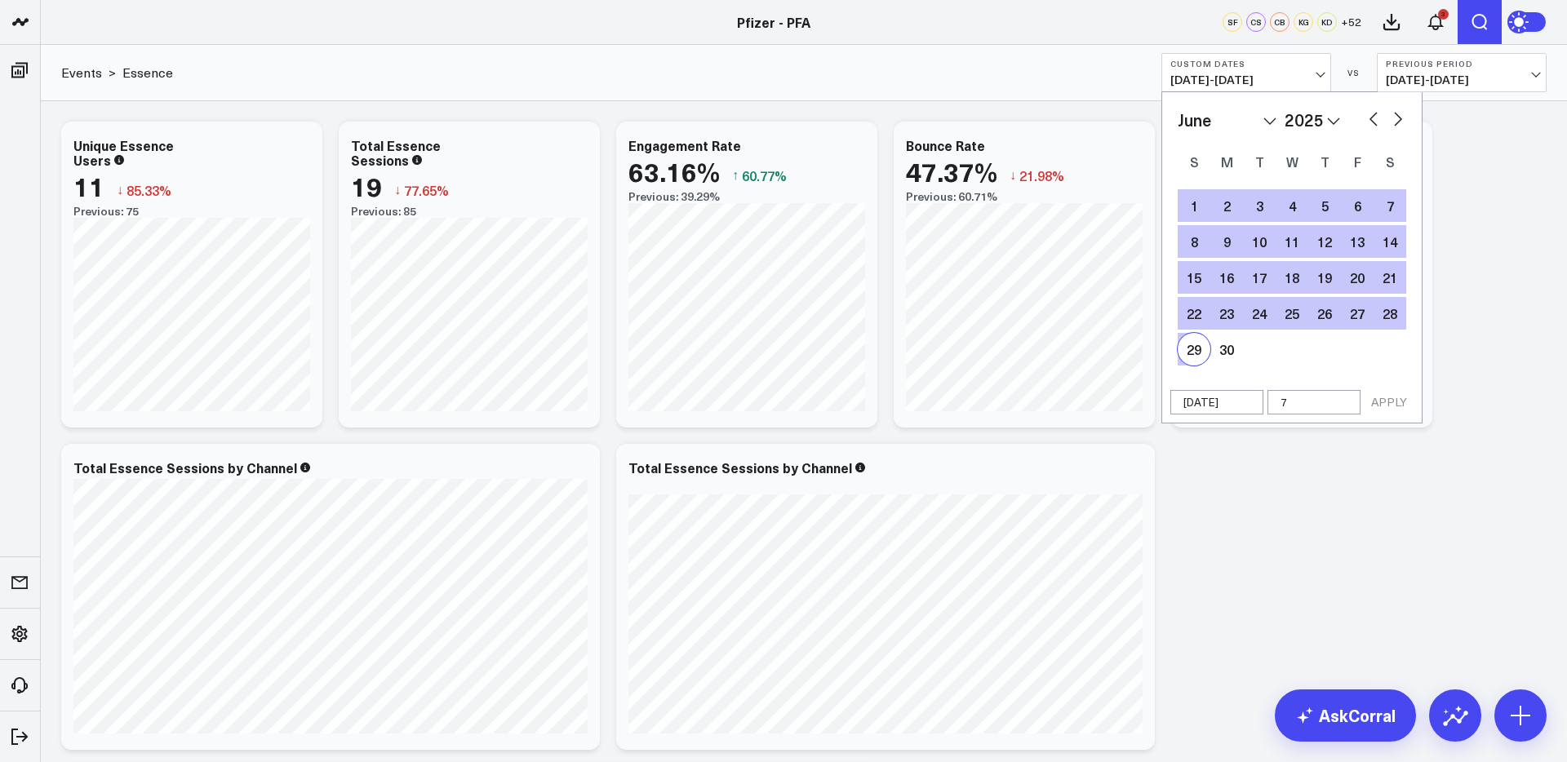
select select "5"
select select "2025"
type input "7/"
select select "5"
select select "2025"
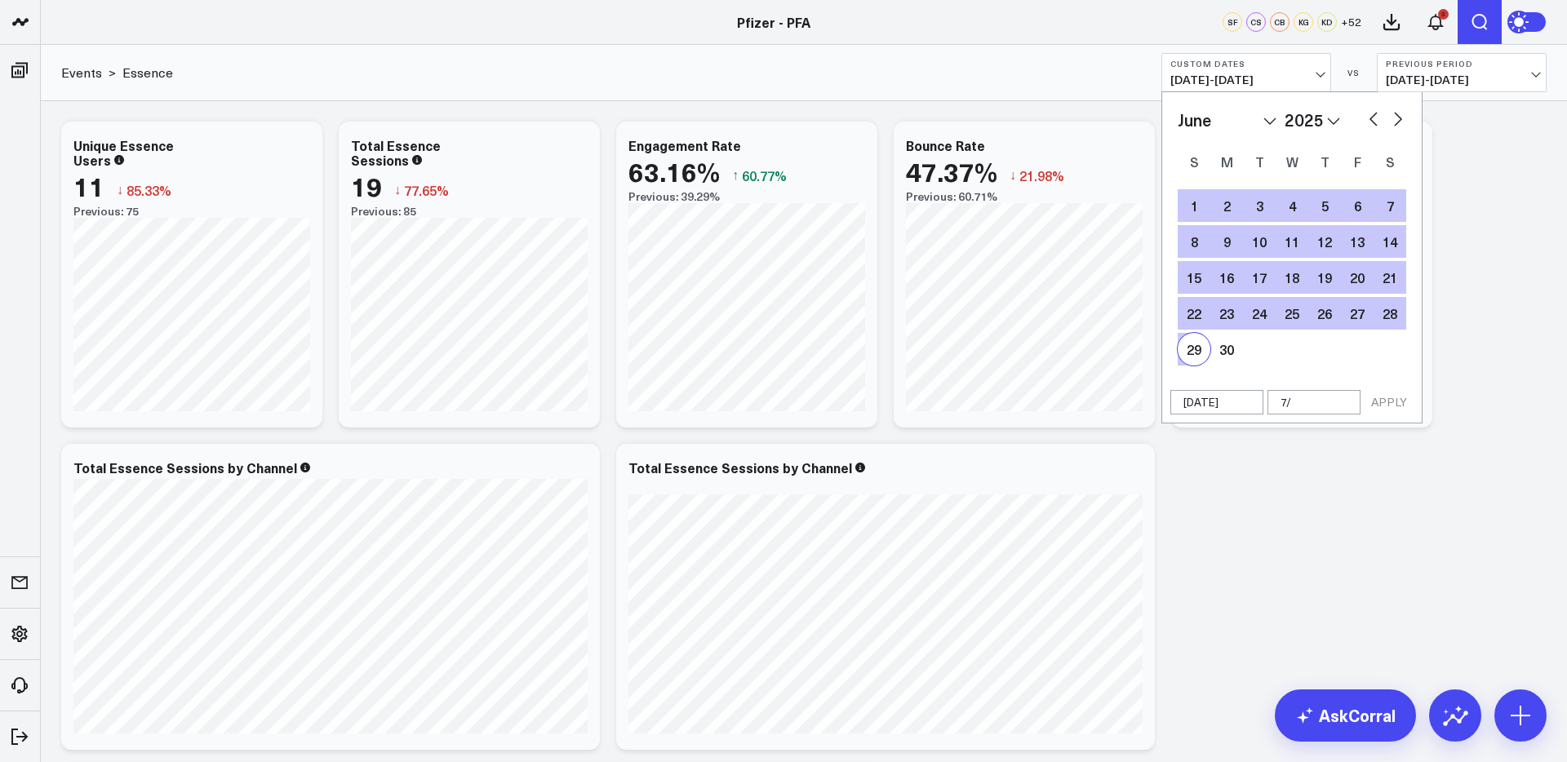
type input "7/2"
select select "5"
select select "2025"
type input "7/21"
select select "5"
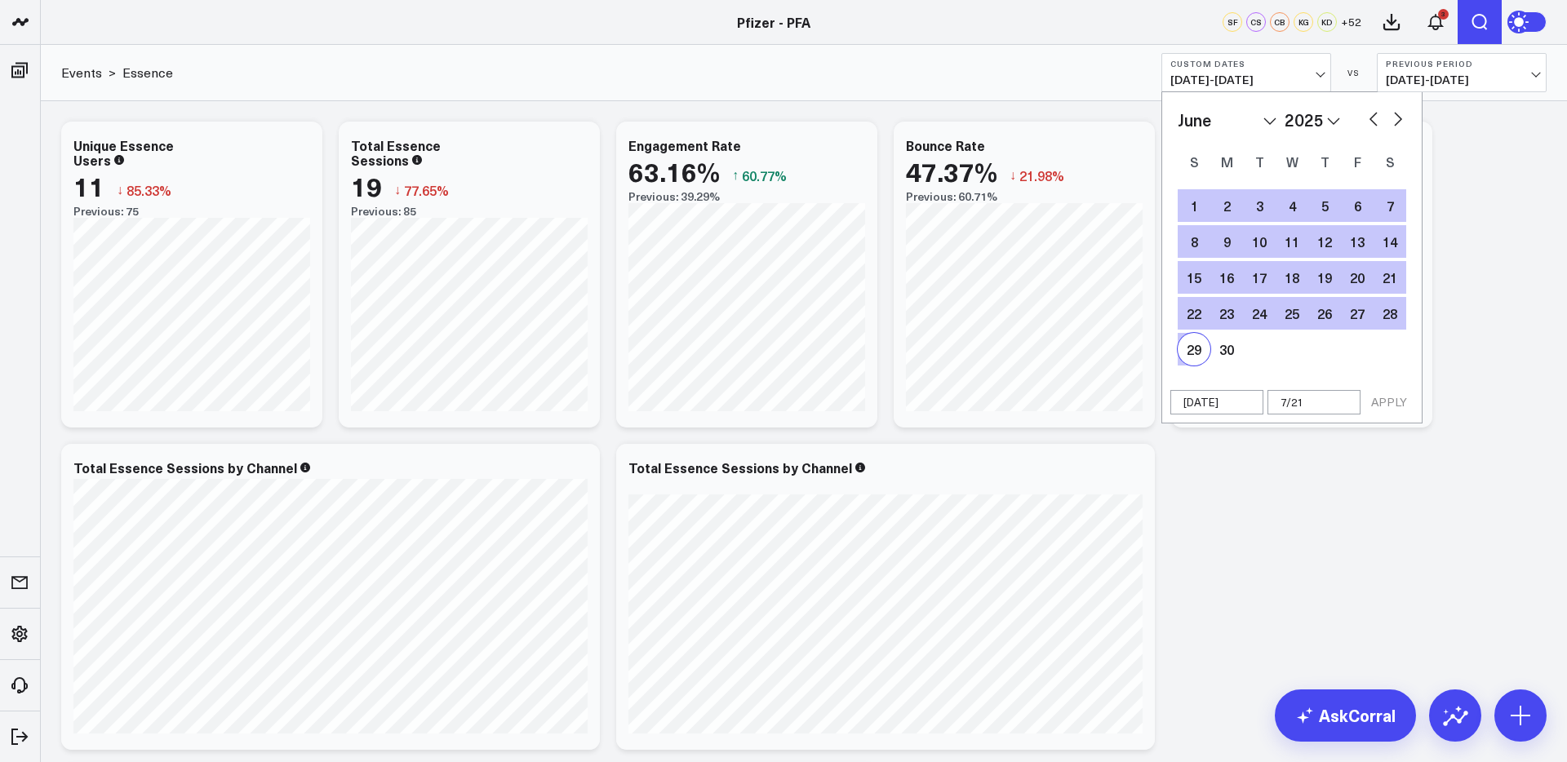
select select "2025"
type input "7/21/"
select select "5"
select select "2025"
type input "7/21/2"
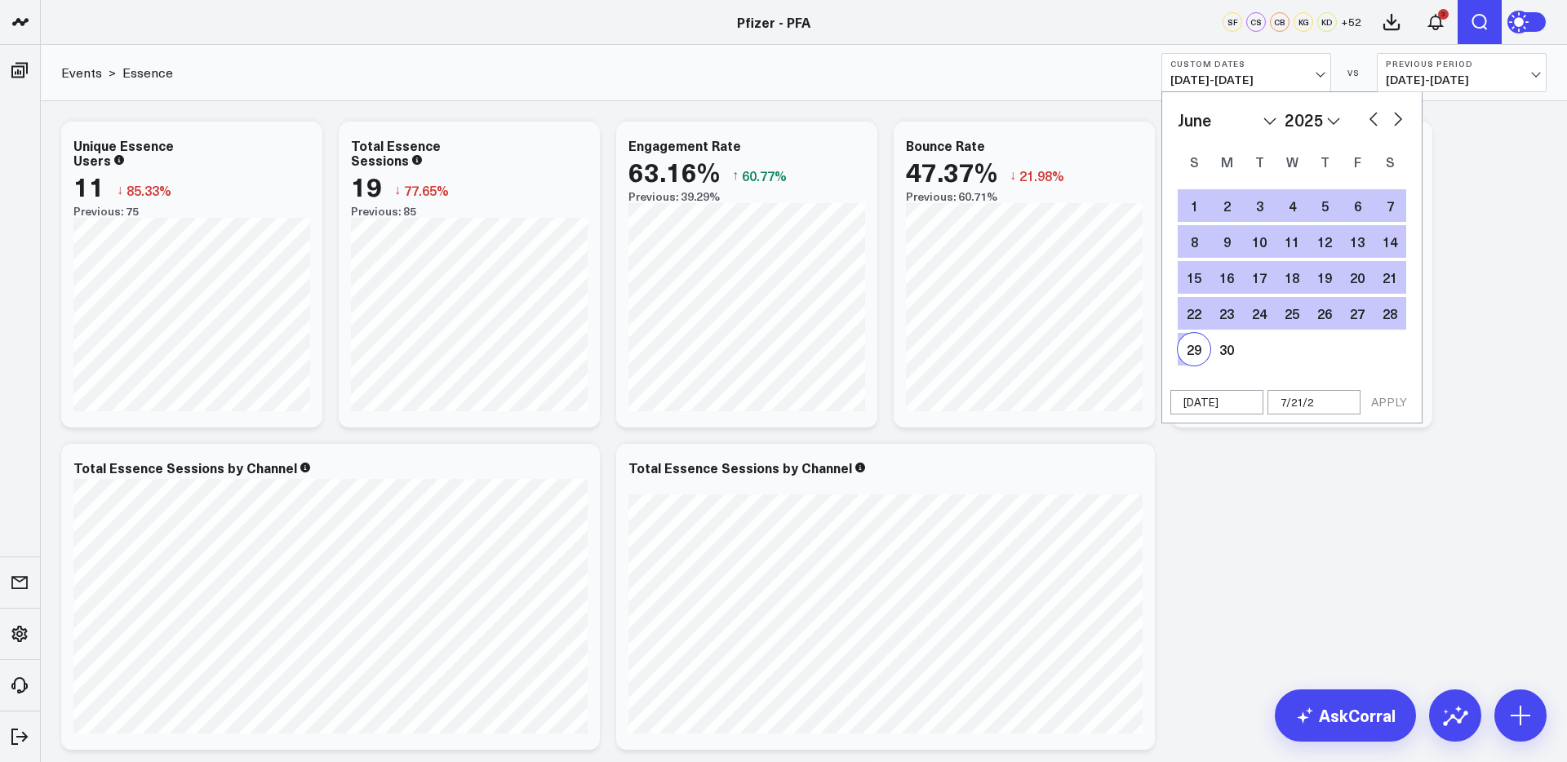
select select "5"
select select "2025"
type input "[DATE]"
select select "5"
select select "2025"
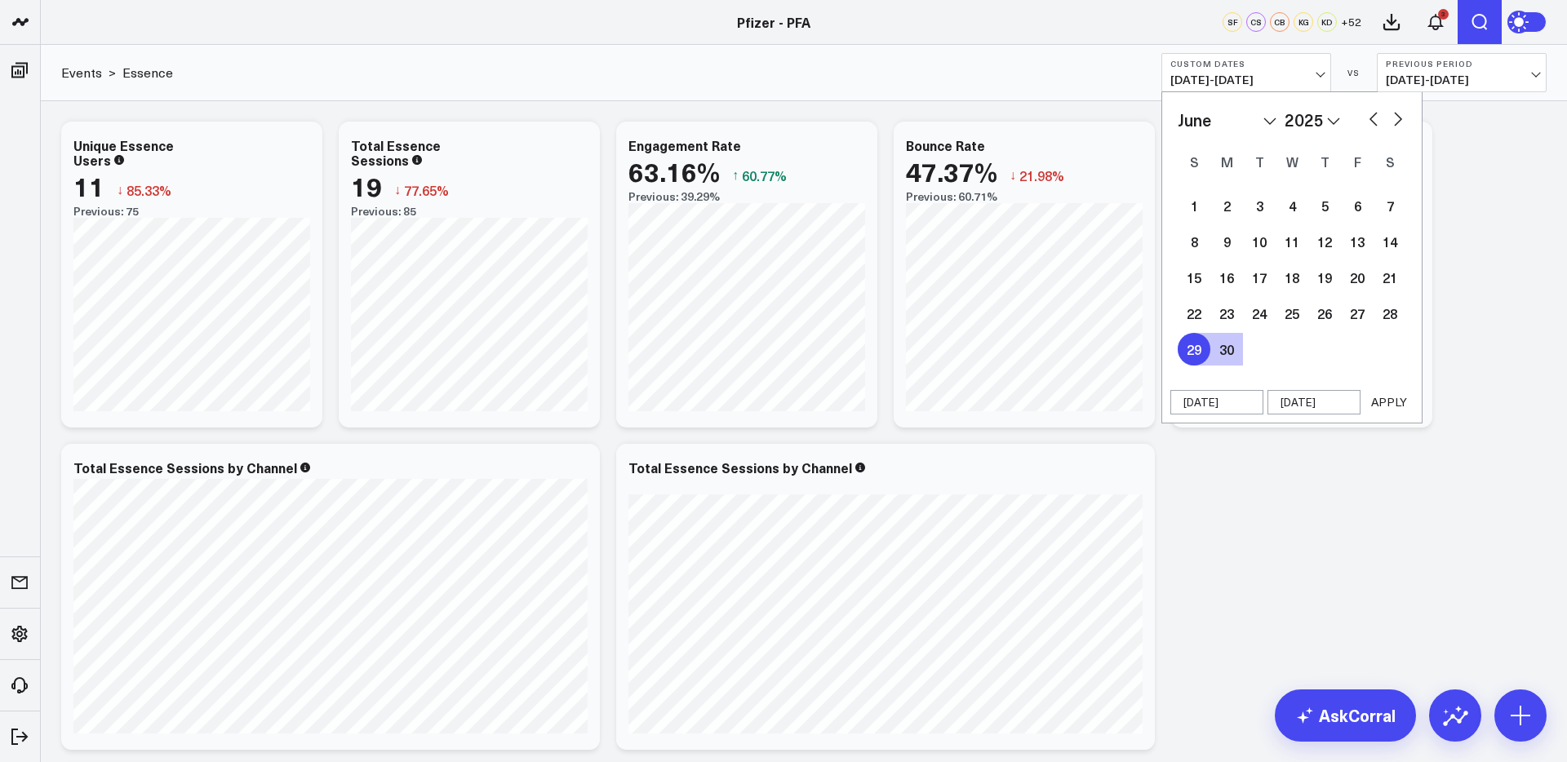
type input "[DATE]"
click at [1394, 402] on button "APPLY" at bounding box center [1388, 402] width 49 height 24
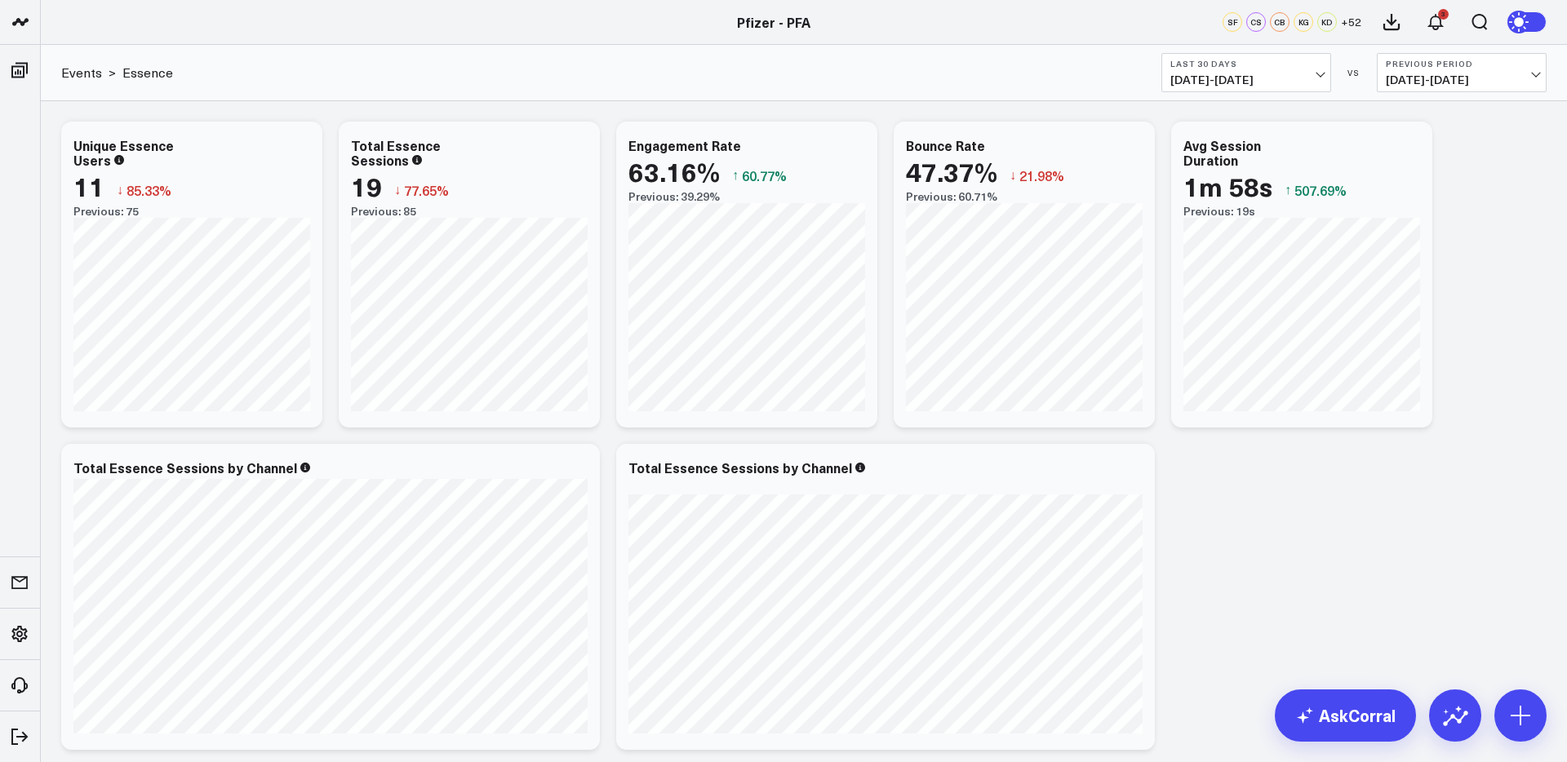
click at [1237, 75] on span "09/06/25 - 10/05/25" at bounding box center [1246, 79] width 152 height 13
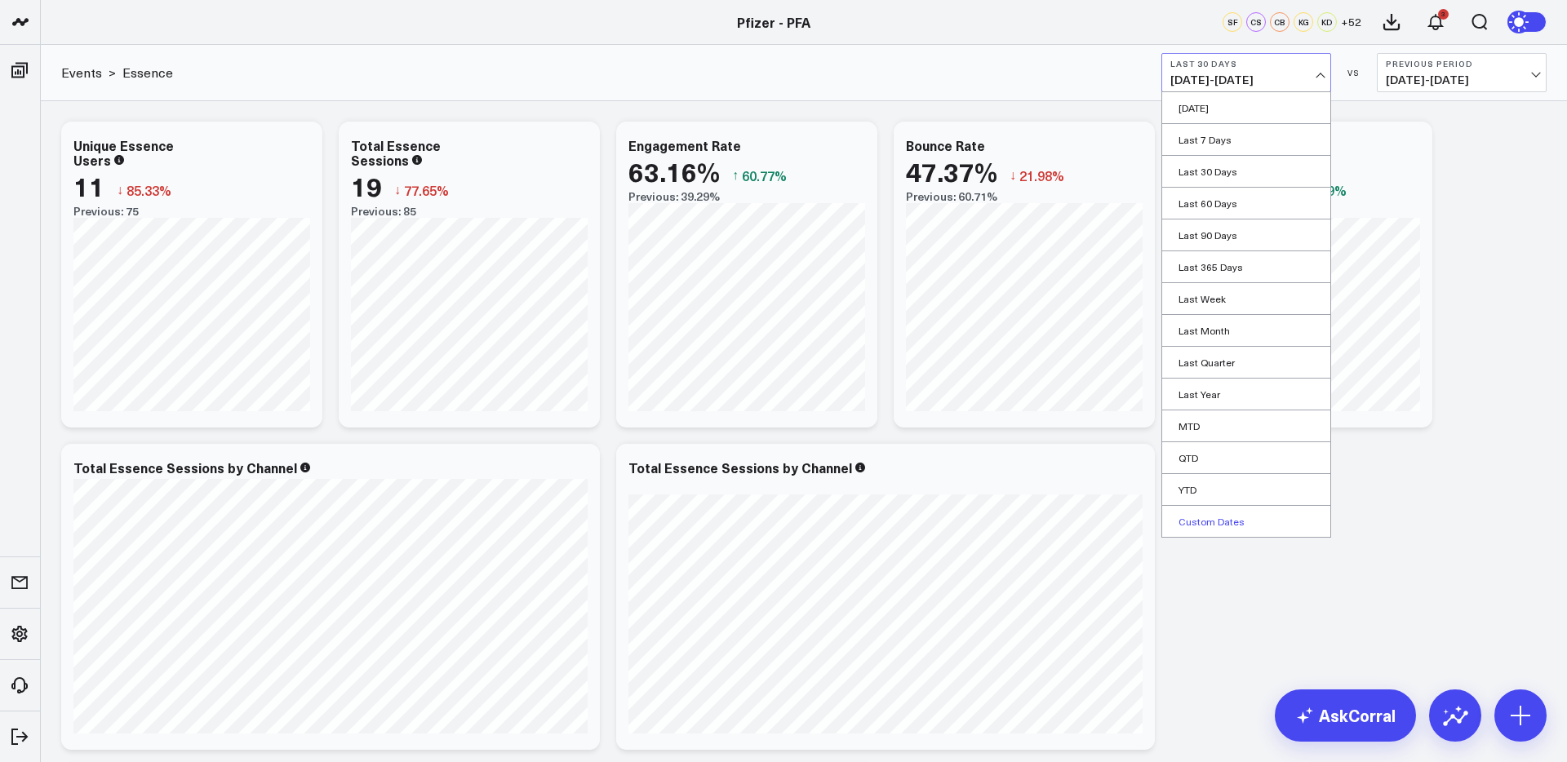
click at [1220, 516] on link "Custom Dates" at bounding box center [1246, 521] width 168 height 31
select select "9"
select select "2025"
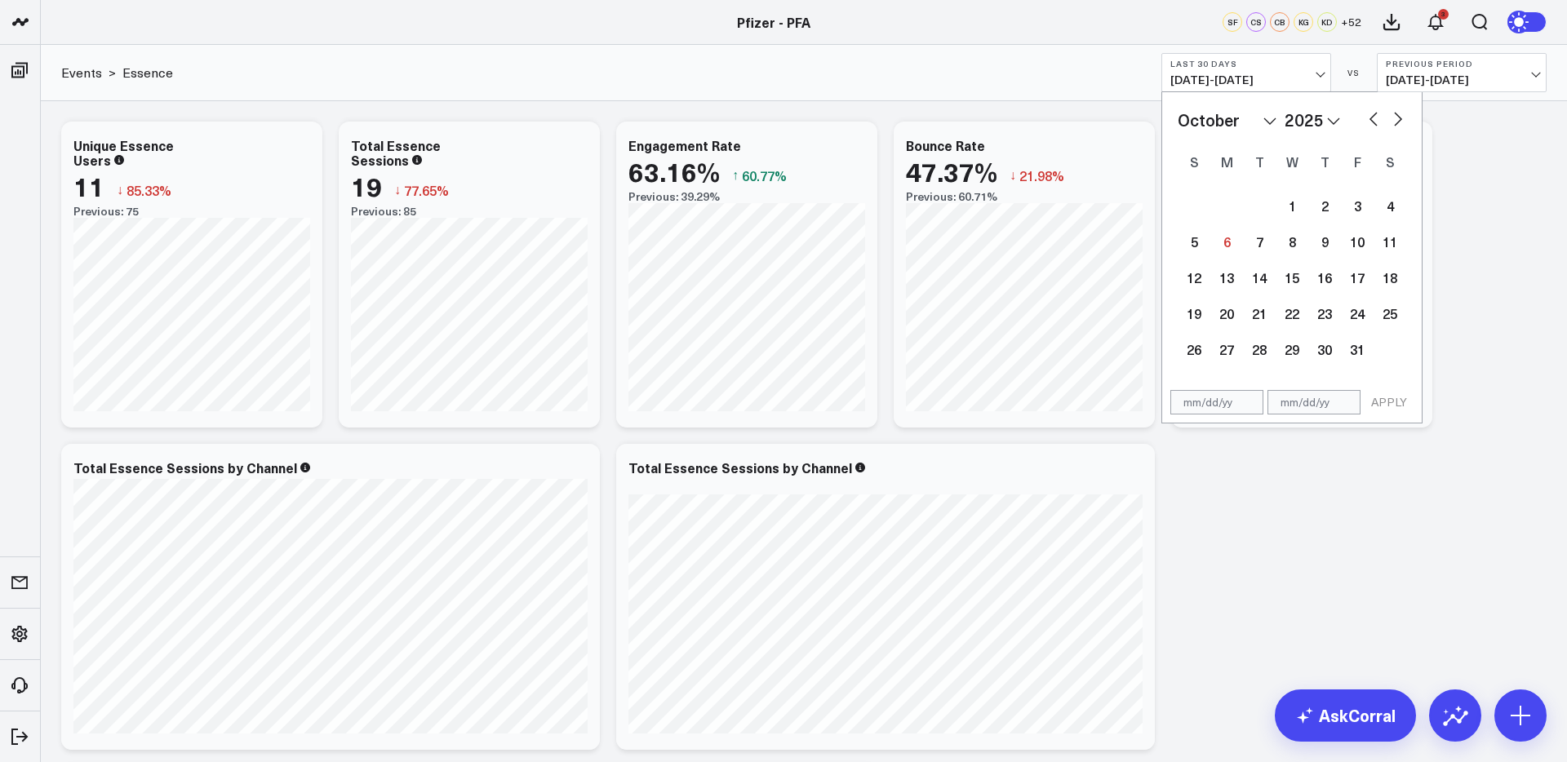
click at [1213, 400] on input "text" at bounding box center [1216, 402] width 93 height 24
select select "9"
select select "2025"
type input "[DATE]"
select select "5"
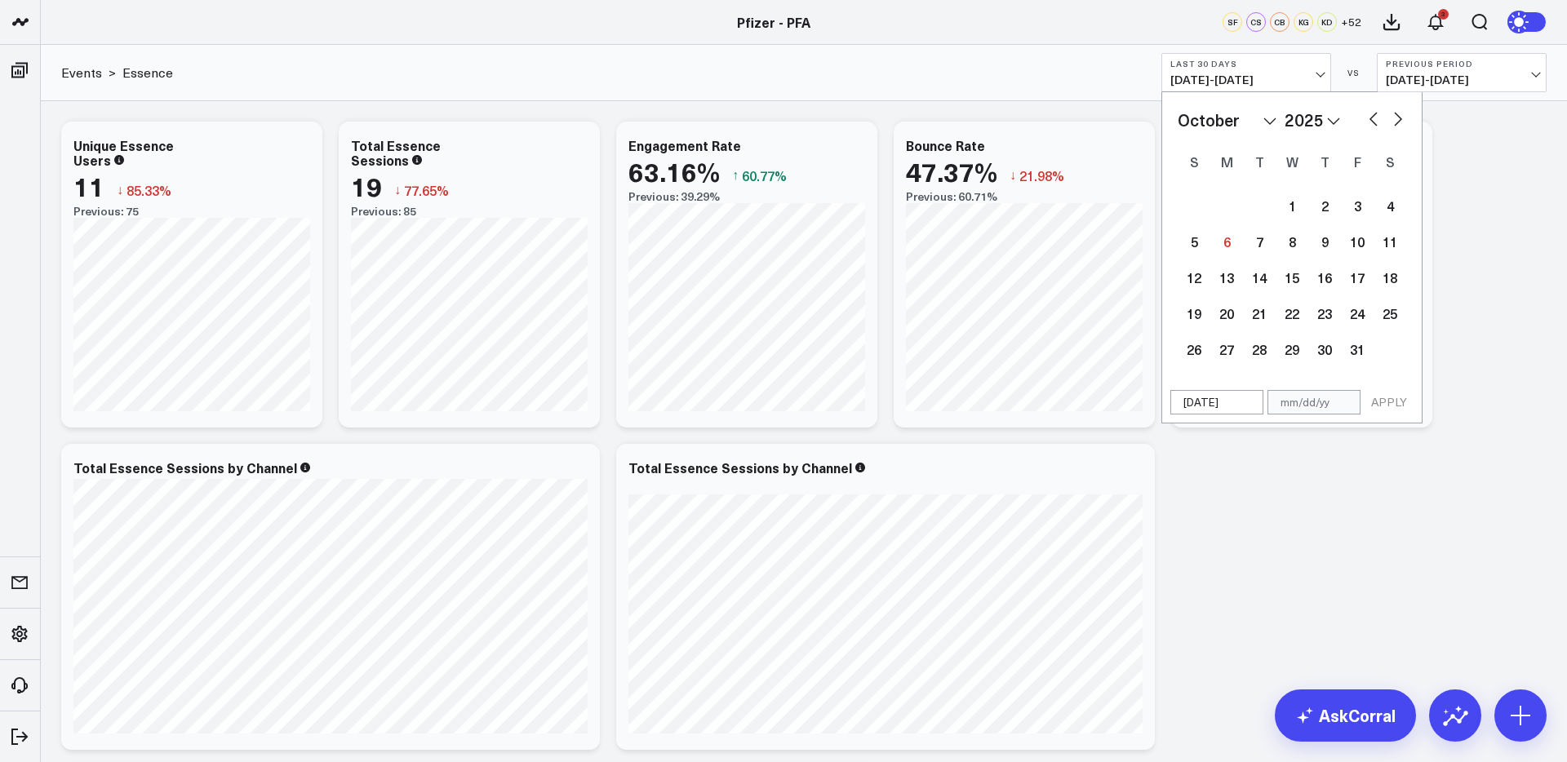
select select "2025"
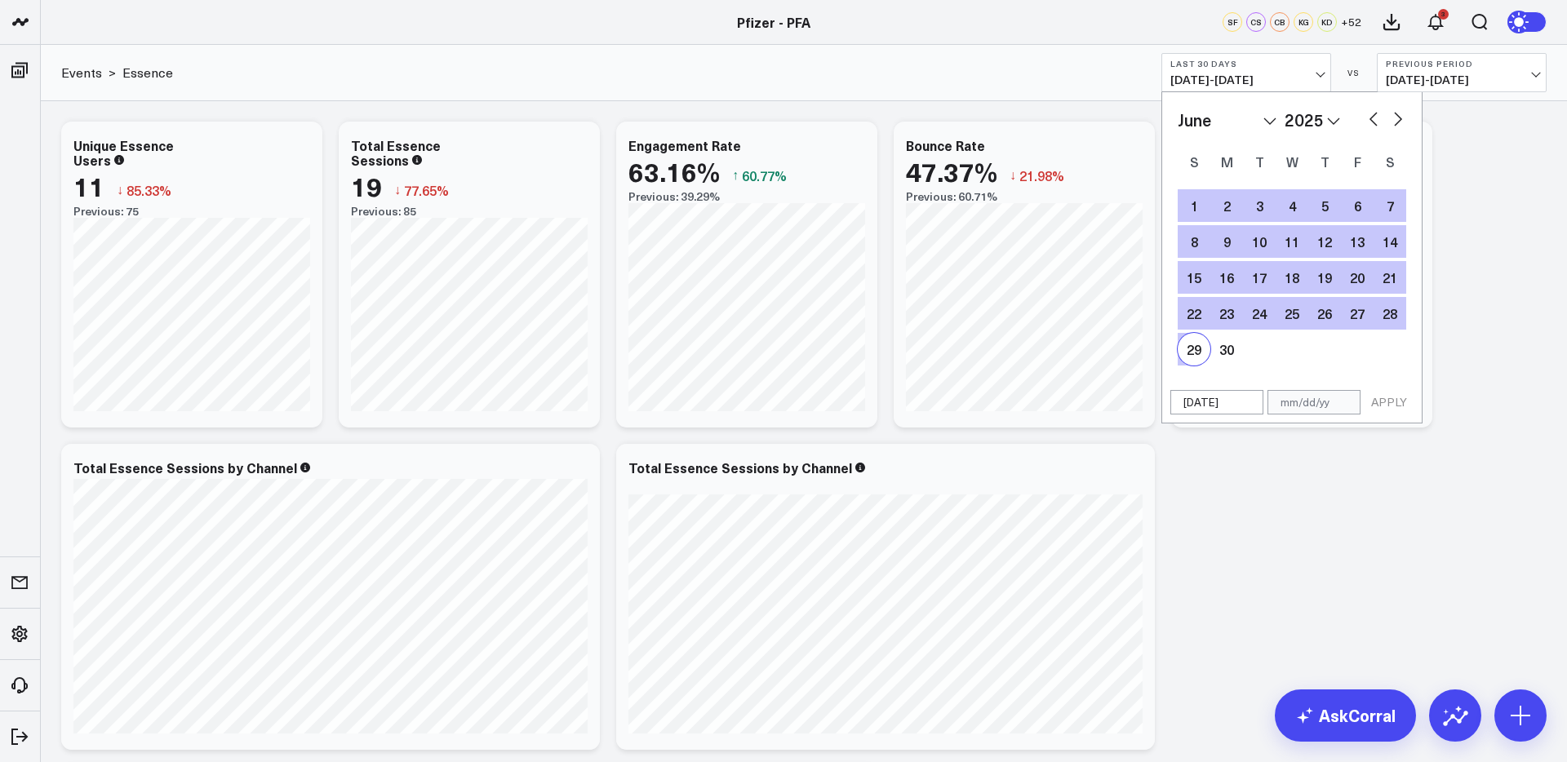
type input "[DATE]"
click at [1297, 403] on input "text" at bounding box center [1313, 402] width 93 height 24
select select "5"
select select "2025"
type input "7"
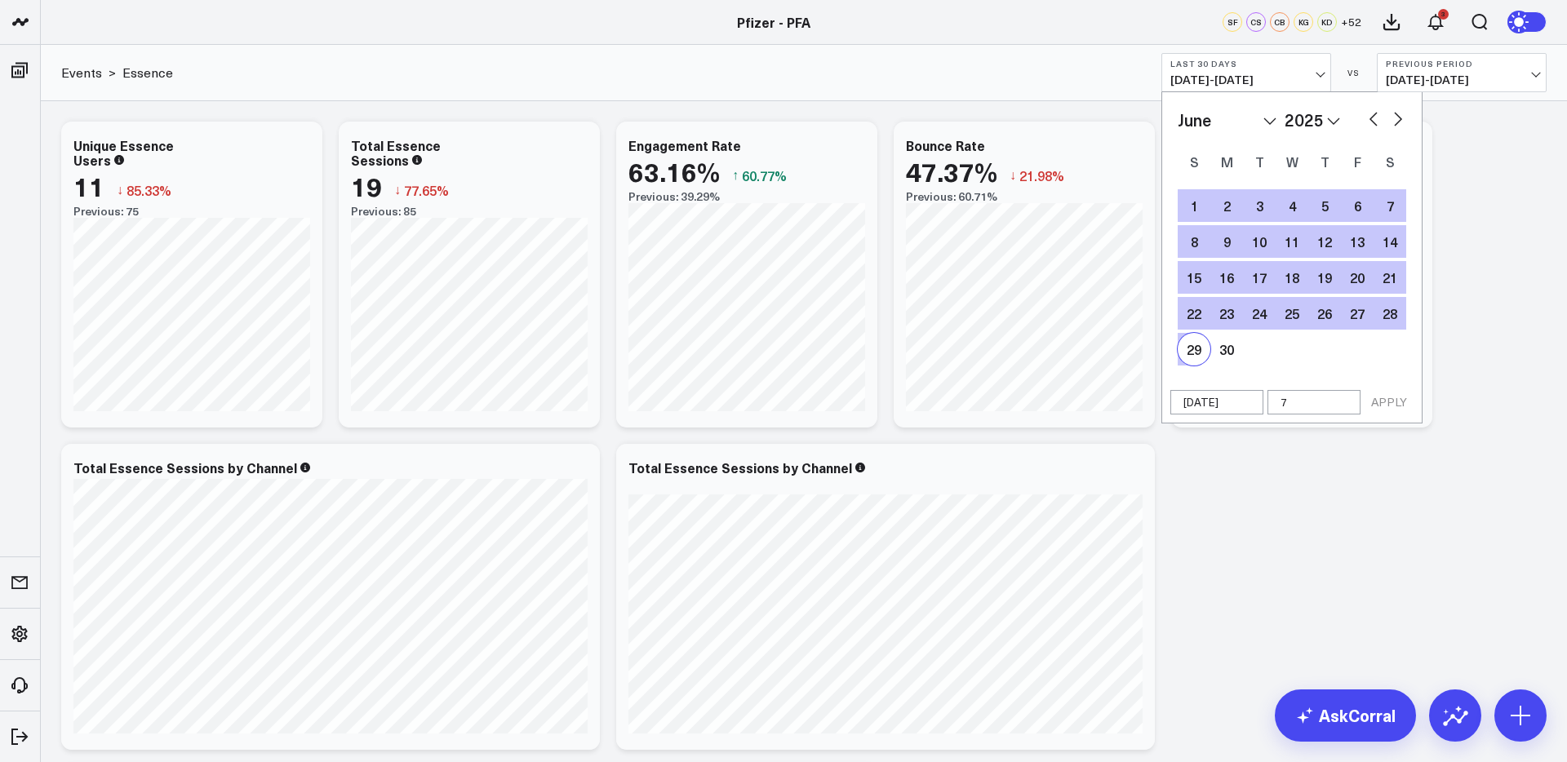
select select "5"
select select "2025"
type input "7/"
select select "5"
select select "2025"
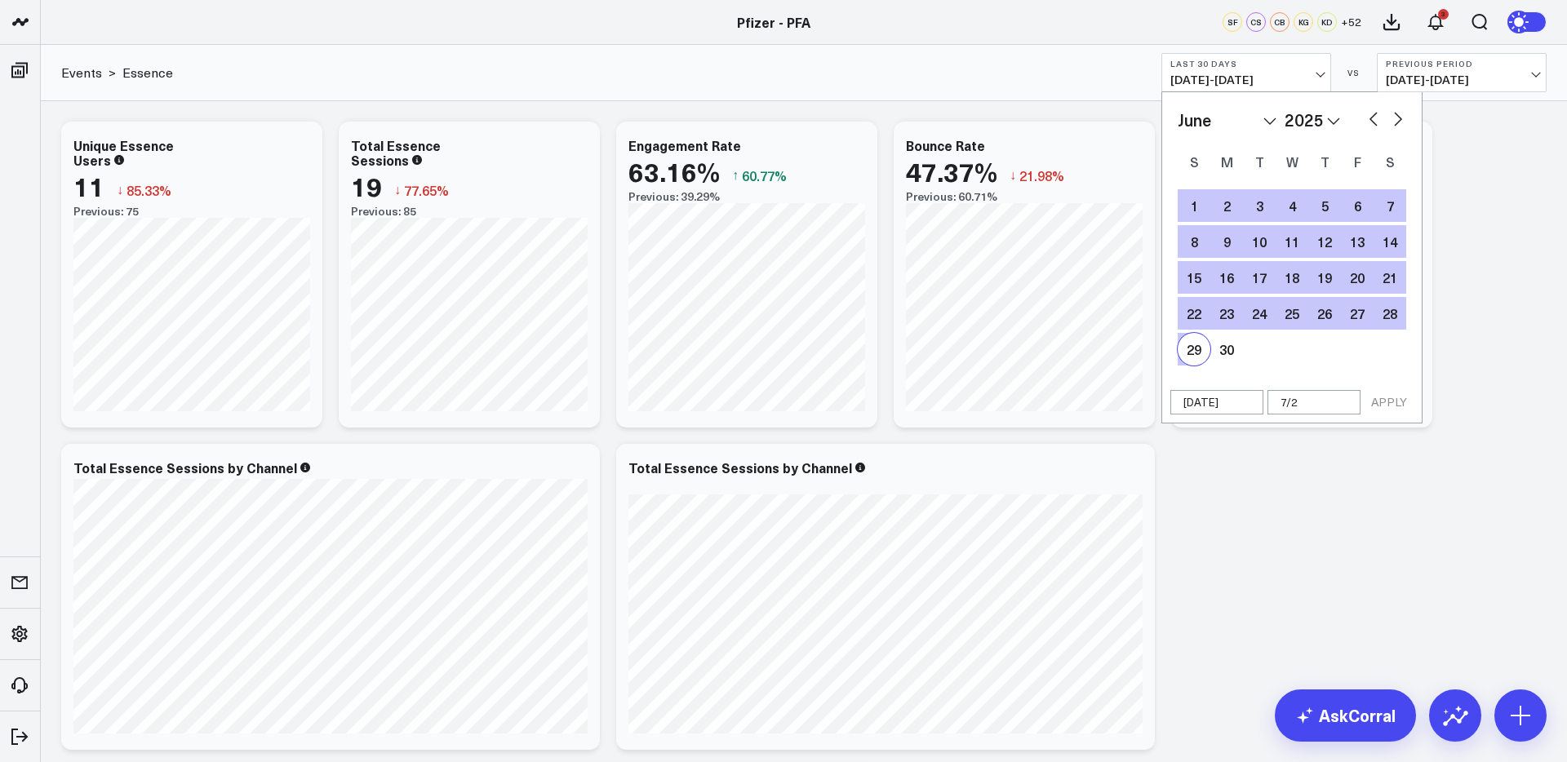
type input "7/21"
select select "5"
select select "2025"
type input "7/21/"
select select "5"
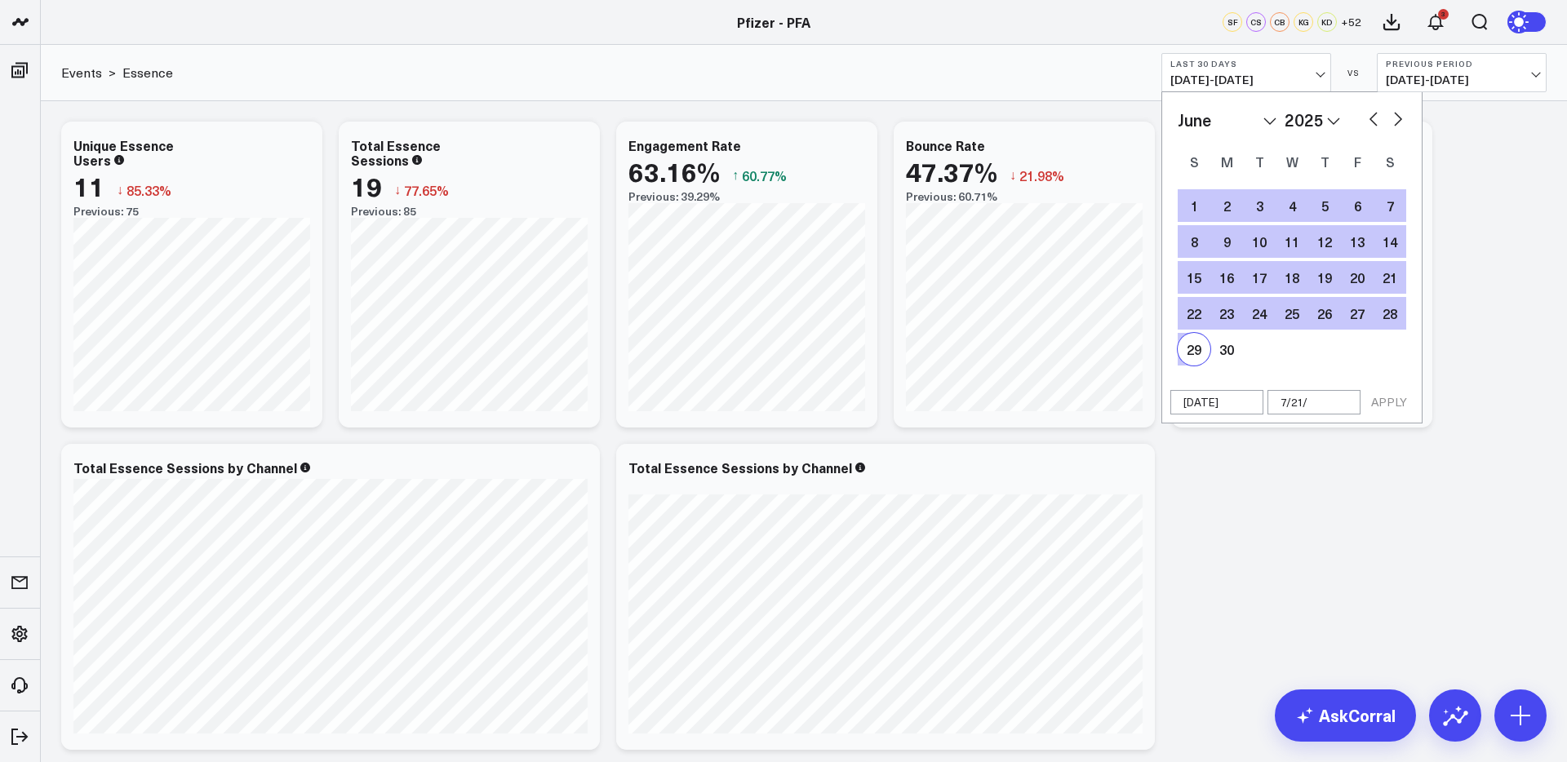
select select "2025"
type input "7/21/2"
select select "5"
select select "2025"
type input "[DATE]"
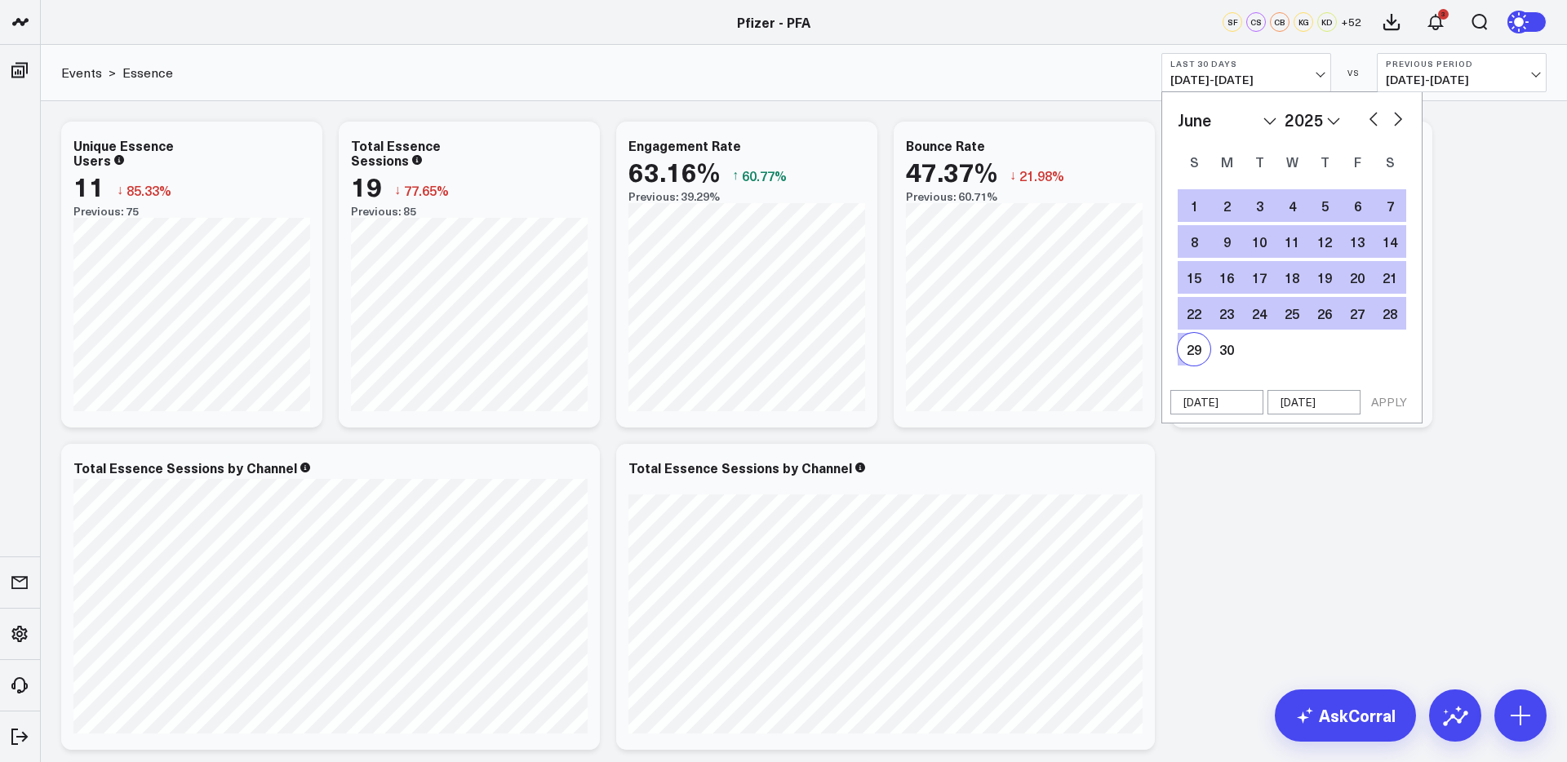
select select "5"
select select "2025"
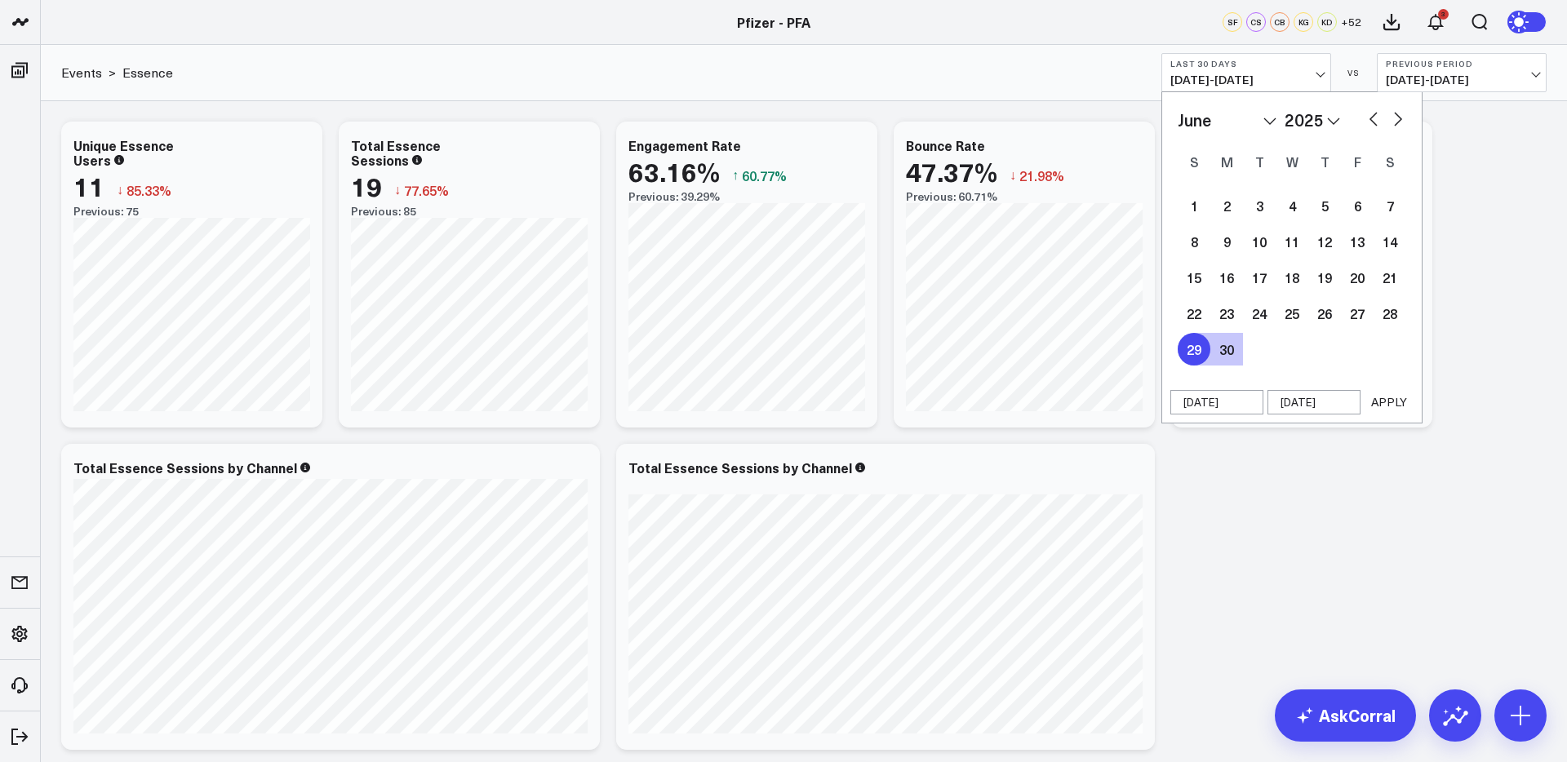
type input "[DATE]"
click at [1387, 402] on button "APPLY" at bounding box center [1388, 402] width 49 height 24
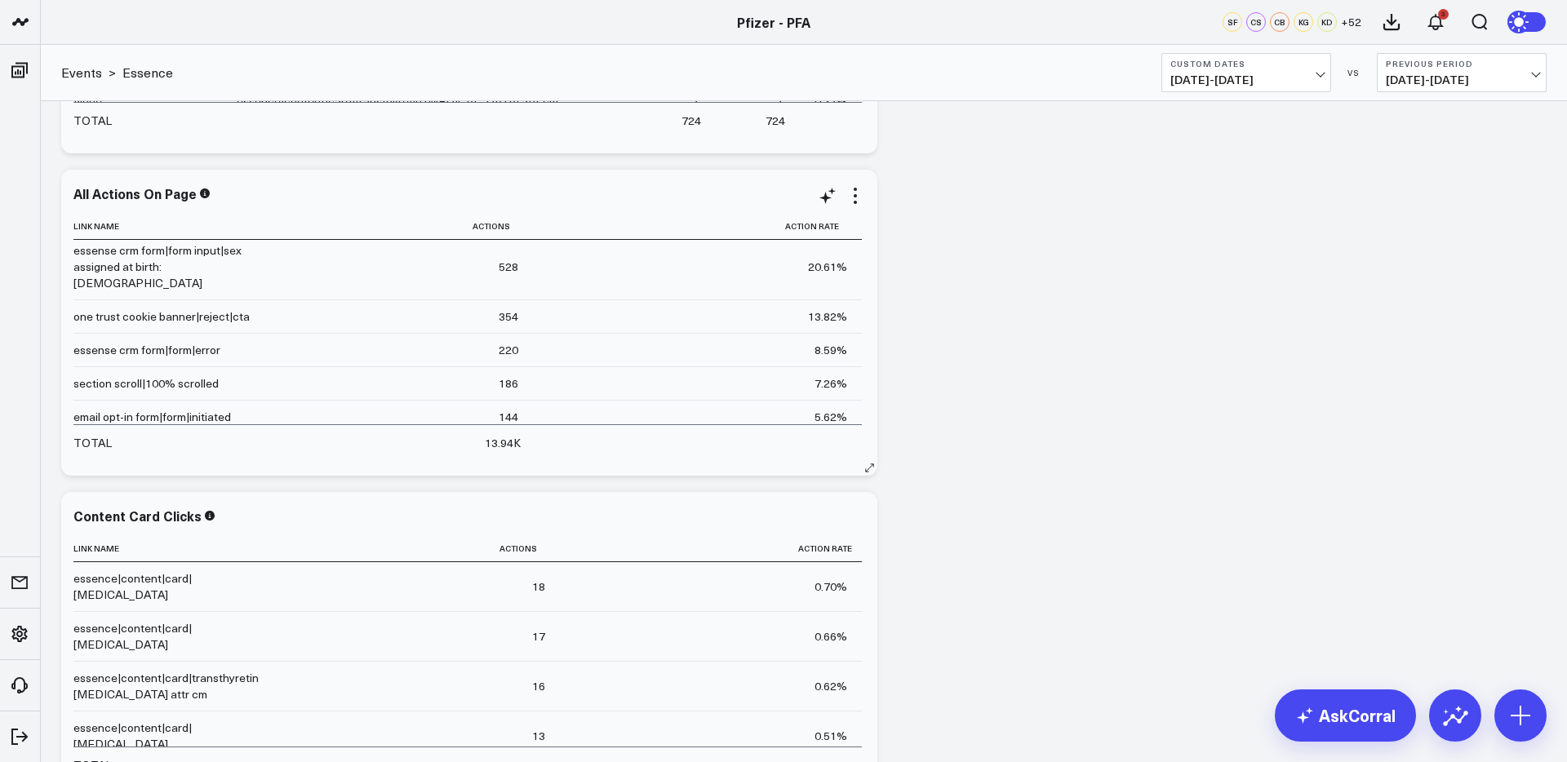
scroll to position [525, 0]
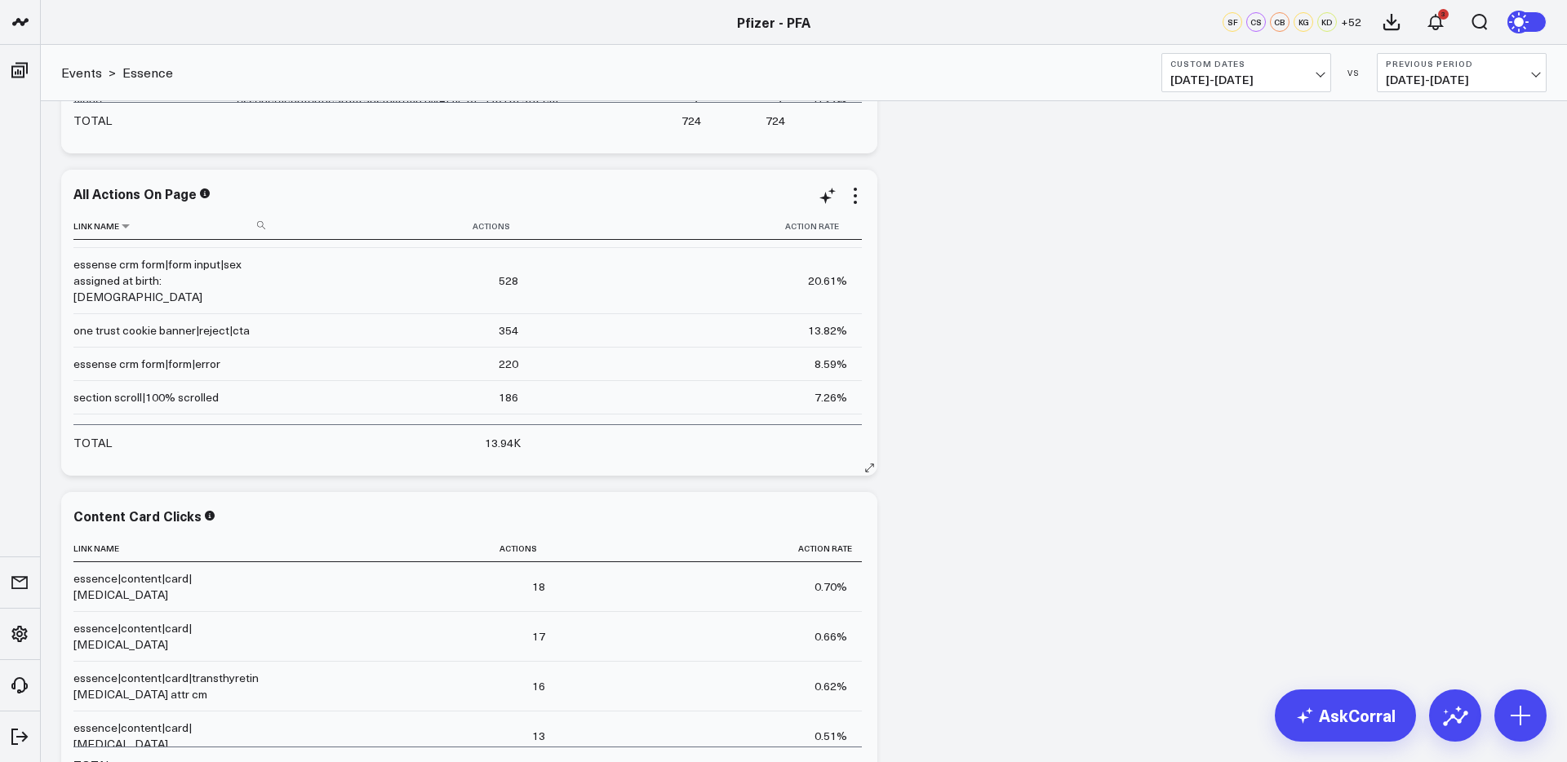
click at [257, 224] on icon at bounding box center [261, 225] width 8 height 8
click at [255, 224] on input at bounding box center [171, 225] width 196 height 29
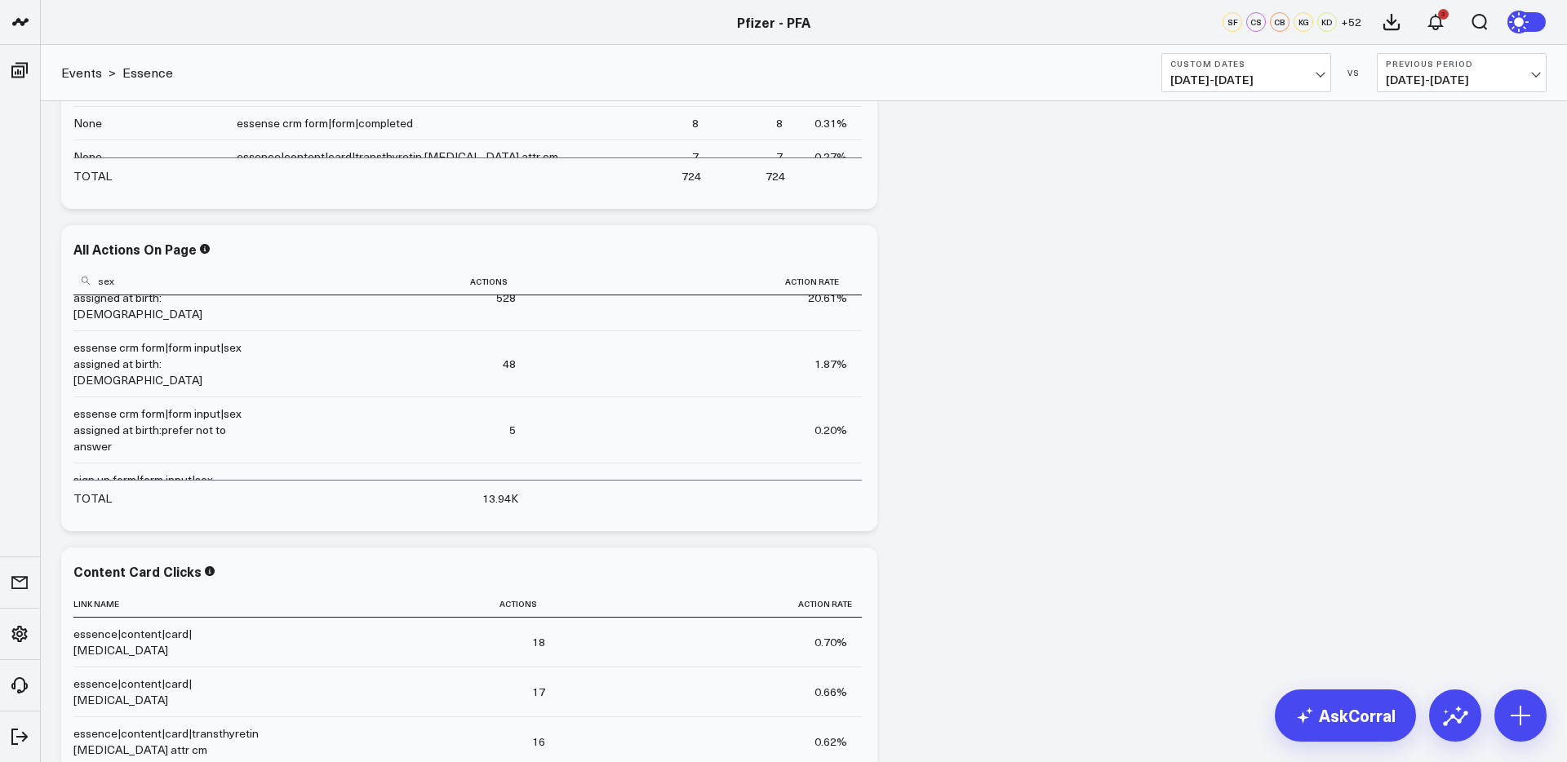
scroll to position [1827, 0]
type input "s"
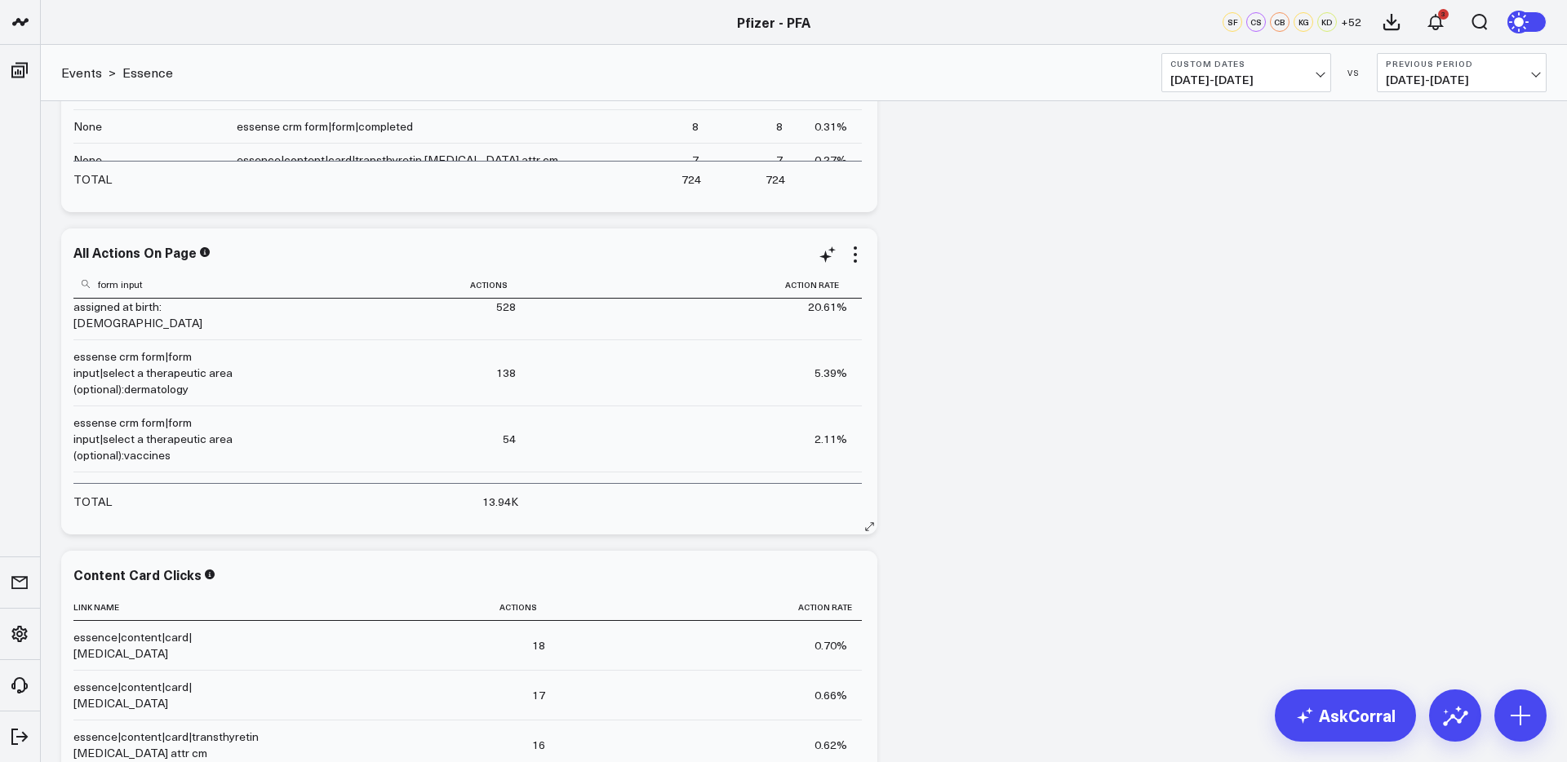
scroll to position [268, 0]
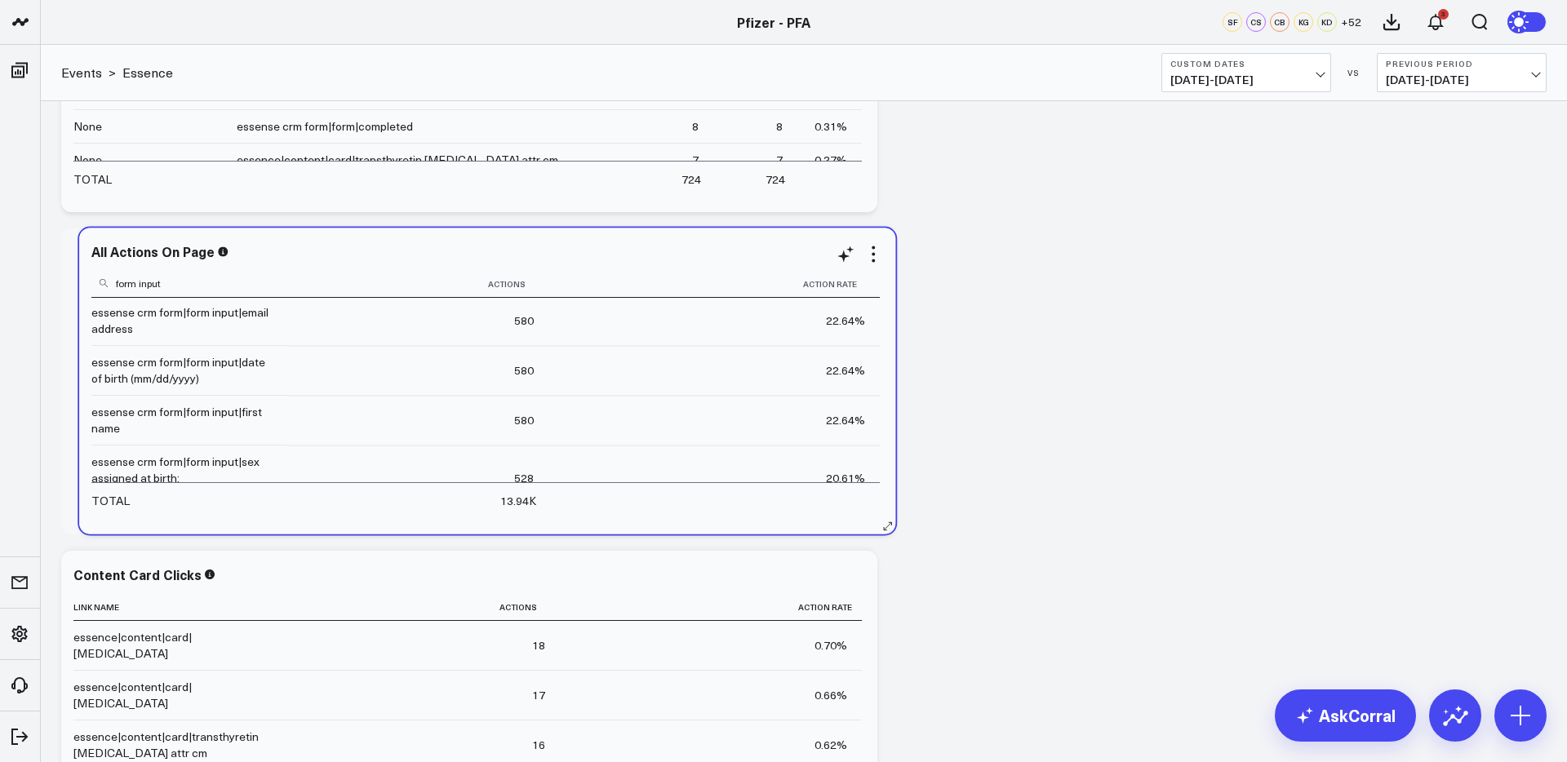
drag, startPoint x: 157, startPoint y: 285, endPoint x: 175, endPoint y: 284, distance: 18.0
click at [175, 284] on input "form input" at bounding box center [187, 282] width 192 height 29
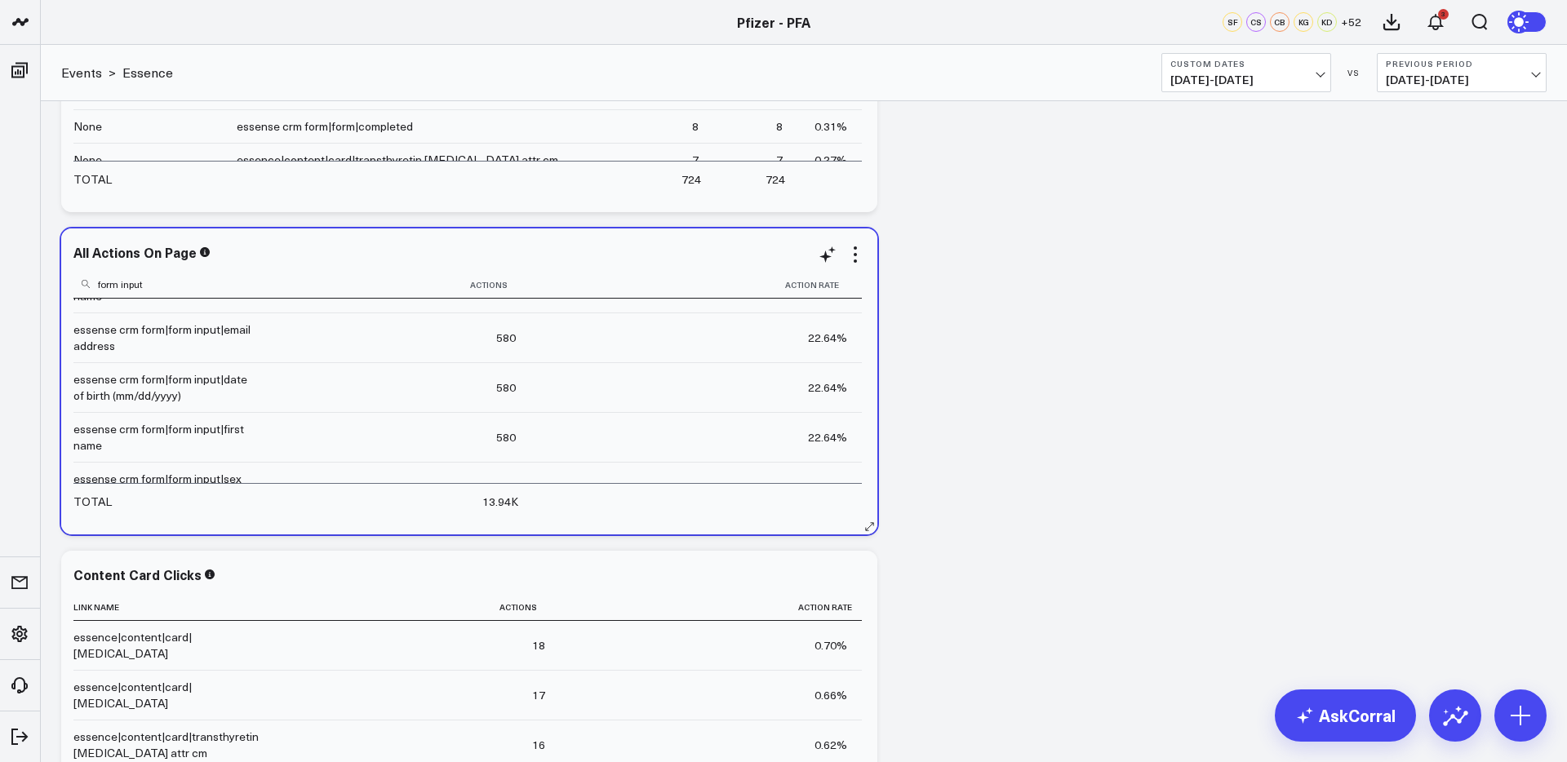
click at [125, 285] on input "form input" at bounding box center [169, 283] width 192 height 29
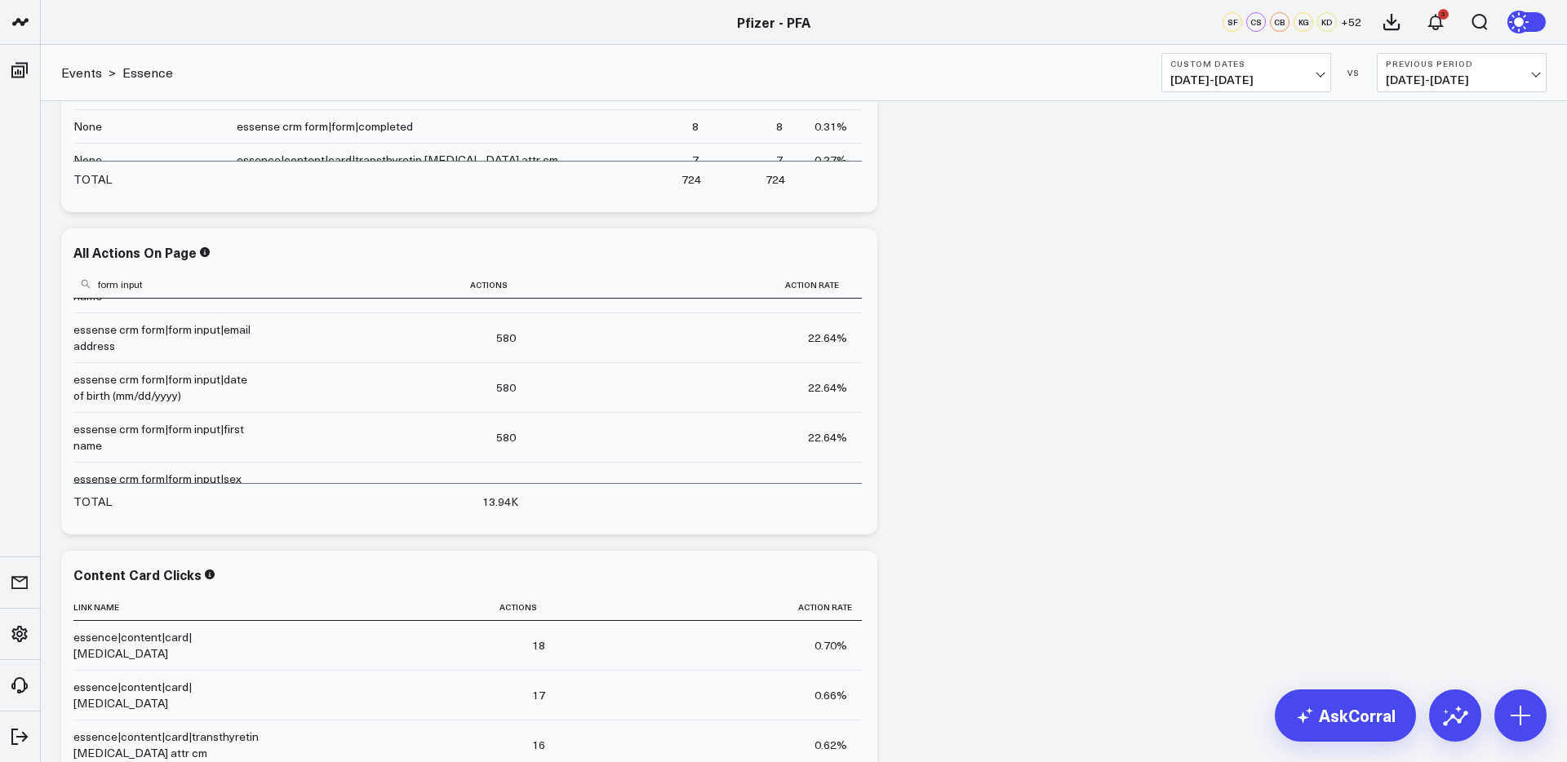
type input "form input"
click at [1080, 327] on div "Modify via AI Copy link to widget Ask support Remove Create linked copy Executi…" at bounding box center [803, 243] width 1501 height 3913
click at [854, 252] on icon at bounding box center [855, 255] width 20 height 20
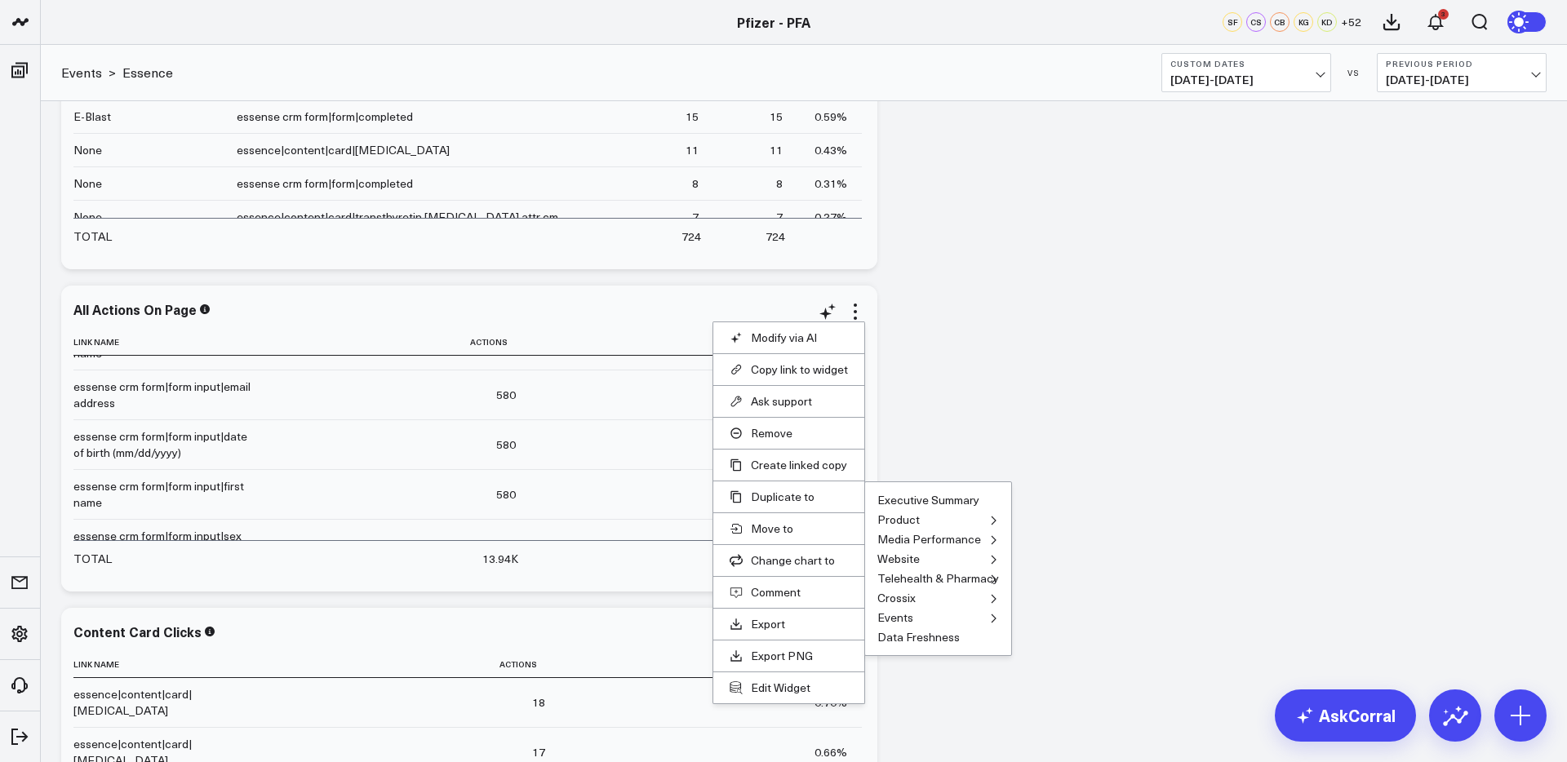
scroll to position [1769, 0]
click at [1041, 631] on button "Essence" at bounding box center [1034, 631] width 45 height 11
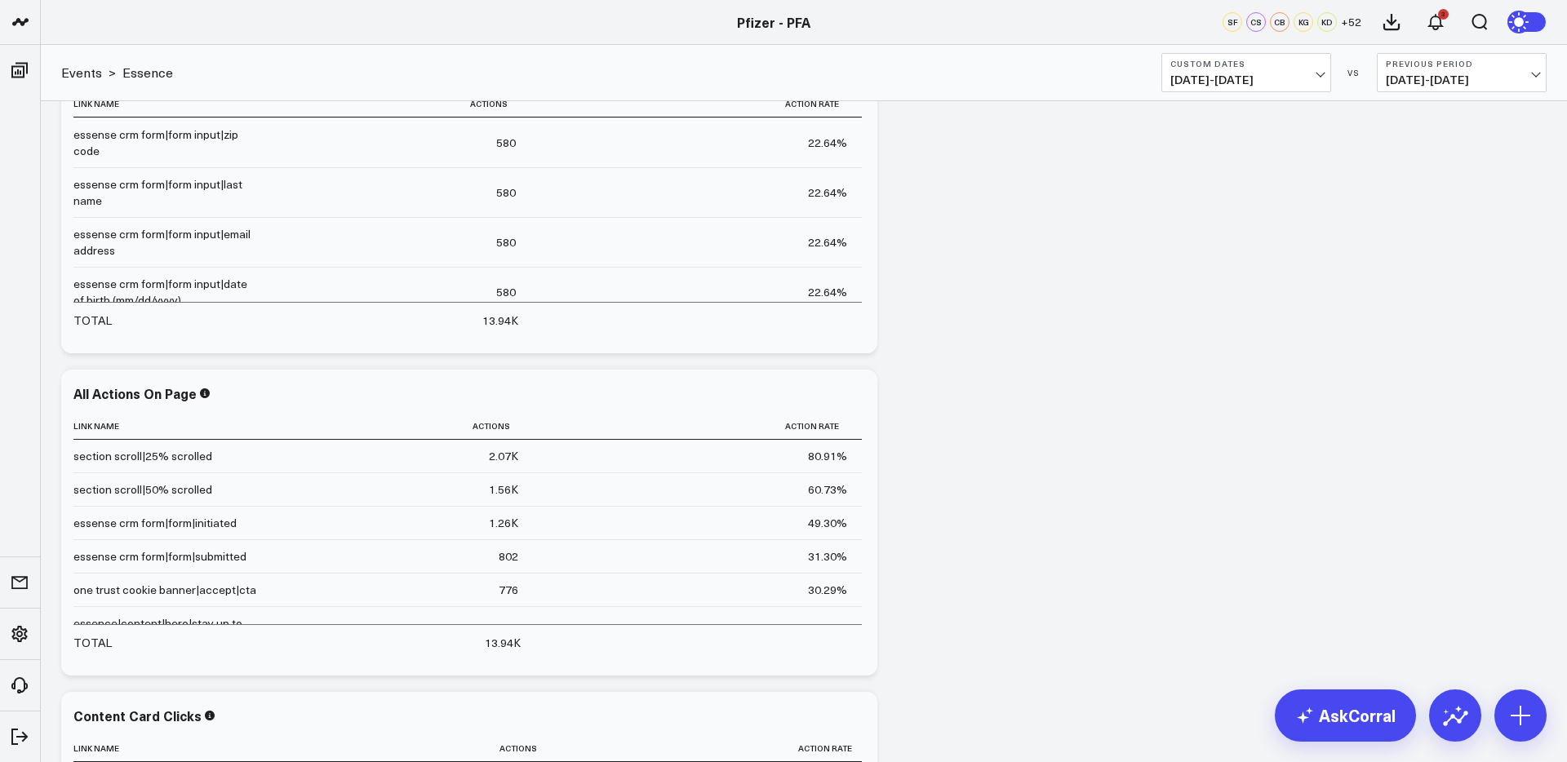
scroll to position [2031, 0]
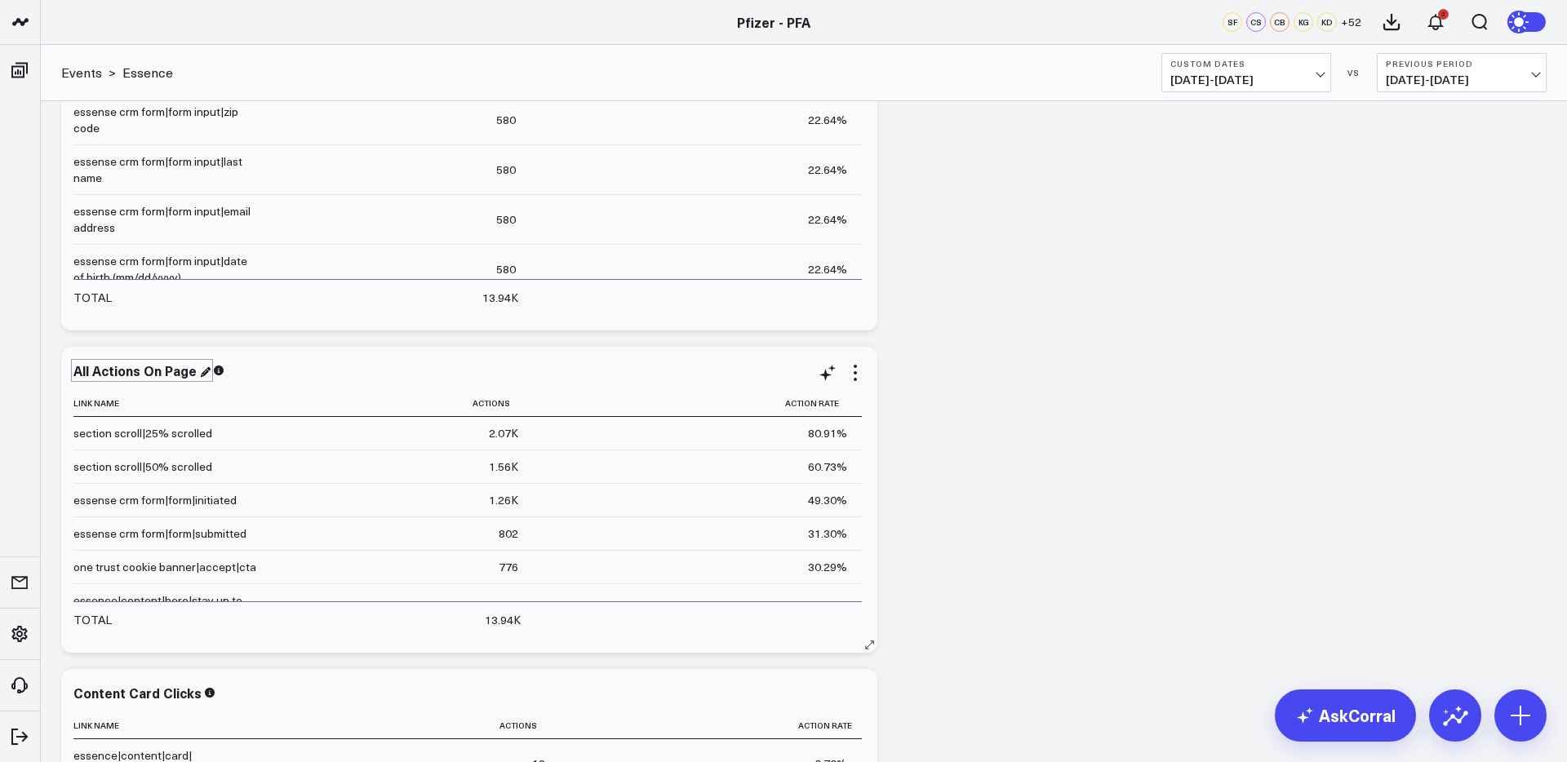
click at [96, 374] on div "All Actions On Page" at bounding box center [141, 370] width 137 height 18
click at [173, 371] on div "All Actions On Page" at bounding box center [136, 370] width 126 height 18
drag, startPoint x: 137, startPoint y: 374, endPoint x: 58, endPoint y: 375, distance: 79.1
click at [58, 375] on div "Modify via AI Copy link to widget Ask support Remove Create linked copy Executi…" at bounding box center [803, 201] width 1501 height 4236
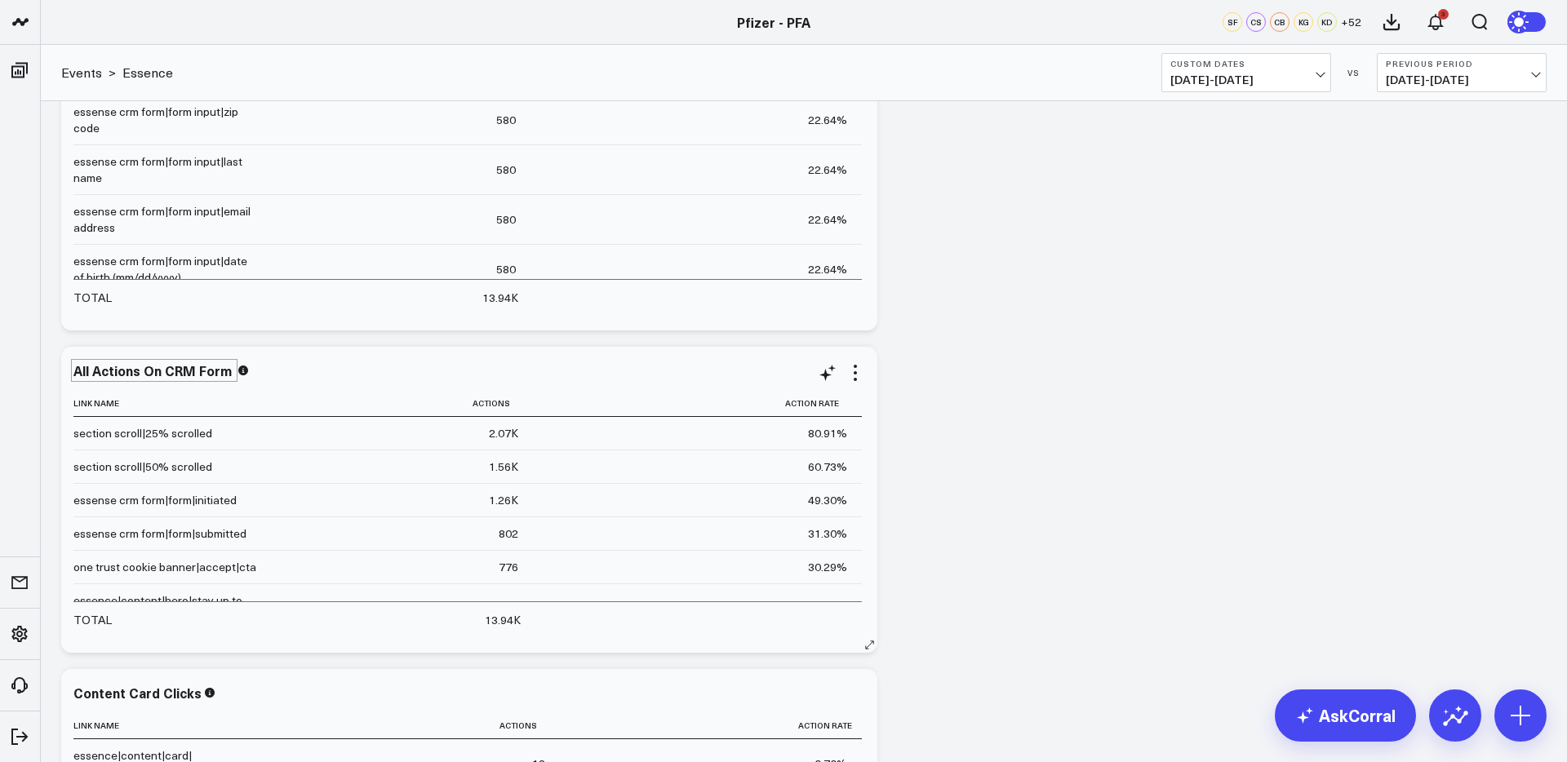
click at [103, 377] on div "All Actions On CRM Form" at bounding box center [154, 370] width 162 height 18
drag, startPoint x: 139, startPoint y: 375, endPoint x: 72, endPoint y: 377, distance: 67.0
click at [72, 377] on div "All Actions On CRM Form Link Name Actions Action Rate section scroll|25% scroll…" at bounding box center [469, 500] width 816 height 306
click at [1023, 338] on div "Modify via AI Copy link to widget Ask support Remove Create linked copy Executi…" at bounding box center [803, 201] width 1501 height 4236
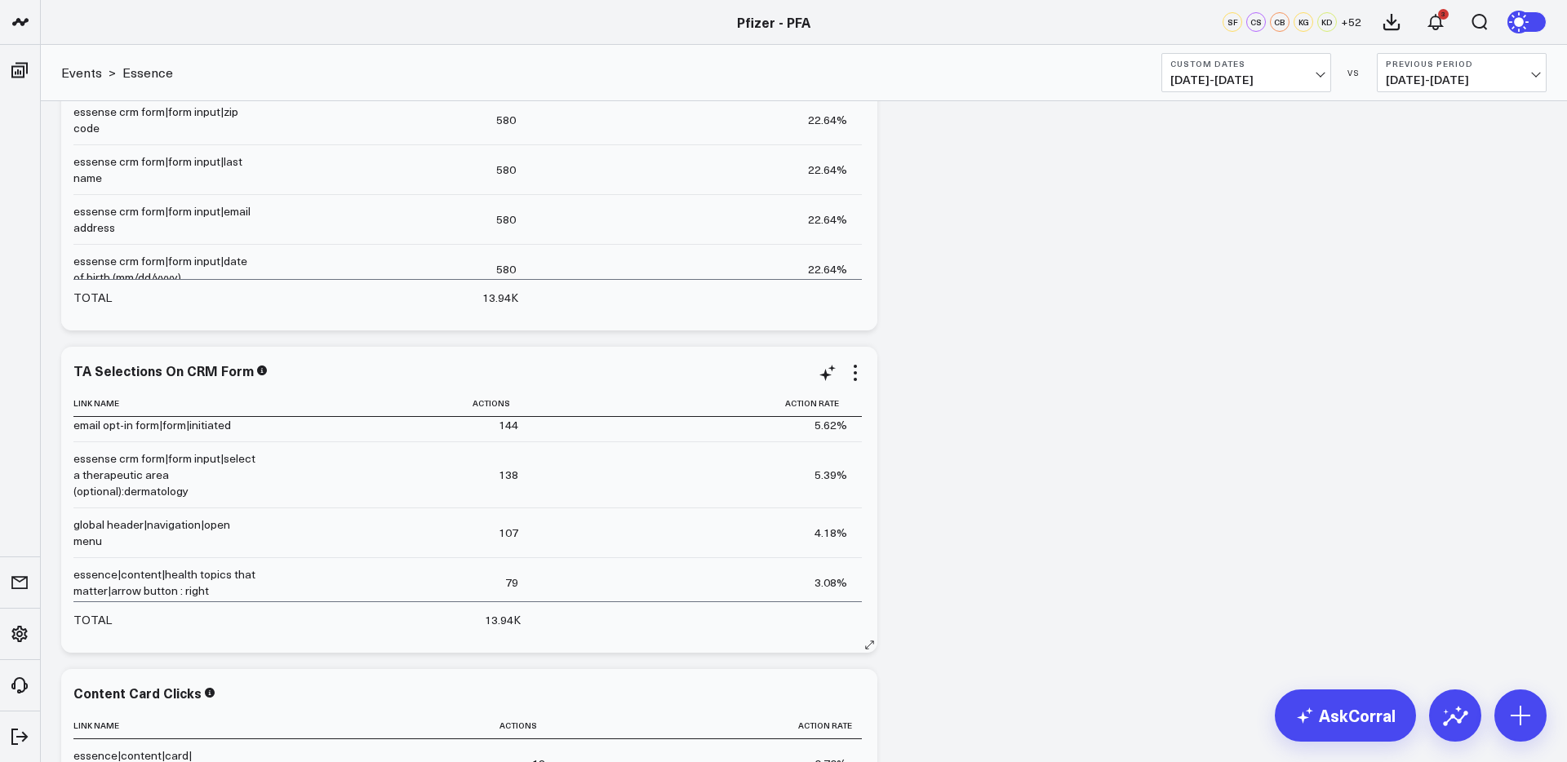
scroll to position [704, 0]
click at [831, 374] on icon at bounding box center [828, 373] width 20 height 20
click at [943, 402] on textarea at bounding box center [1008, 408] width 276 height 73
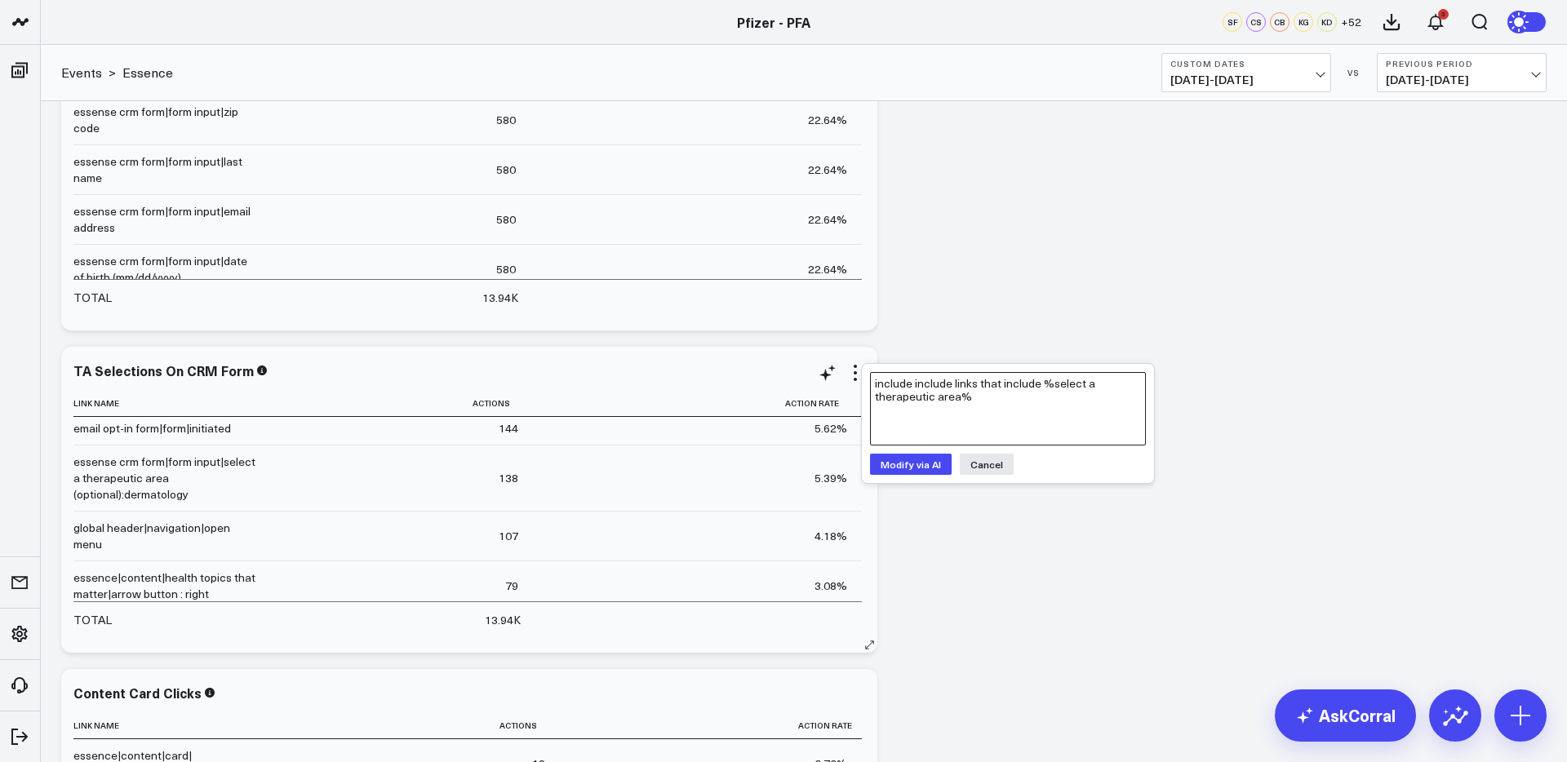
drag, startPoint x: 953, startPoint y: 383, endPoint x: 845, endPoint y: 383, distance: 107.7
click at [845, 383] on div "Pfizer - PFA Pfizer - VaxAssist 25-26 Pfizer - PFA SF CS CB KG KD + 52 3 Events…" at bounding box center [783, 192] width 1567 height 4447
click at [953, 388] on textarea "limit to only links that include %select a therapeutic area%" at bounding box center [1008, 408] width 276 height 73
type textarea "limit to only link names that include %select a therapeutic area%"
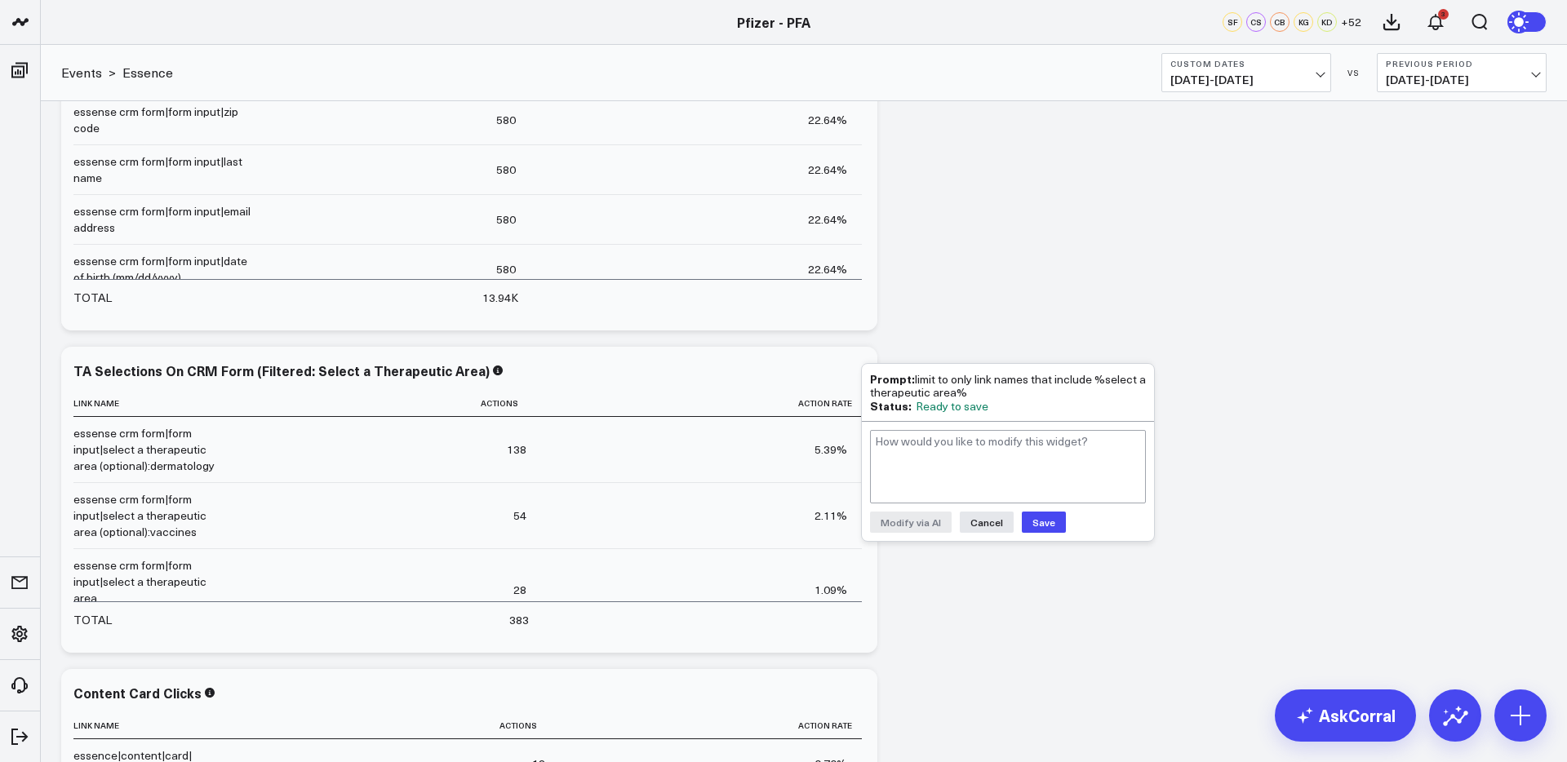
click at [1043, 526] on button "Save" at bounding box center [1044, 522] width 44 height 21
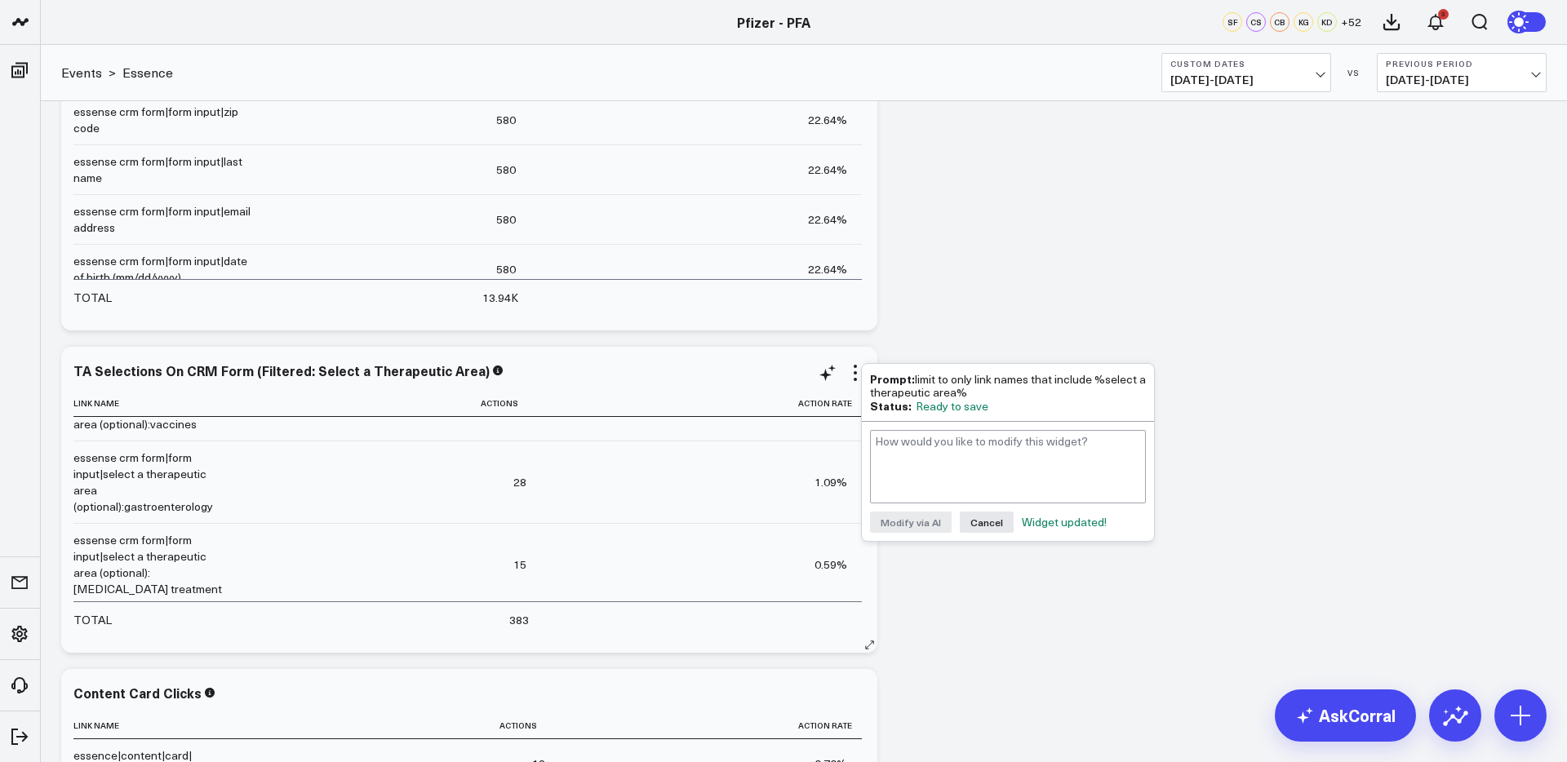
scroll to position [110, 0]
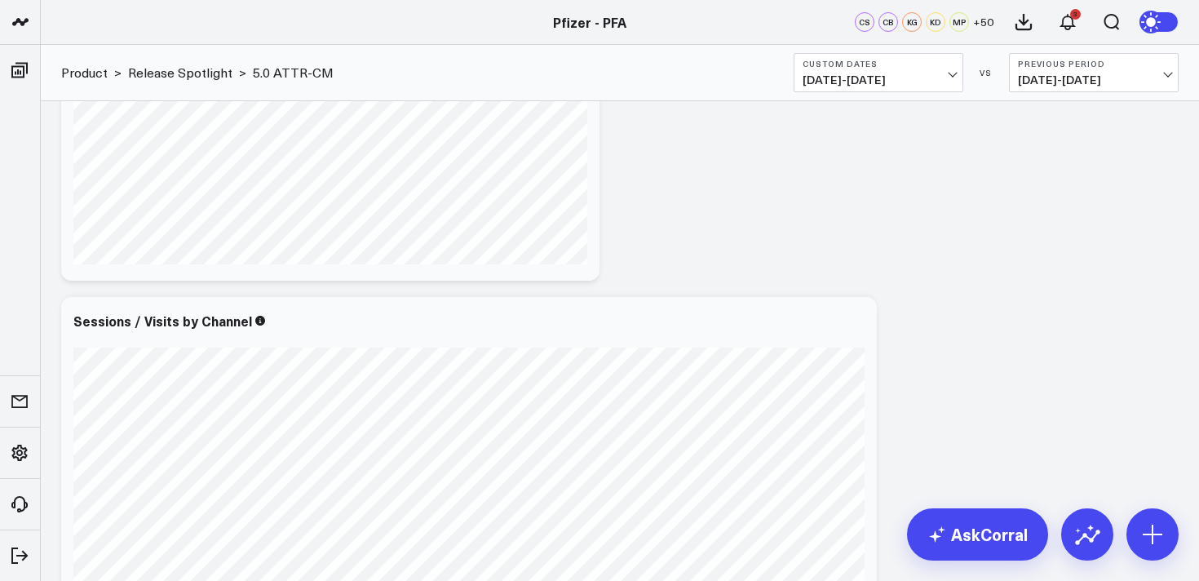
scroll to position [83, 0]
